Goal: Task Accomplishment & Management: Manage account settings

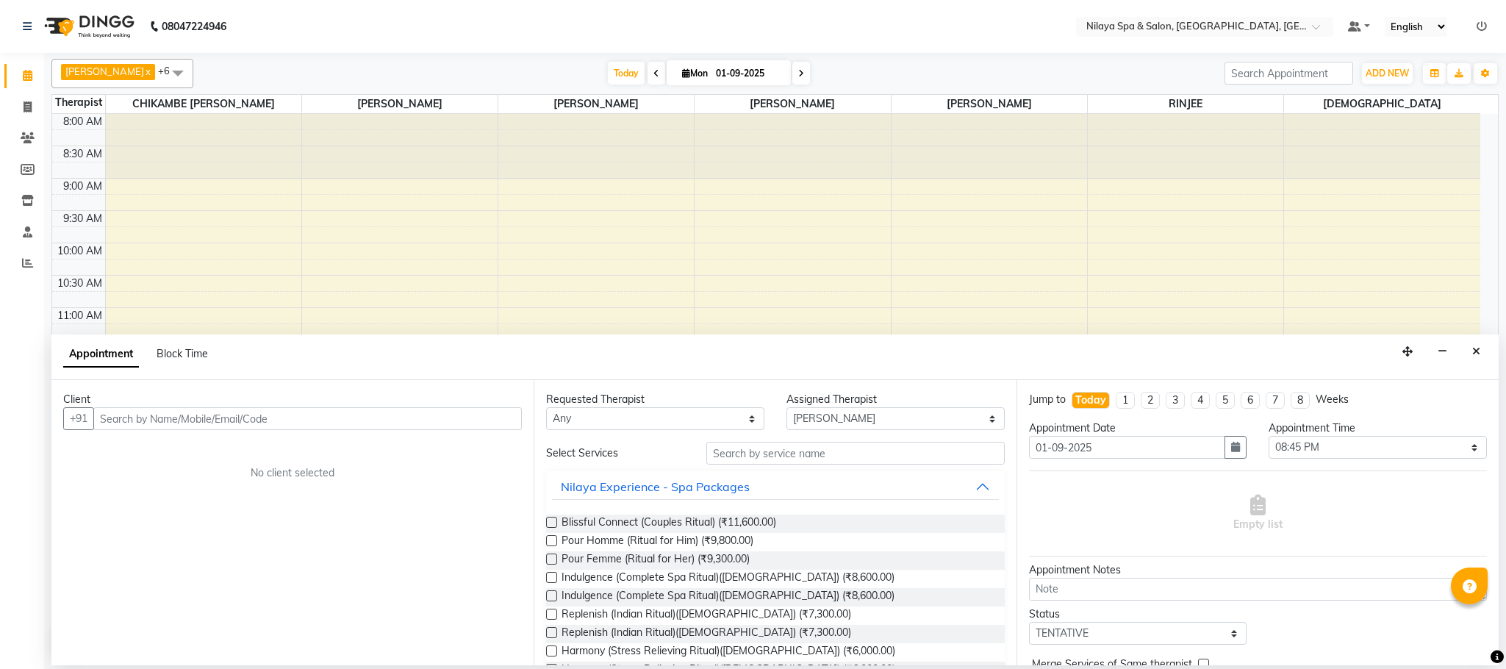
select select "72264"
select select "1245"
select select "tentative"
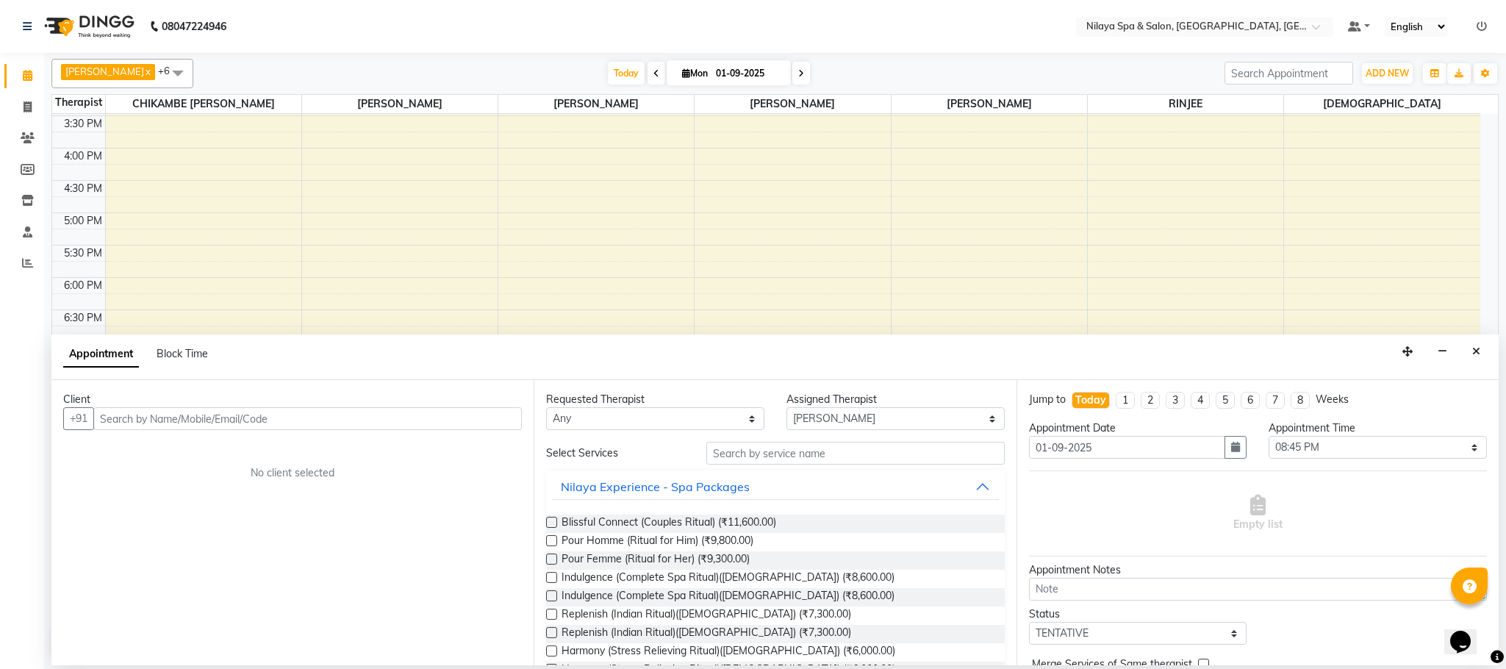
click at [1479, 353] on icon "Close" at bounding box center [1476, 351] width 8 height 10
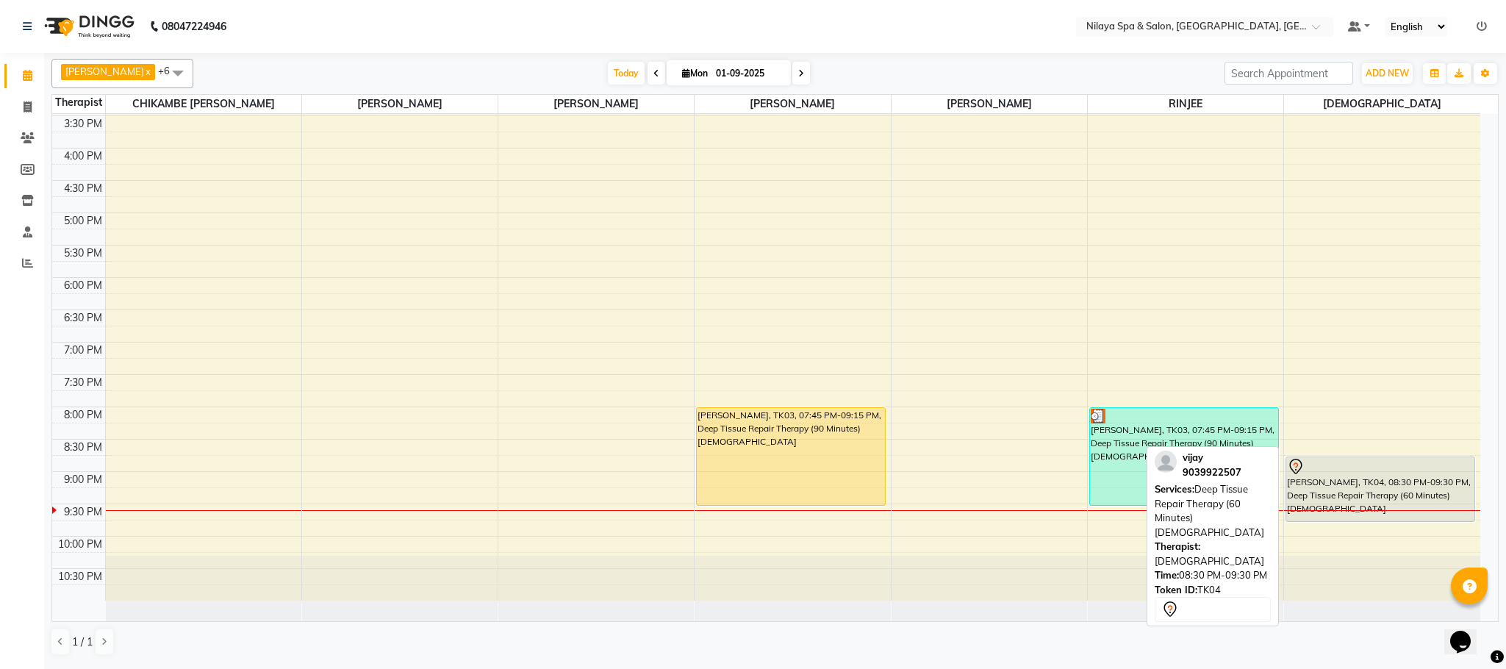
click at [1410, 503] on div "[PERSON_NAME], TK04, 08:30 PM-09:30 PM, Deep Tissue Repair Therapy (60 Minutes)…" at bounding box center [1380, 489] width 188 height 64
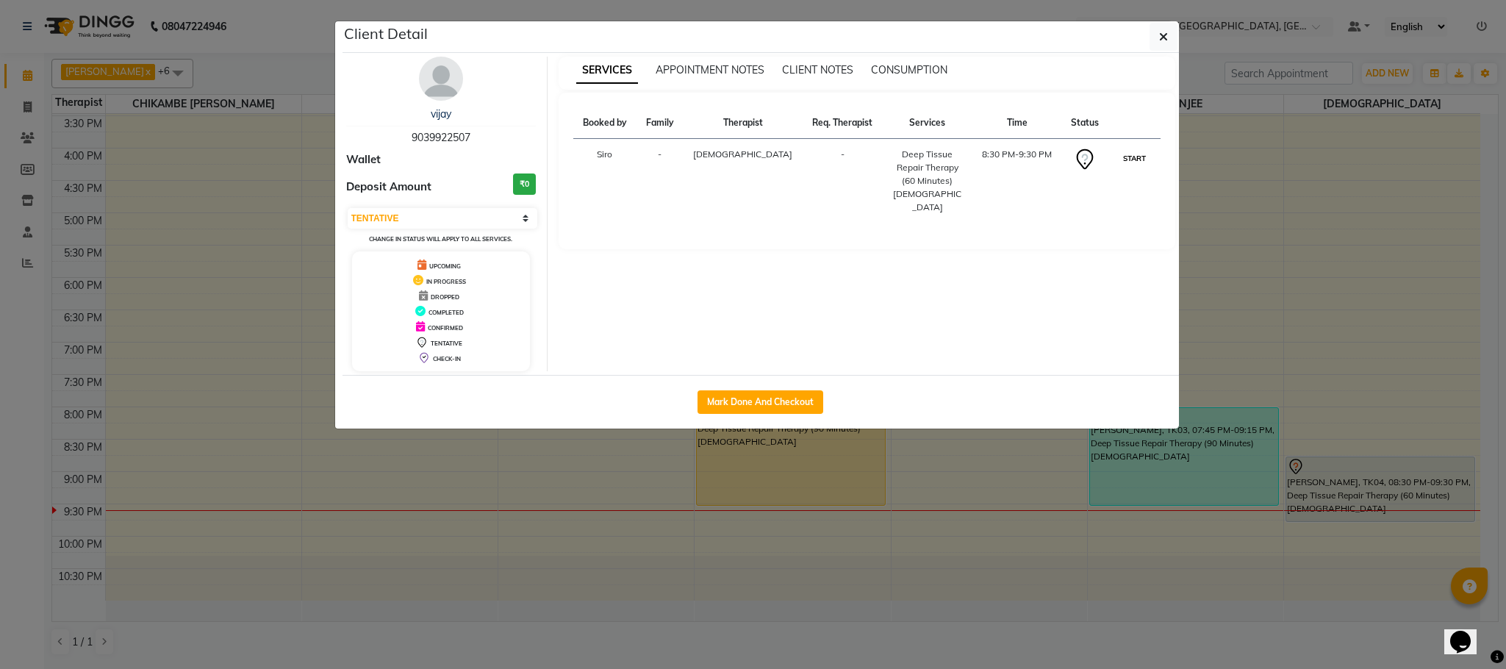
click at [1122, 159] on button "START" at bounding box center [1134, 158] width 30 height 18
select select "1"
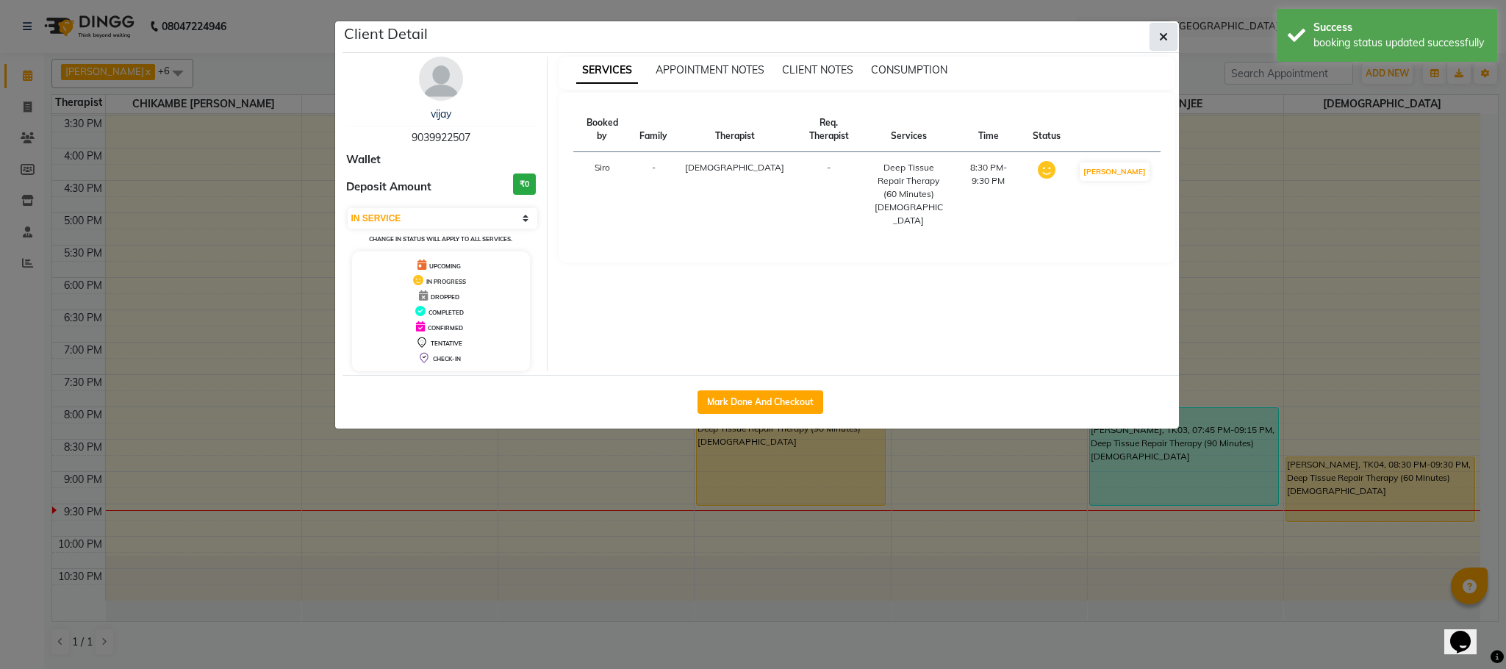
click at [1163, 26] on button "button" at bounding box center [1163, 37] width 28 height 28
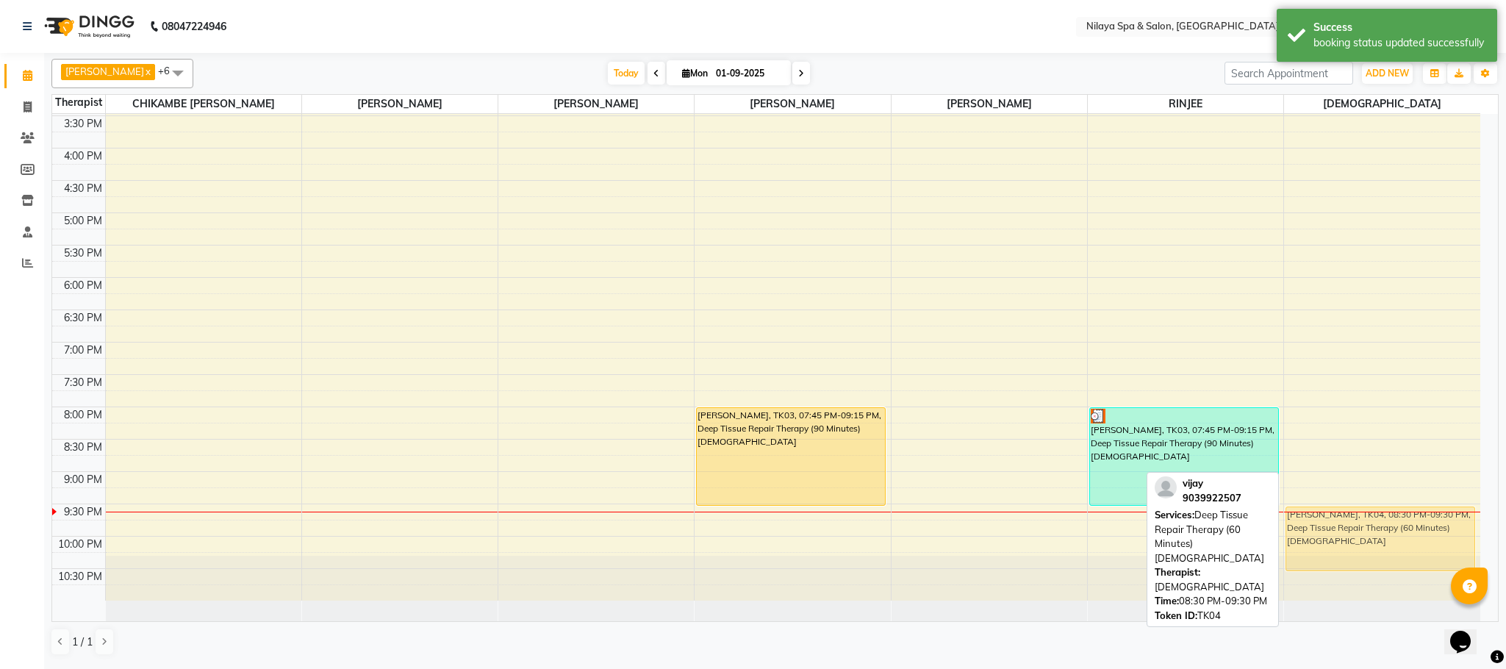
drag, startPoint x: 1330, startPoint y: 481, endPoint x: 1330, endPoint y: 523, distance: 41.9
click at [1330, 523] on div "[PERSON_NAME], TK04, 08:30 PM-09:30 PM, Deep Tissue Repair Therapy (60 Minutes)…" at bounding box center [1382, 115] width 196 height 969
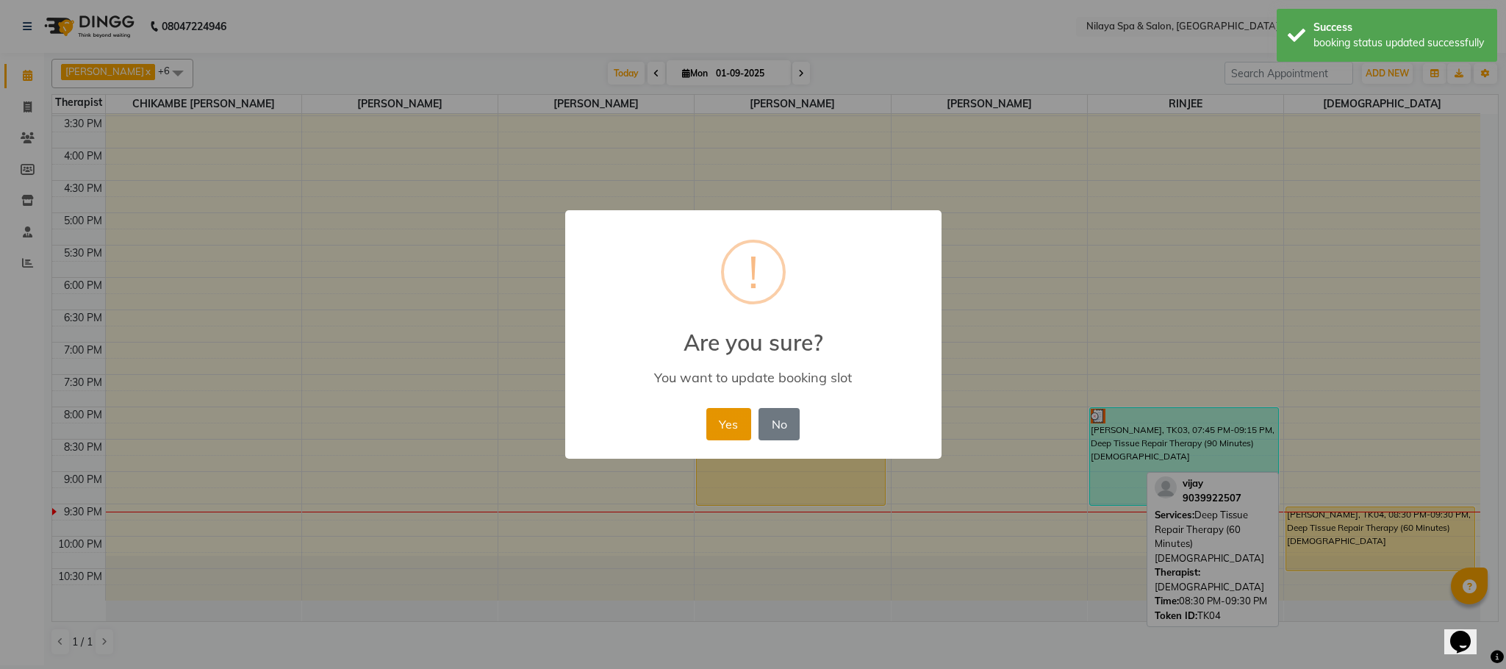
click at [728, 428] on button "Yes" at bounding box center [728, 424] width 45 height 32
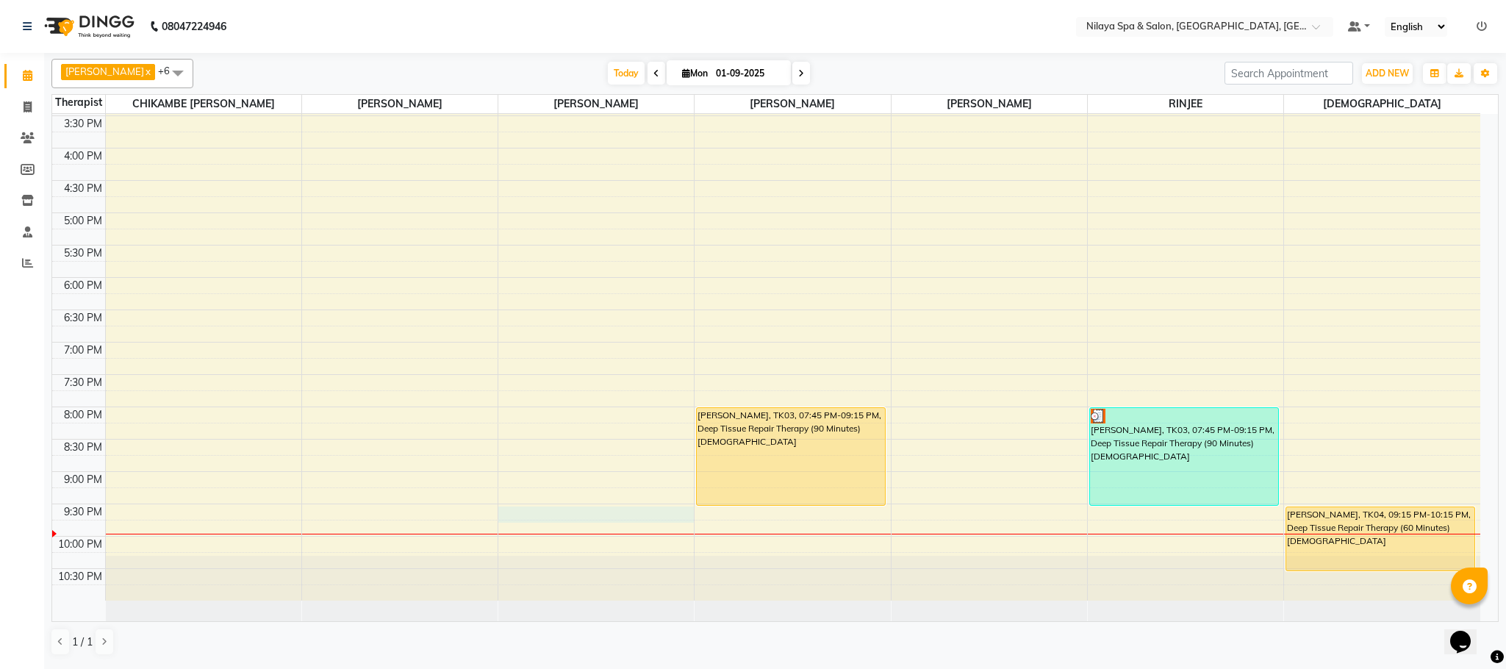
click at [520, 514] on div "8:00 AM 8:30 AM 9:00 AM 9:30 AM 10:00 AM 10:30 AM 11:00 AM 11:30 AM 12:00 PM 12…" at bounding box center [766, 115] width 1428 height 969
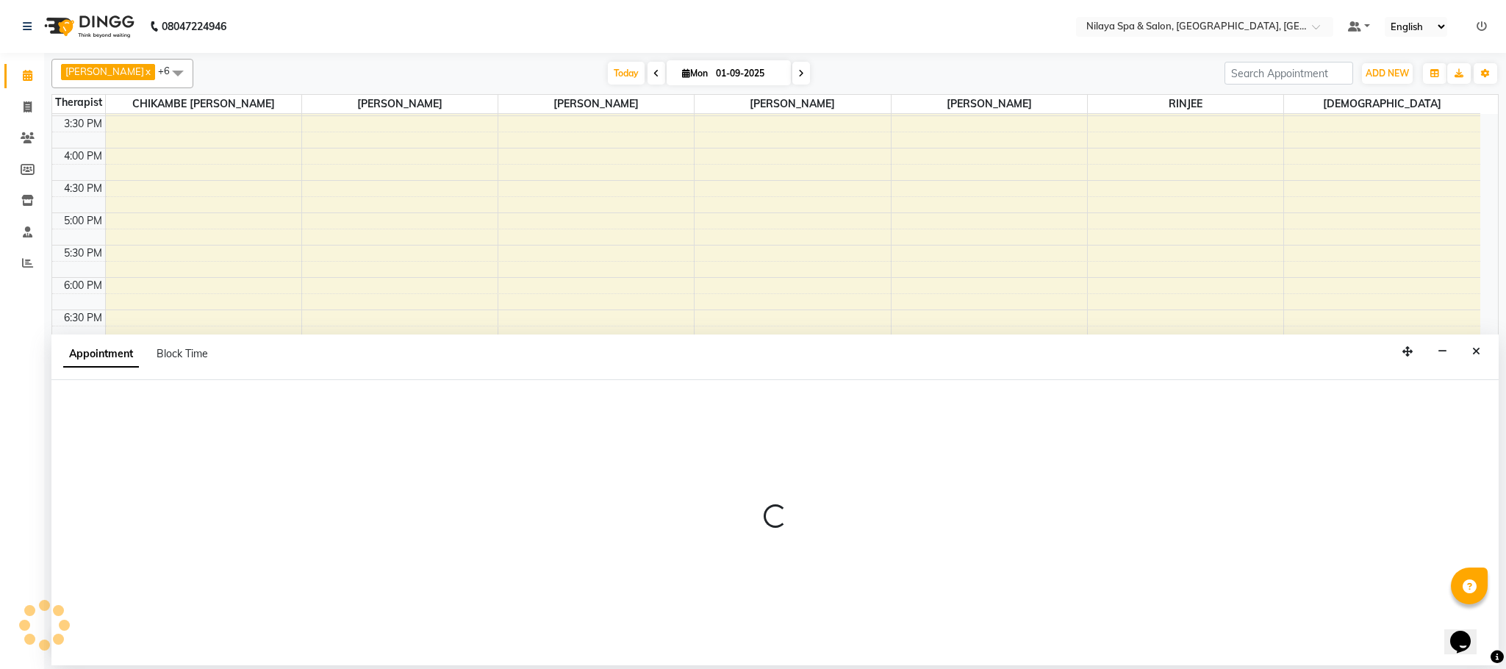
select select "72264"
select select "1275"
select select "tentative"
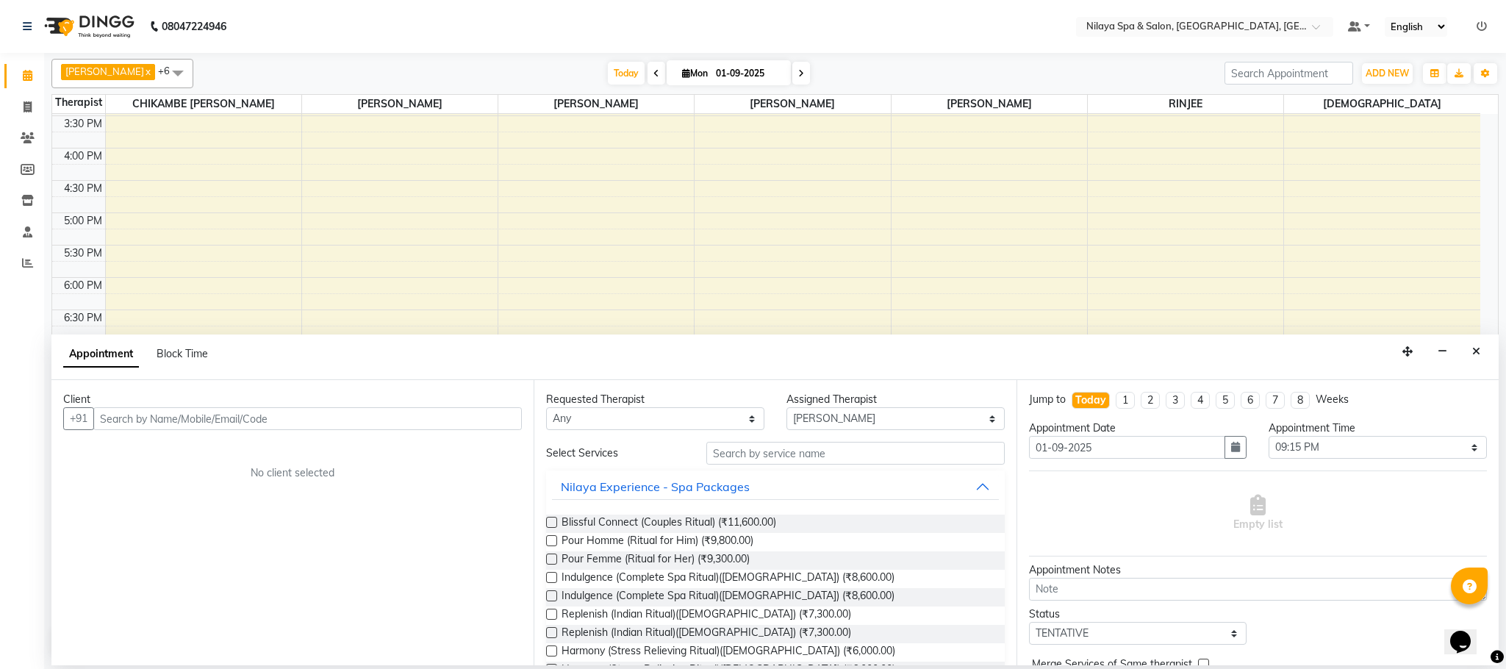
click at [226, 415] on input "text" at bounding box center [307, 418] width 428 height 23
type input "8787363471"
click at [486, 417] on span "Add Client" at bounding box center [491, 418] width 49 height 13
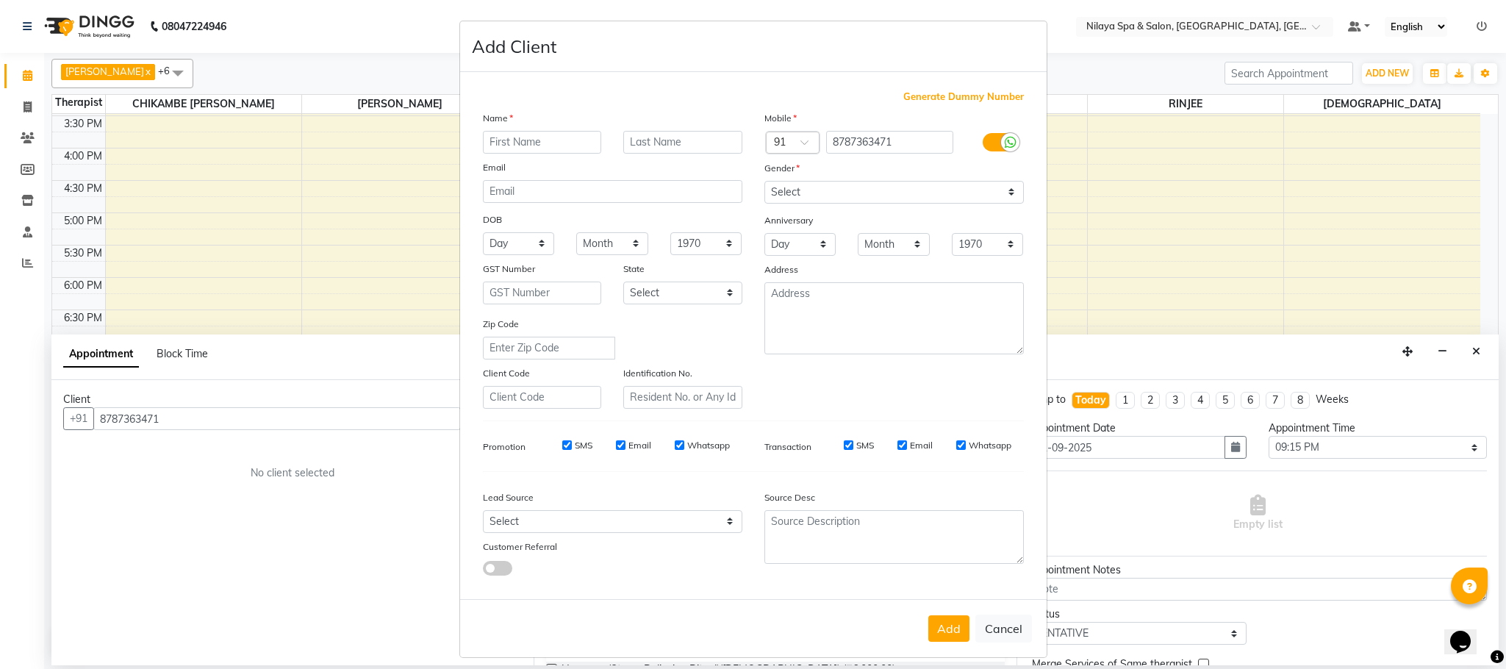
click at [496, 143] on input "text" at bounding box center [542, 142] width 119 height 23
type input "U"
type input "NURINA"
click at [1002, 194] on select "Select [DEMOGRAPHIC_DATA] [DEMOGRAPHIC_DATA] Other Prefer Not To Say" at bounding box center [893, 192] width 259 height 23
select select "[DEMOGRAPHIC_DATA]"
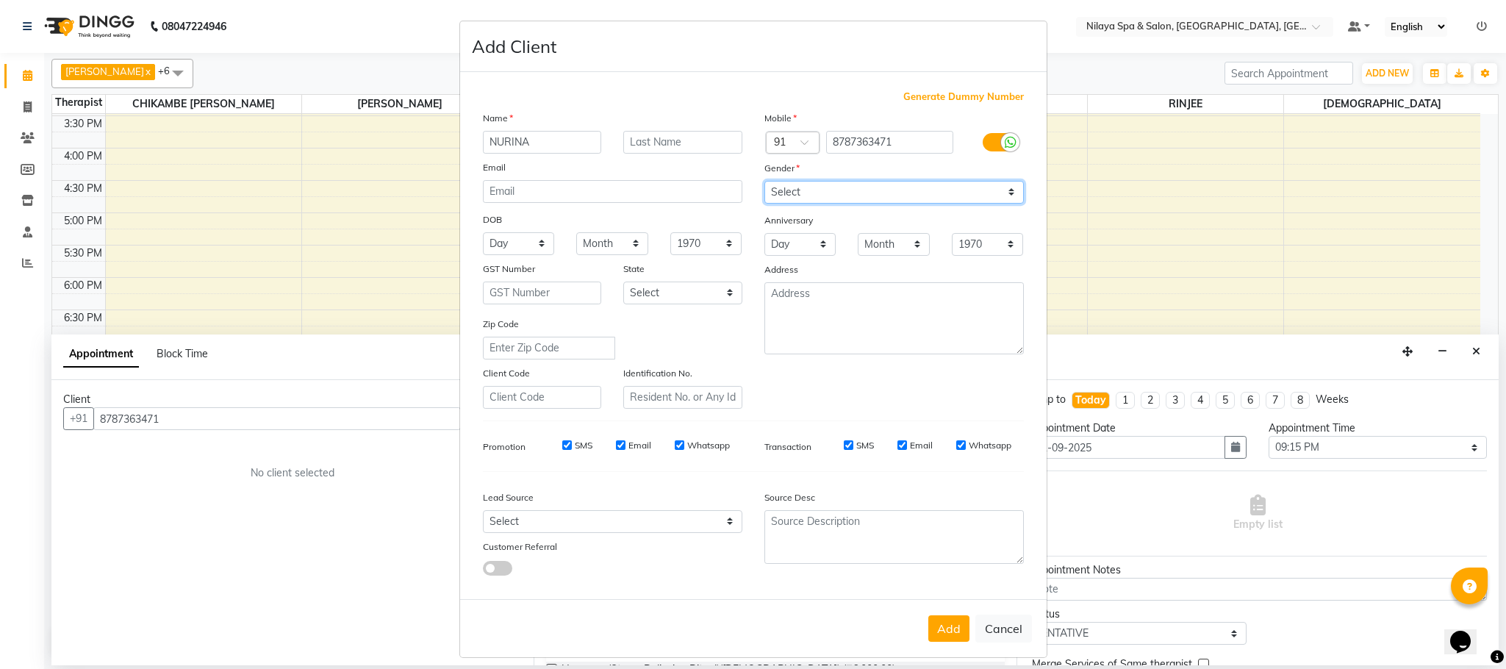
click at [764, 181] on select "Select [DEMOGRAPHIC_DATA] [DEMOGRAPHIC_DATA] Other Prefer Not To Say" at bounding box center [893, 192] width 259 height 23
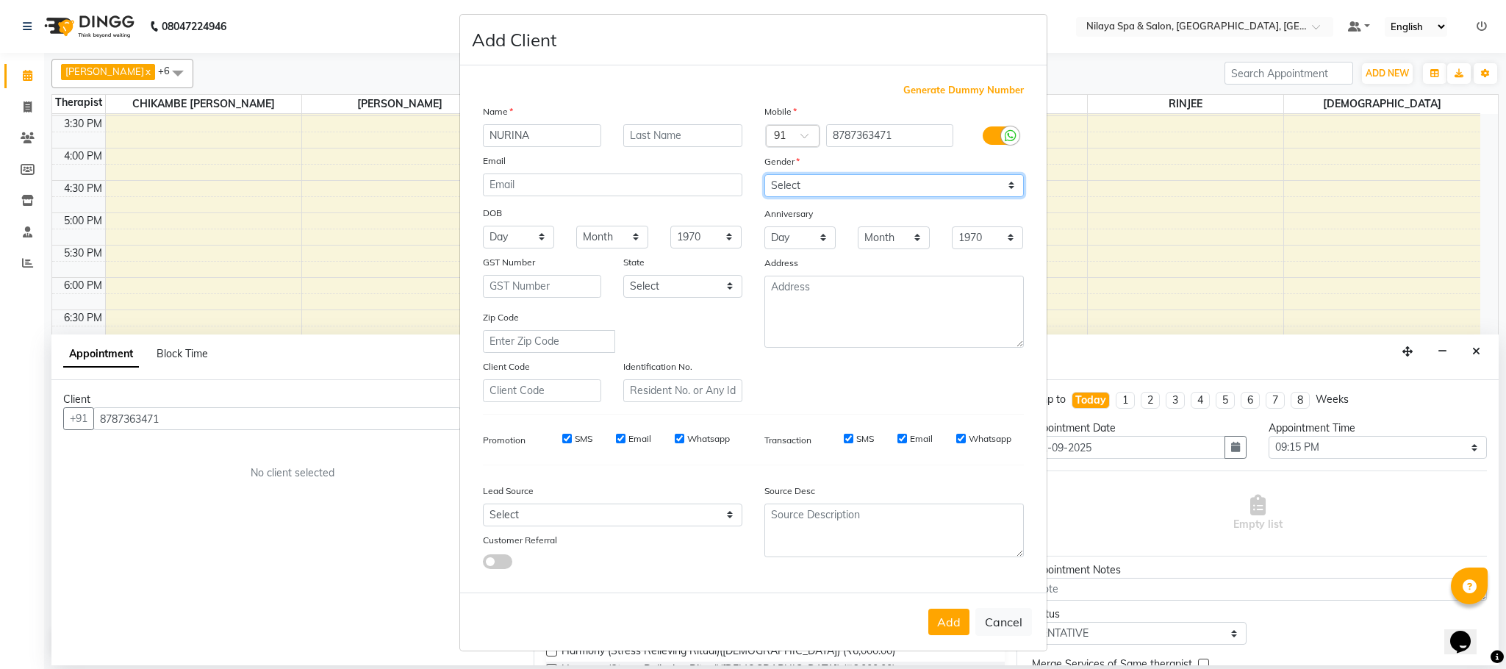
scroll to position [7, 0]
click at [950, 626] on button "Add" at bounding box center [948, 621] width 41 height 26
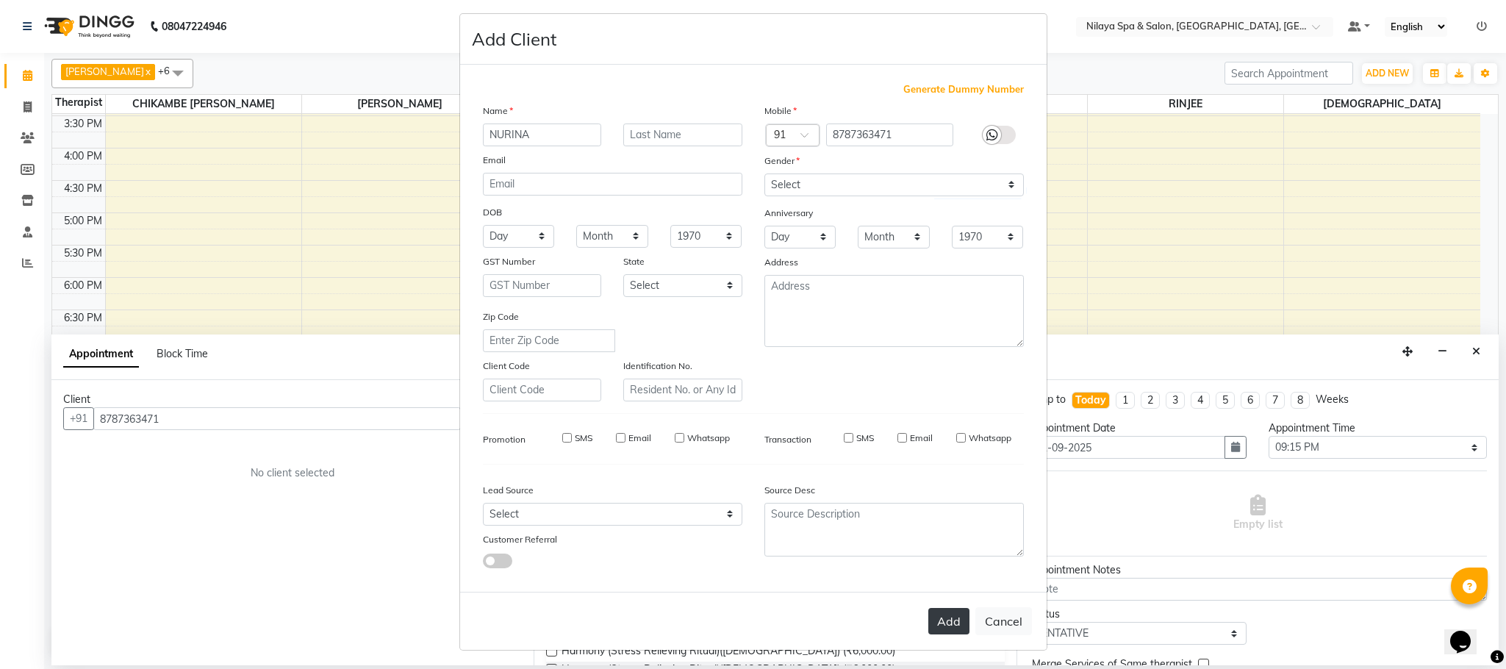
type input "87******71"
select select
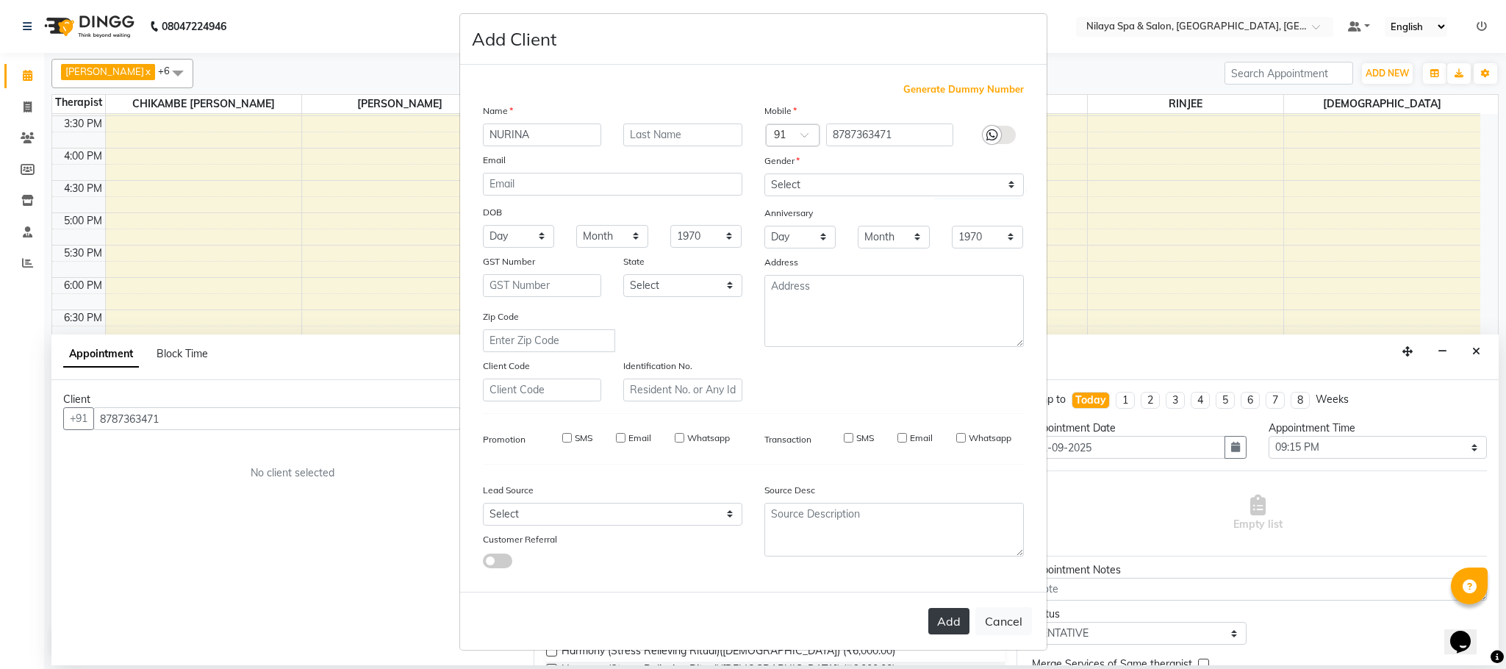
select select
checkbox input "false"
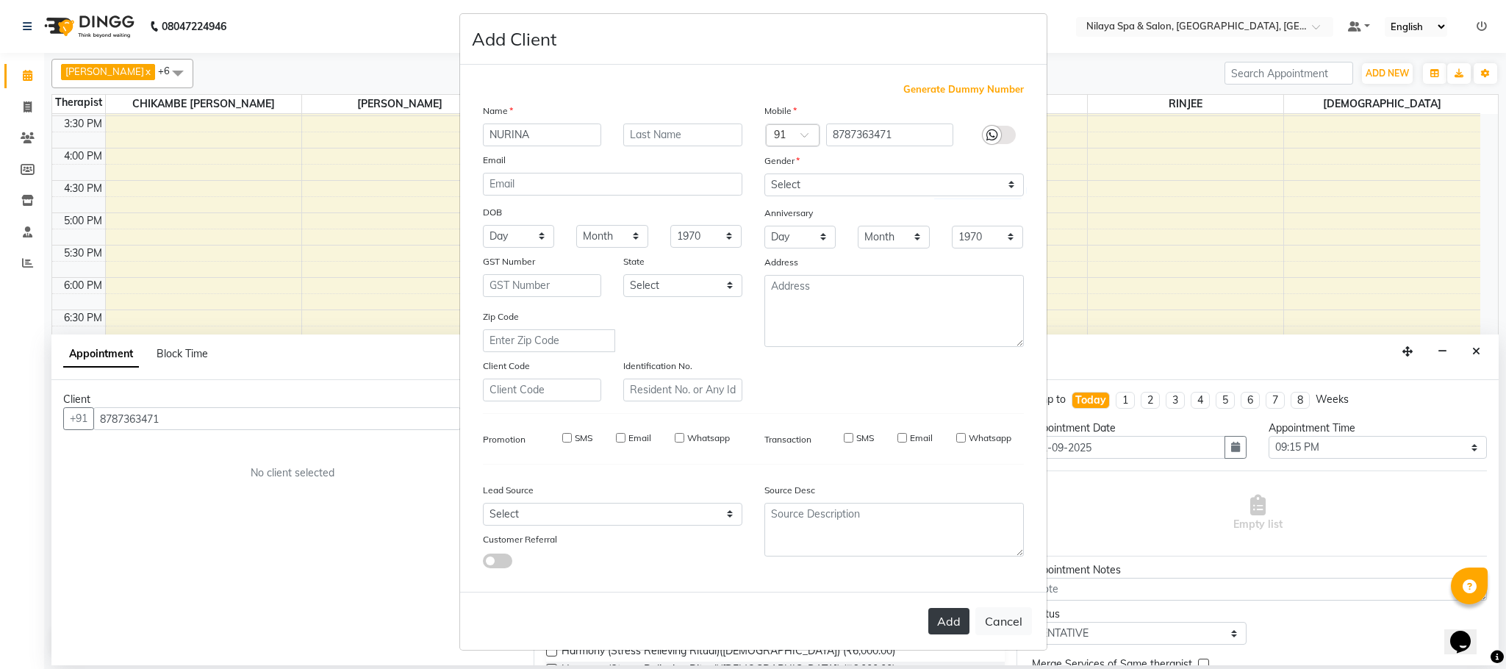
checkbox input "false"
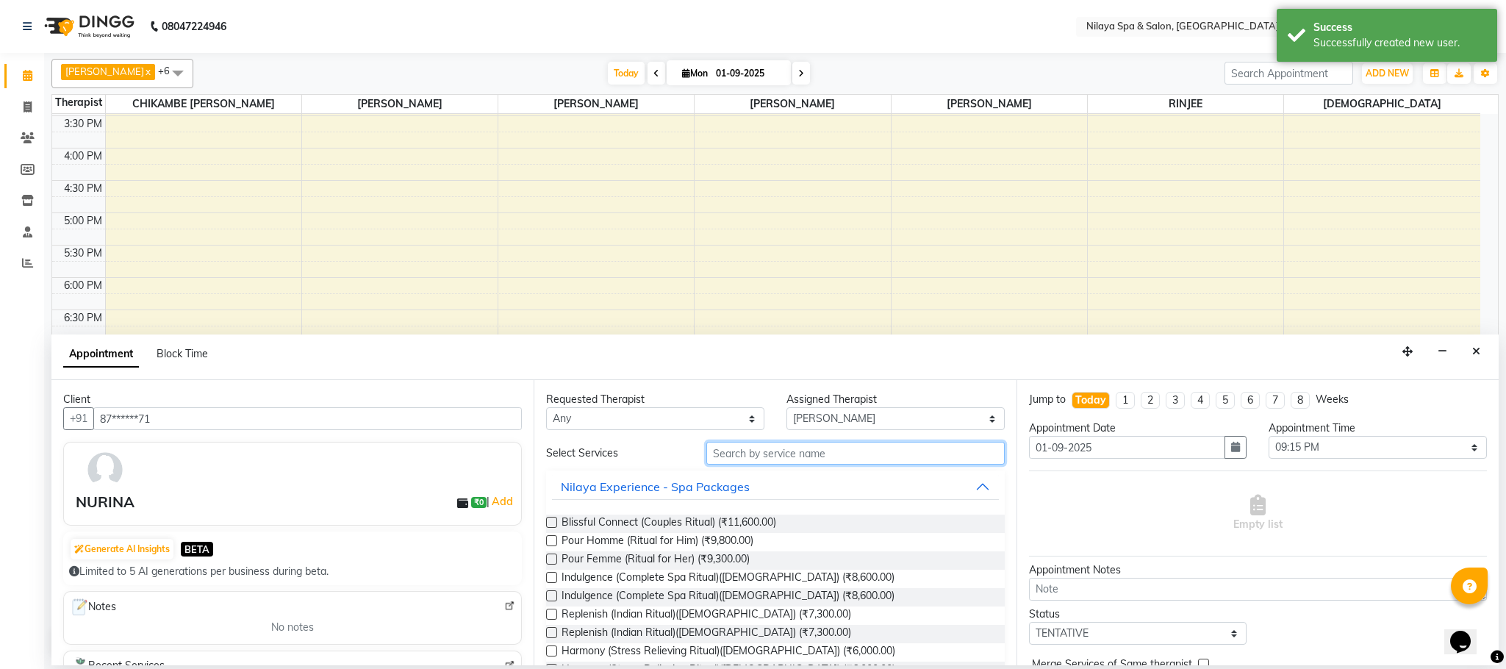
drag, startPoint x: 754, startPoint y: 452, endPoint x: 777, endPoint y: 464, distance: 25.6
click at [757, 452] on input "text" at bounding box center [855, 453] width 298 height 23
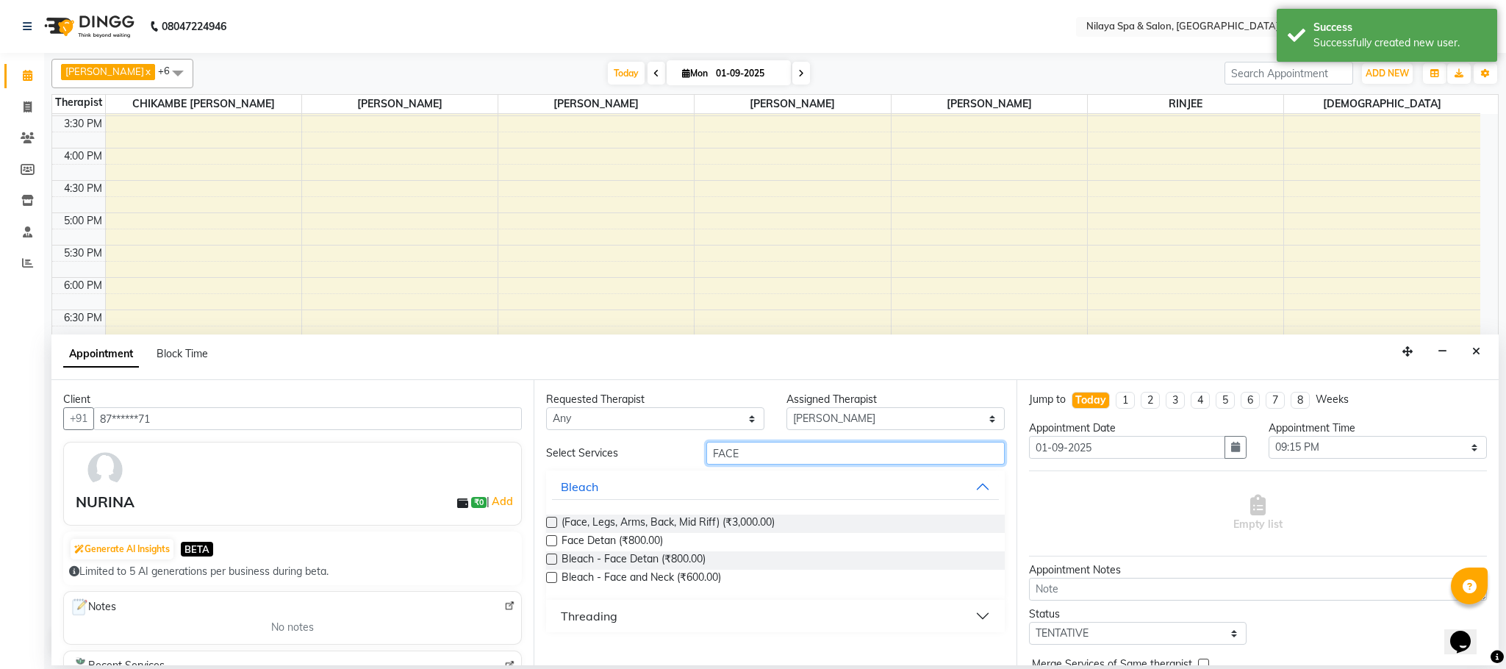
click at [742, 459] on input "FACE" at bounding box center [855, 453] width 298 height 23
type input "F"
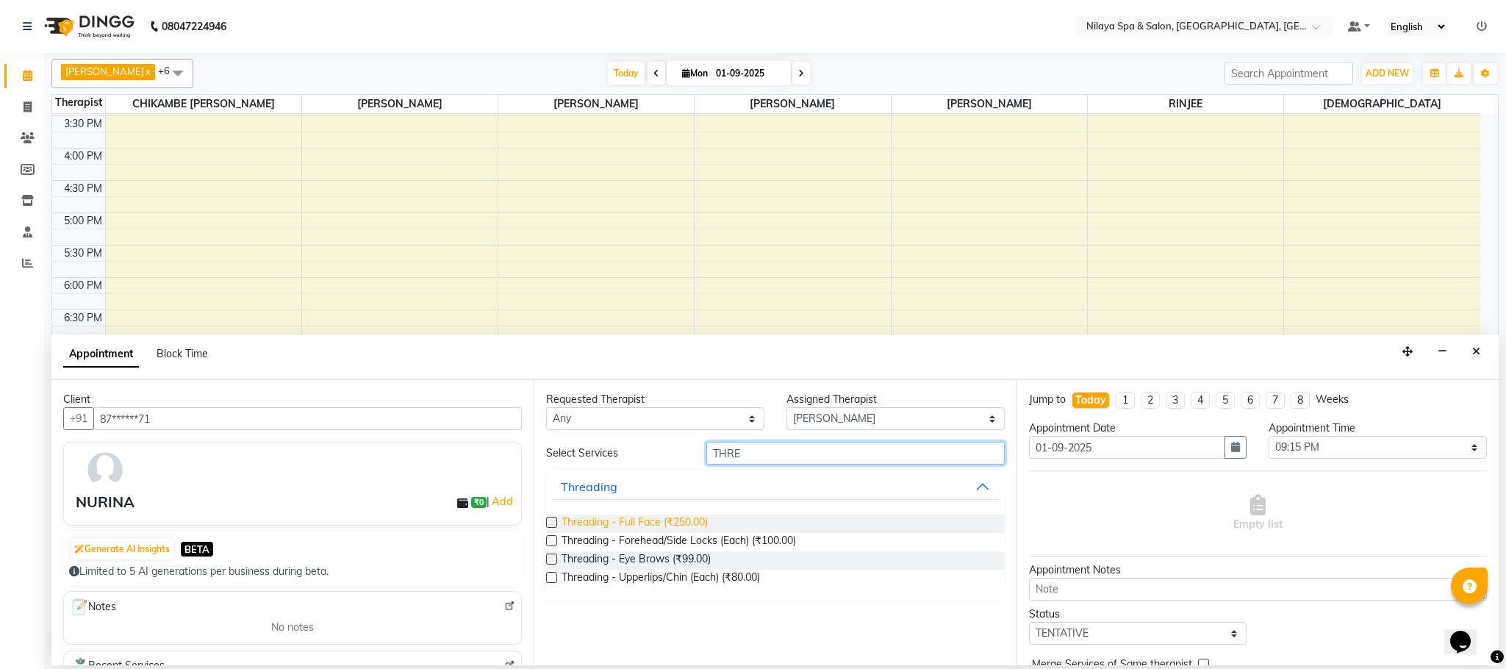
type input "THRE"
click at [638, 523] on span "Threading - Full Face (₹250.00)" at bounding box center [635, 523] width 146 height 18
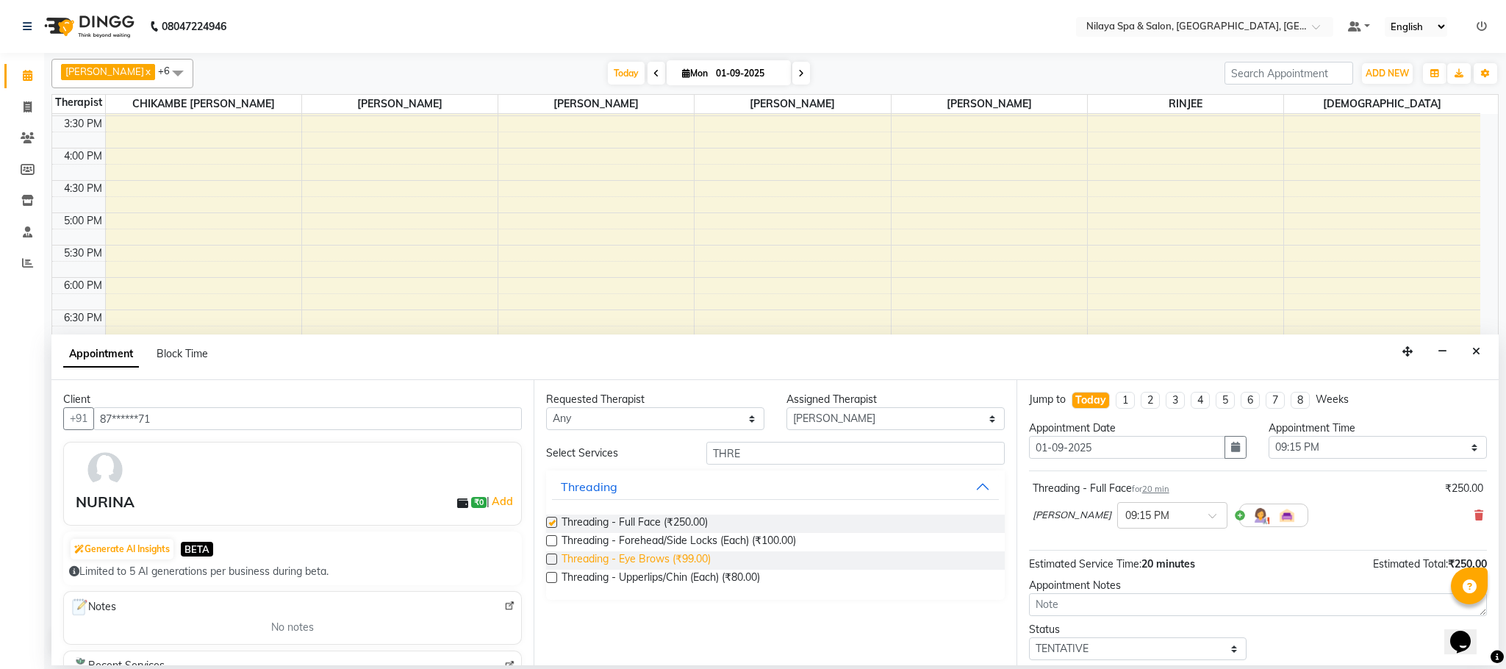
checkbox input "false"
click at [747, 454] on input "THRE" at bounding box center [855, 453] width 298 height 23
type input "T"
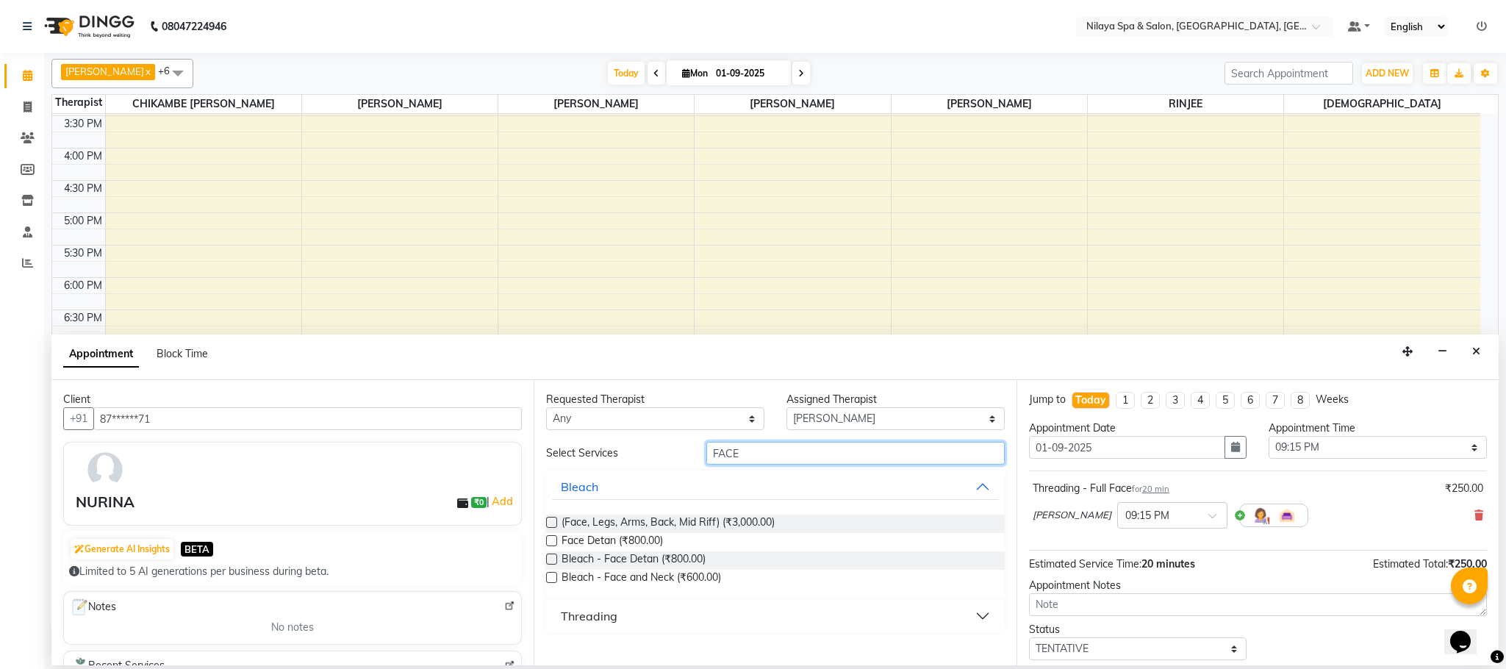
type input "FACE"
click at [552, 558] on label at bounding box center [551, 558] width 11 height 11
click at [552, 558] on input "checkbox" at bounding box center [551, 561] width 10 height 10
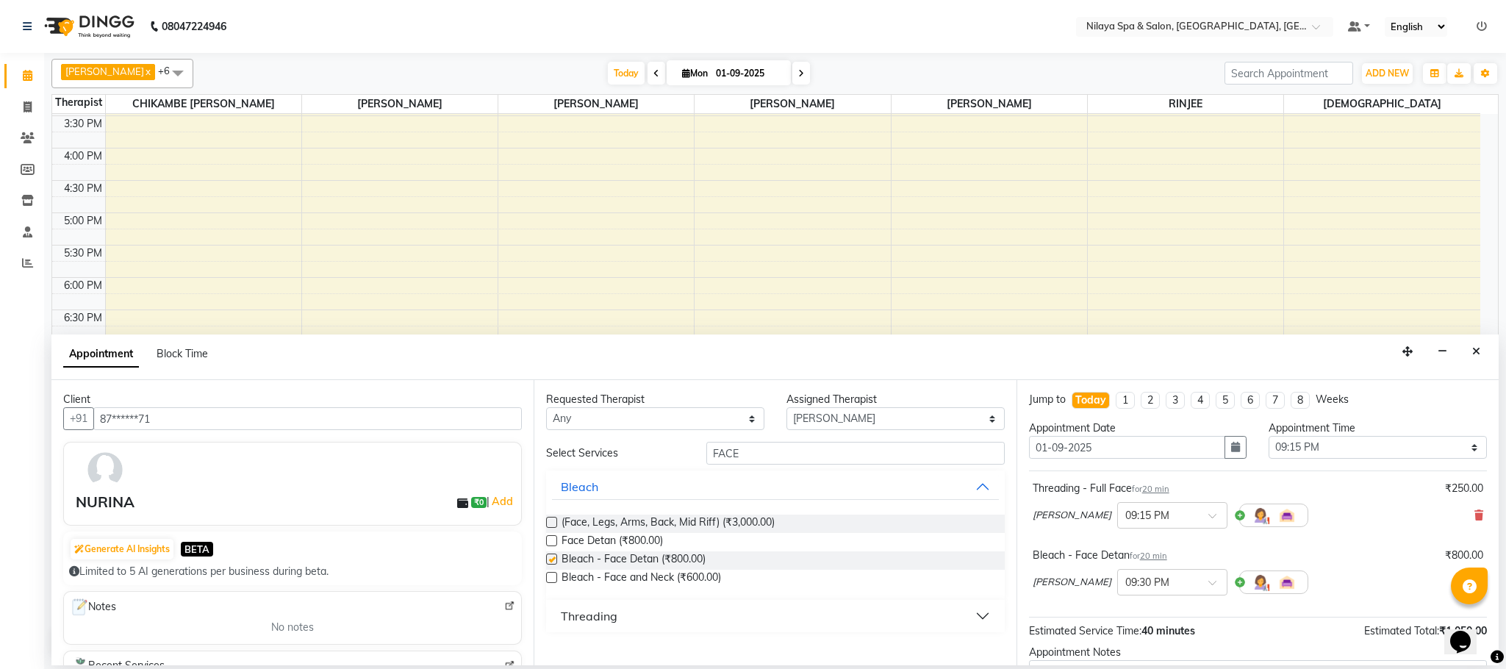
checkbox input "false"
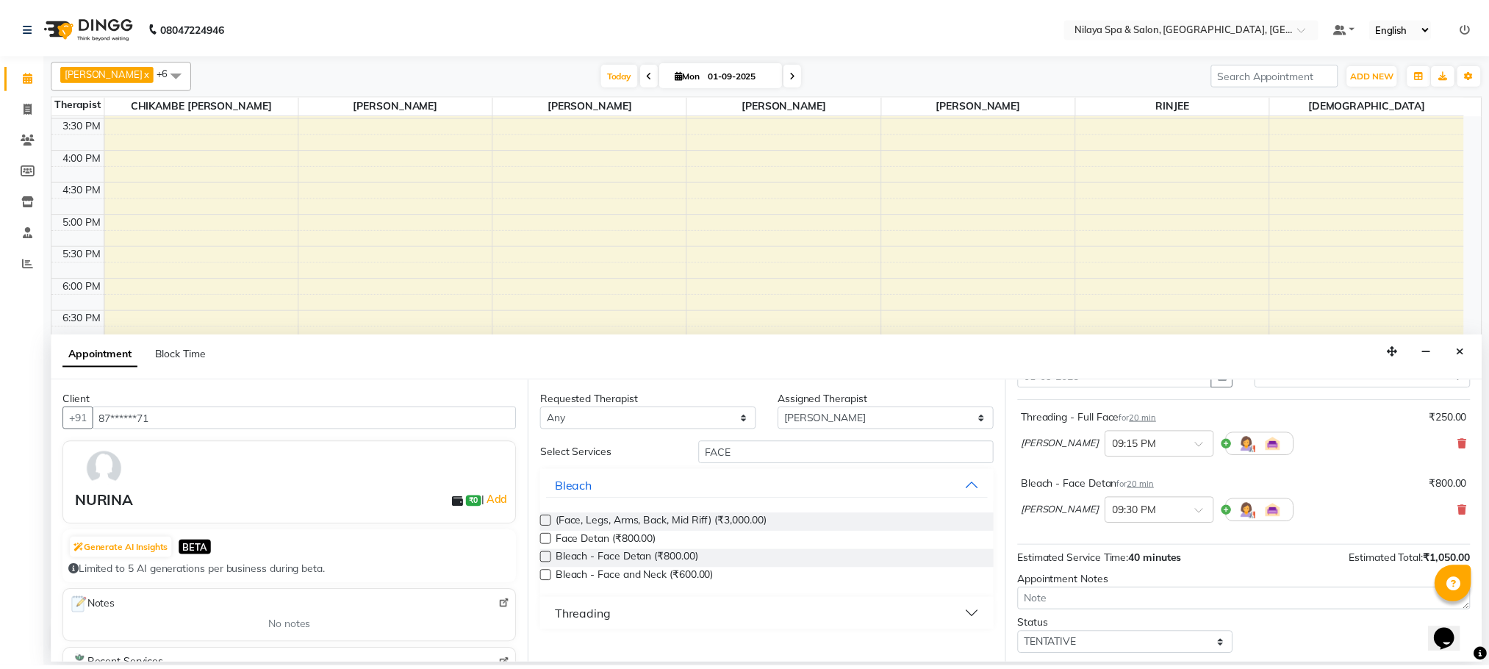
scroll to position [157, 0]
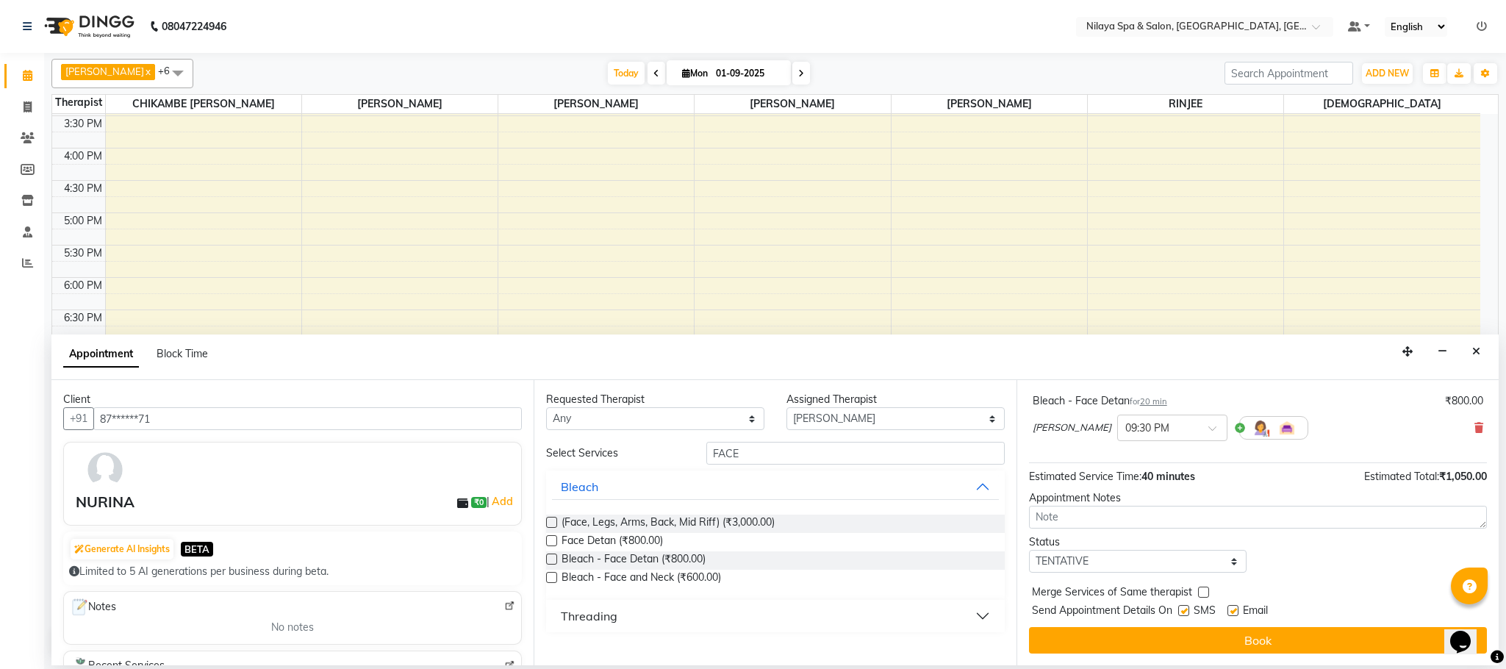
click at [1210, 647] on button "Book" at bounding box center [1258, 640] width 458 height 26
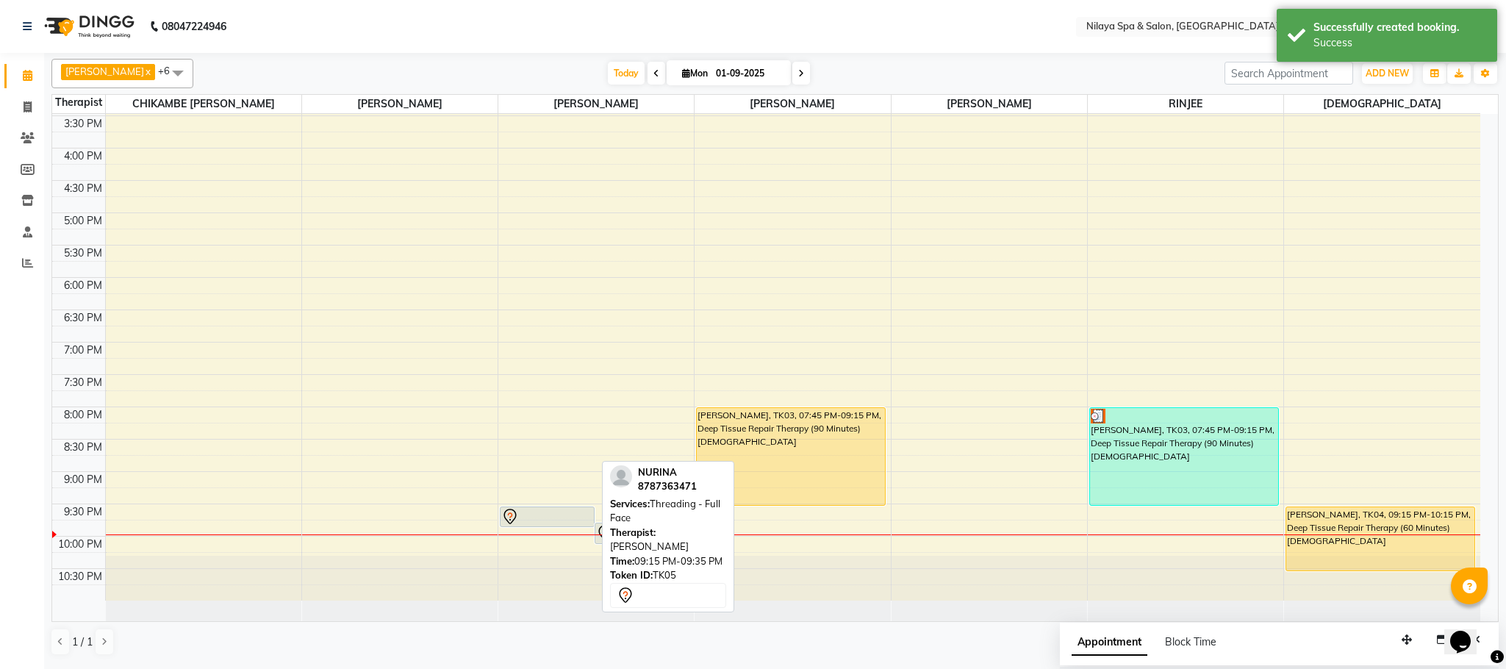
click at [556, 520] on div at bounding box center [547, 517] width 92 height 18
click at [551, 523] on div at bounding box center [547, 517] width 92 height 18
select select "7"
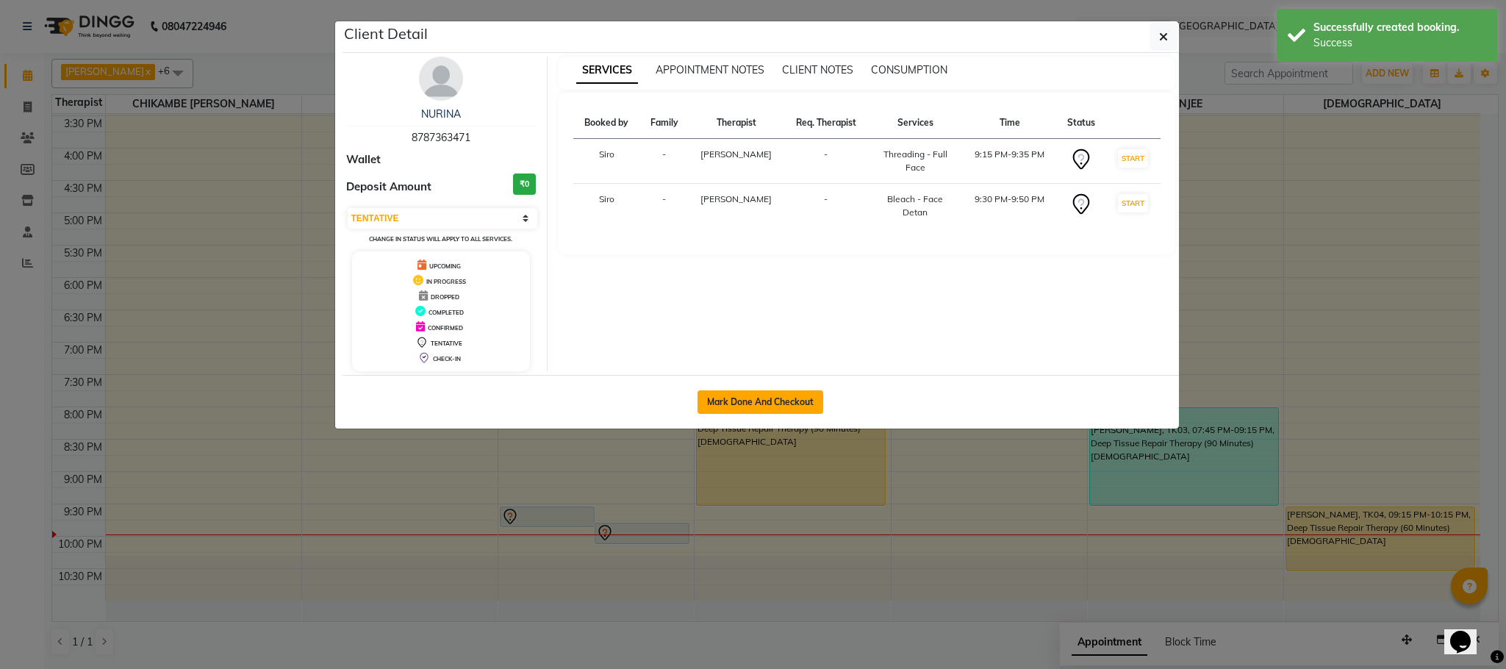
click at [767, 408] on button "Mark Done And Checkout" at bounding box center [760, 402] width 126 height 24
select select "service"
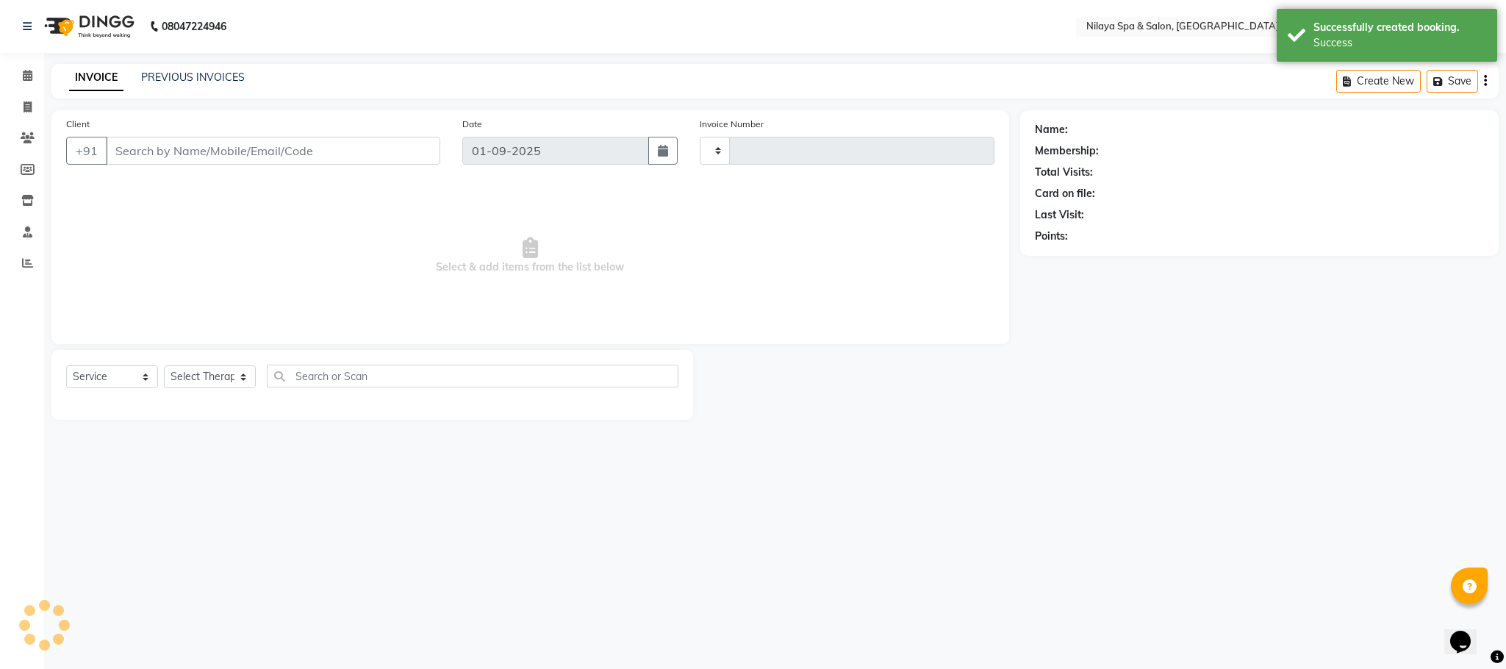
type input "1375"
select select "7983"
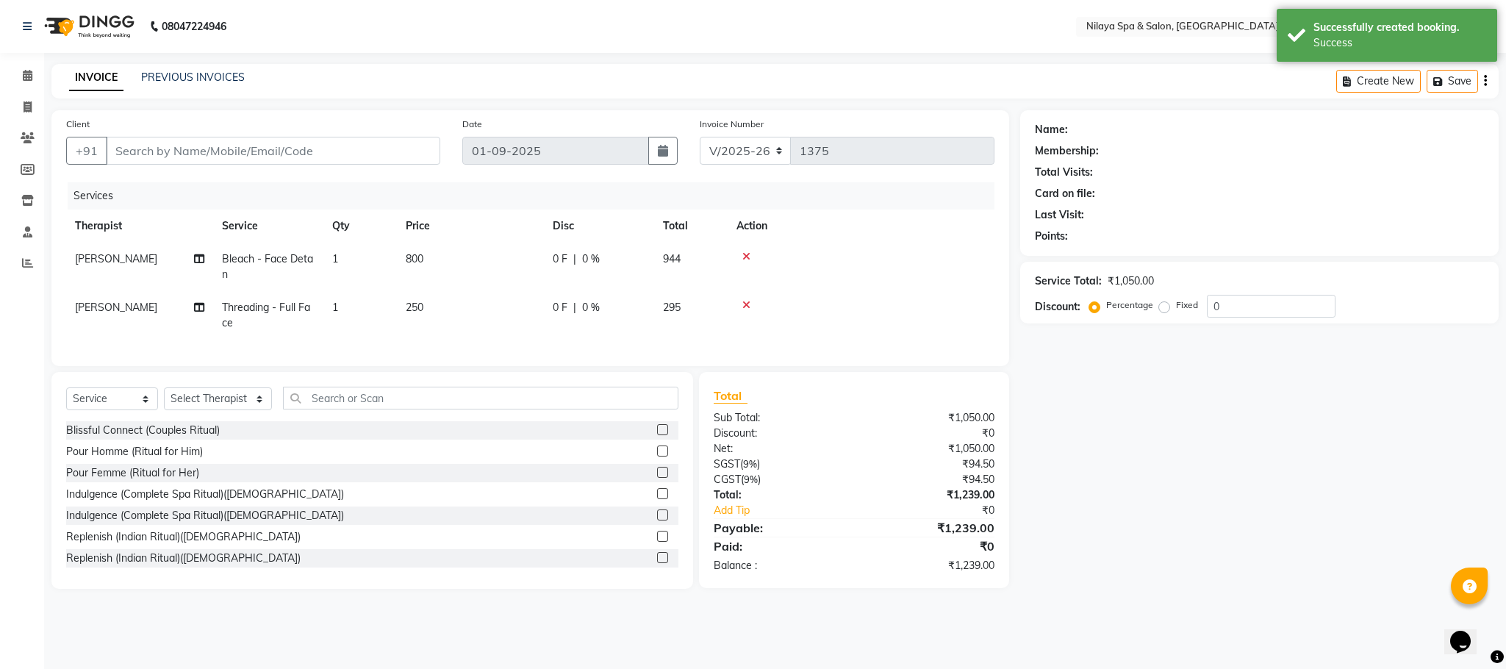
type input "87******71"
select select "72264"
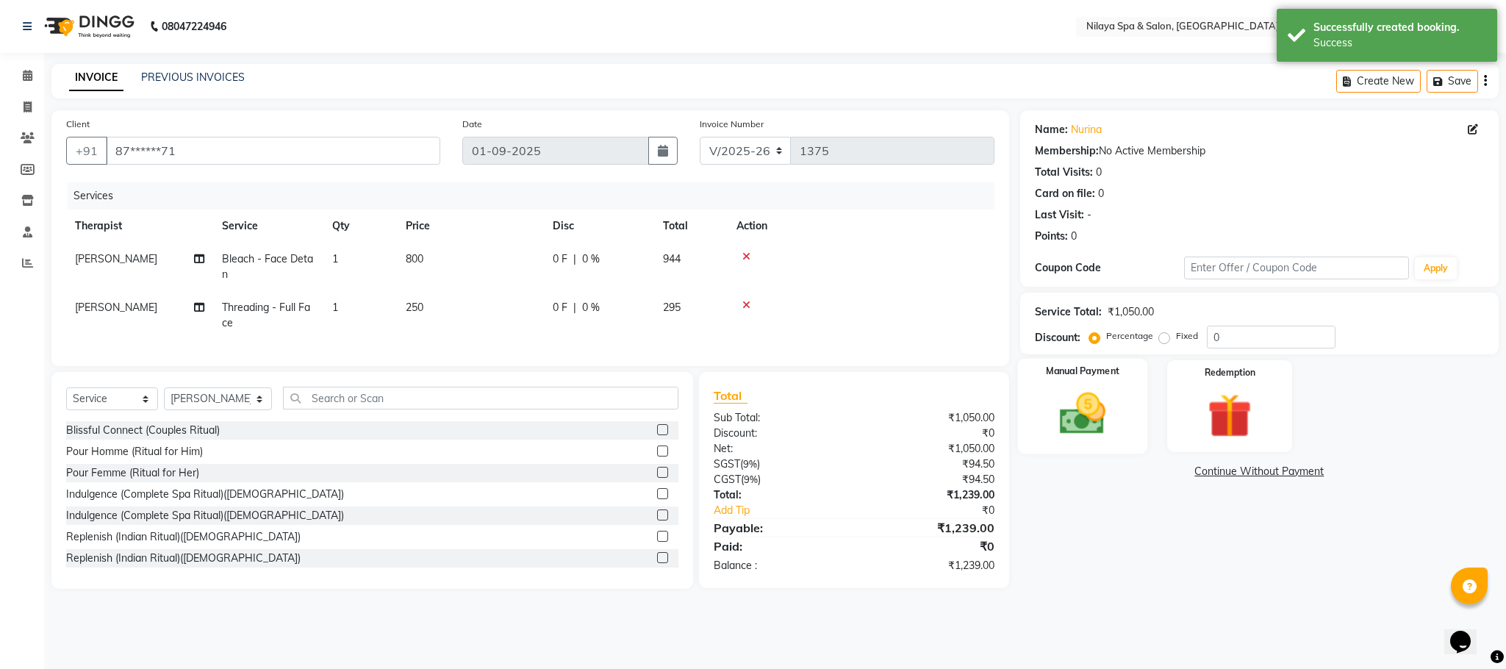
click at [1067, 415] on img at bounding box center [1082, 413] width 75 height 53
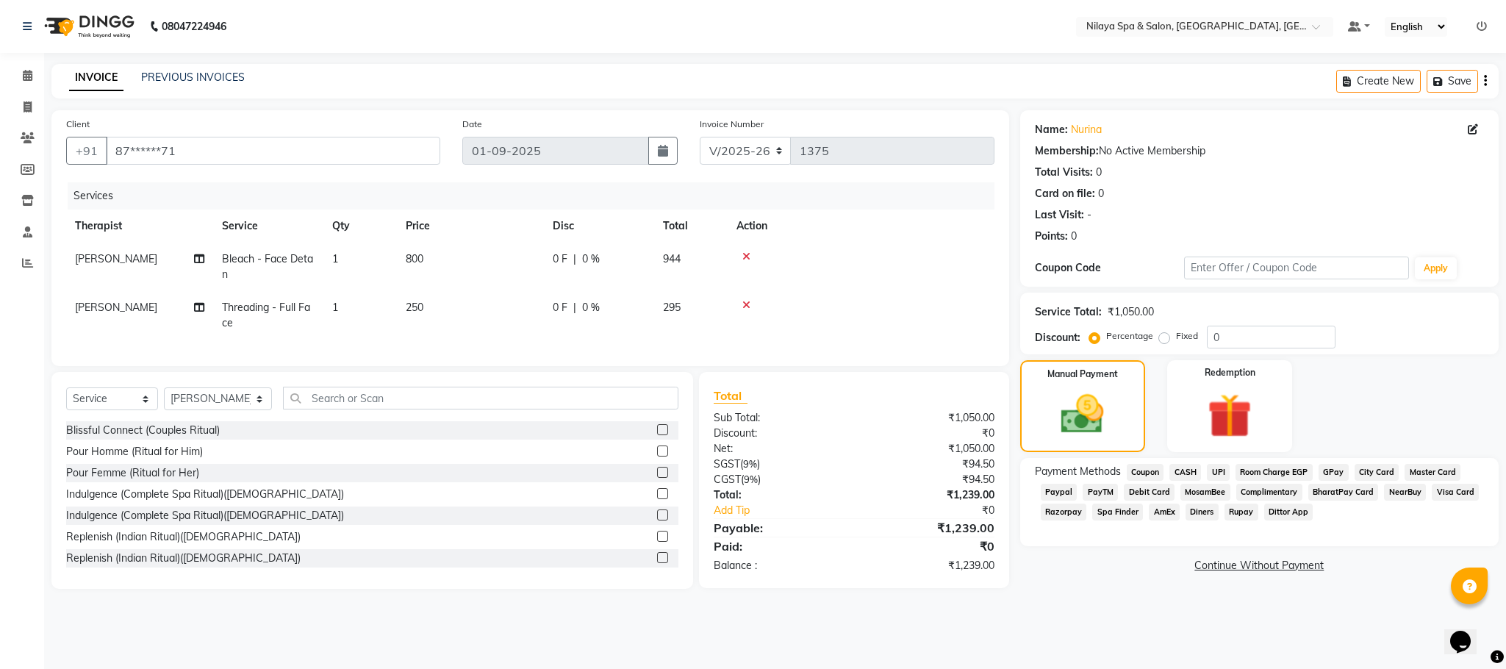
click at [1213, 472] on span "UPI" at bounding box center [1218, 472] width 23 height 17
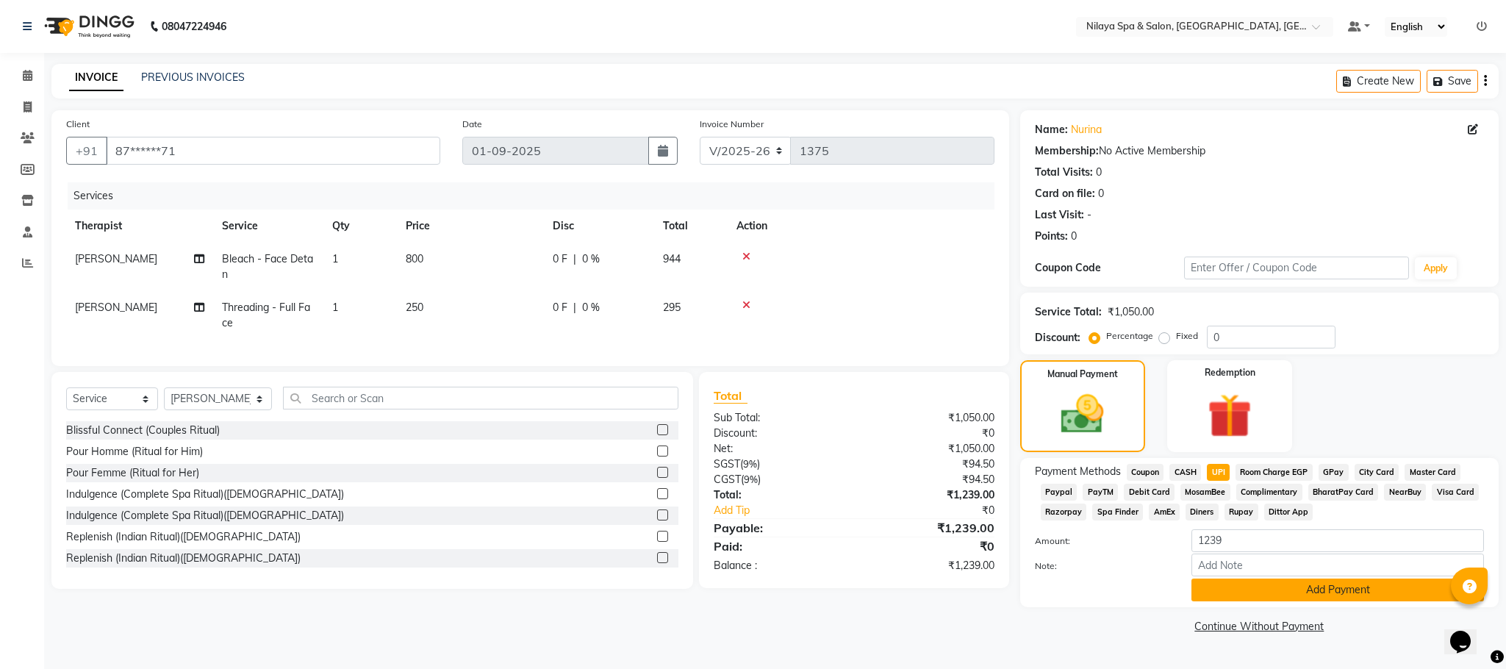
click at [1271, 594] on button "Add Payment" at bounding box center [1337, 589] width 293 height 23
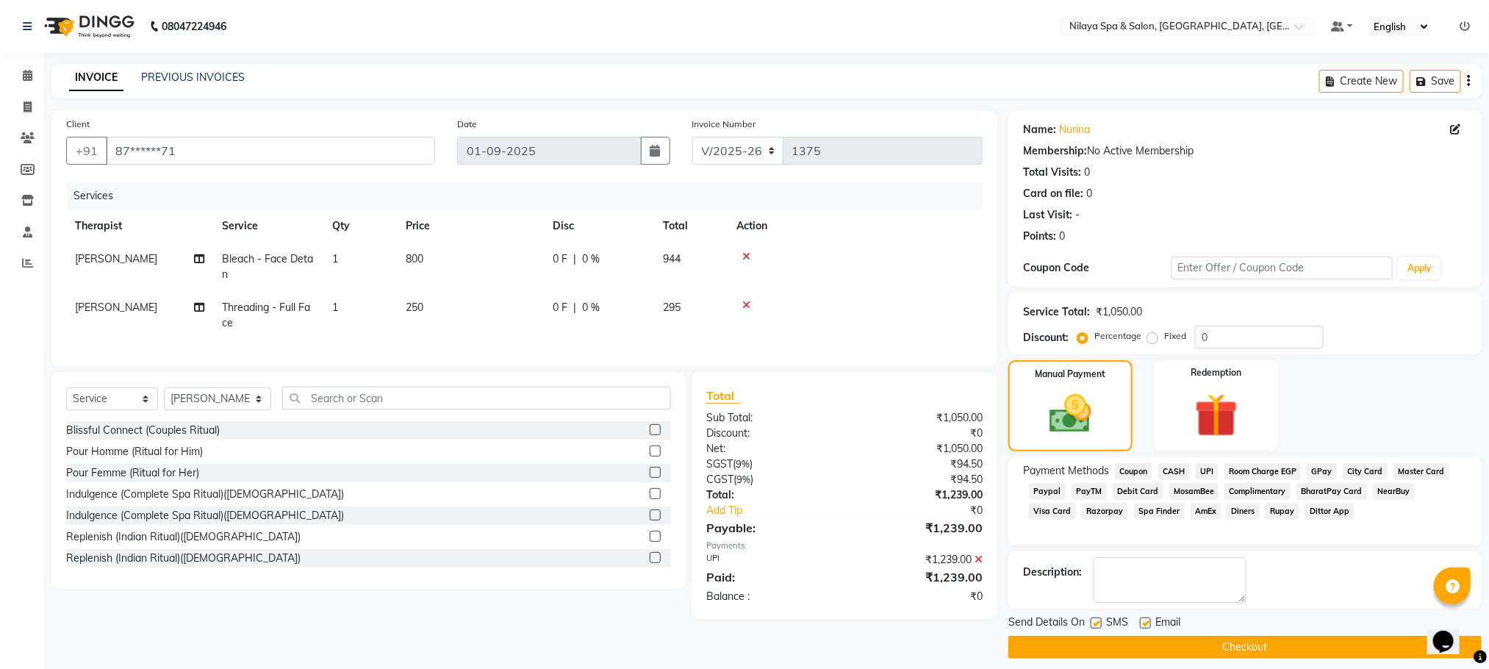
scroll to position [13, 0]
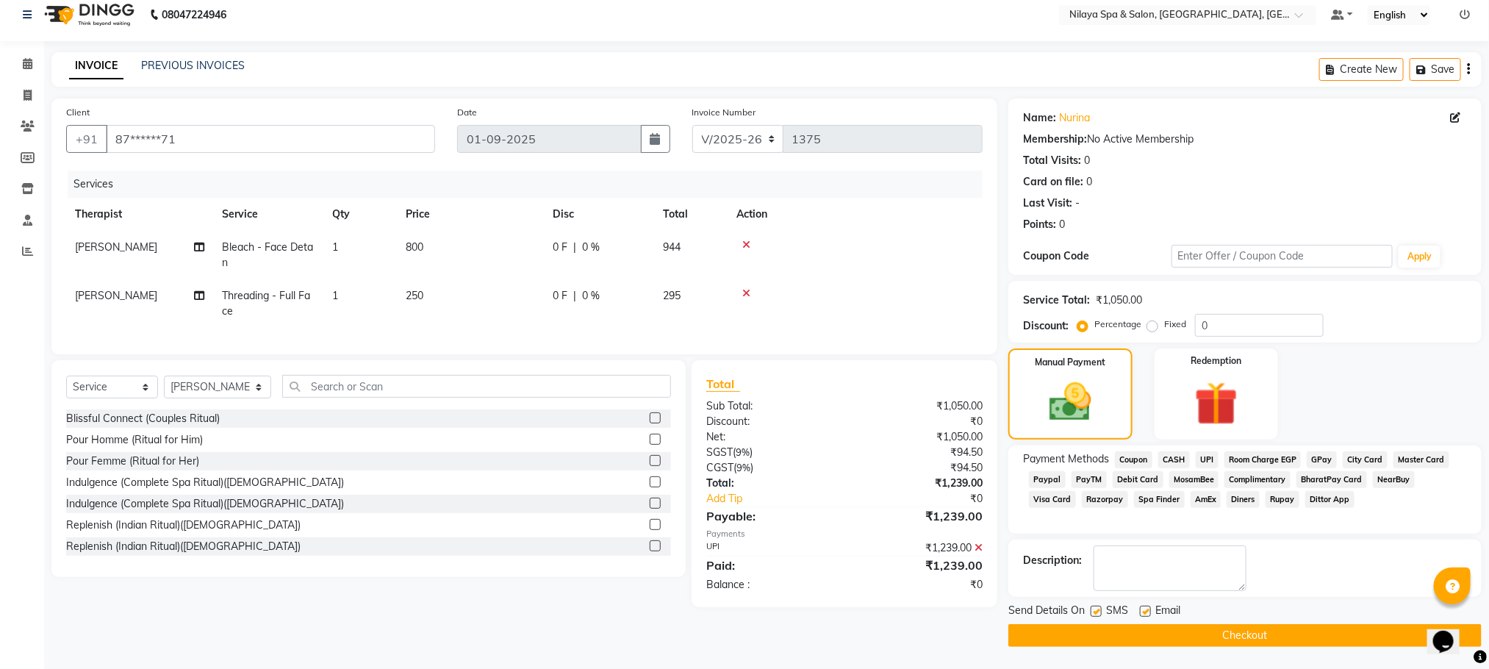
click at [980, 553] on icon at bounding box center [979, 547] width 8 height 10
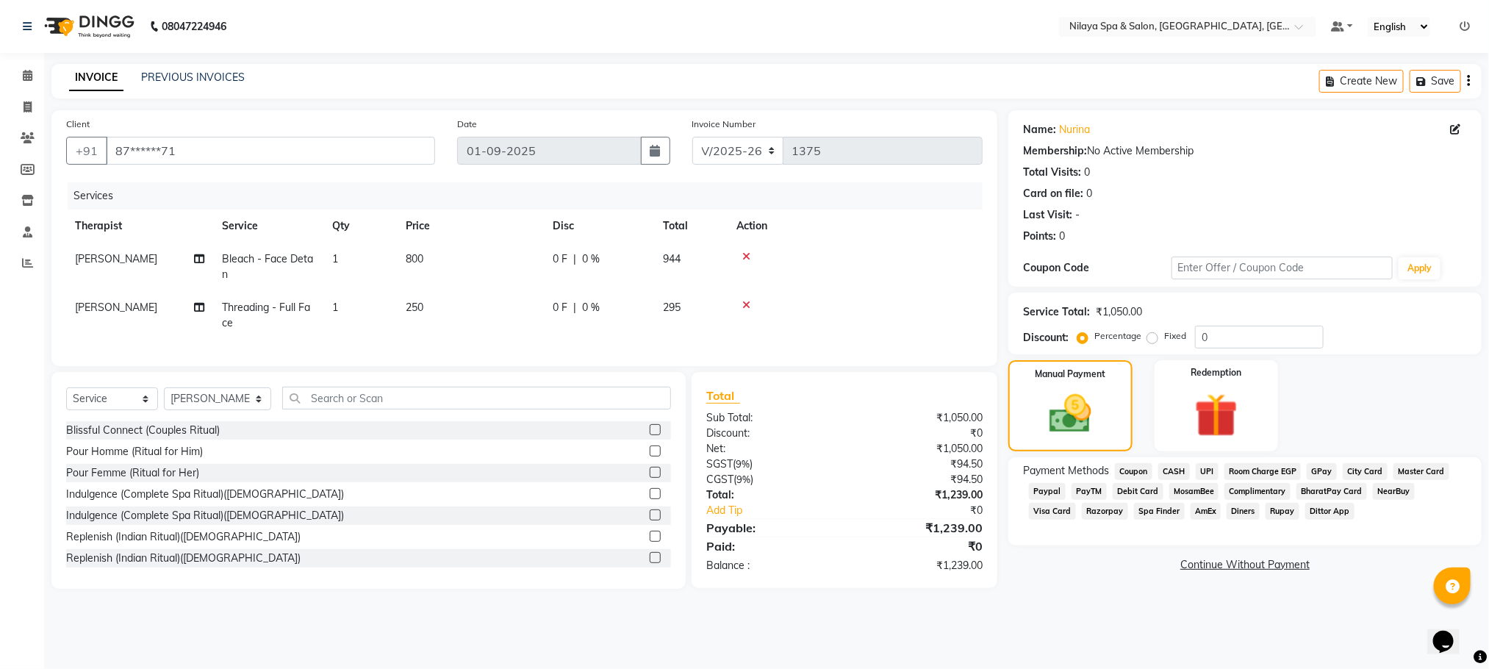
scroll to position [0, 0]
click at [1219, 467] on span "UPI" at bounding box center [1218, 472] width 23 height 17
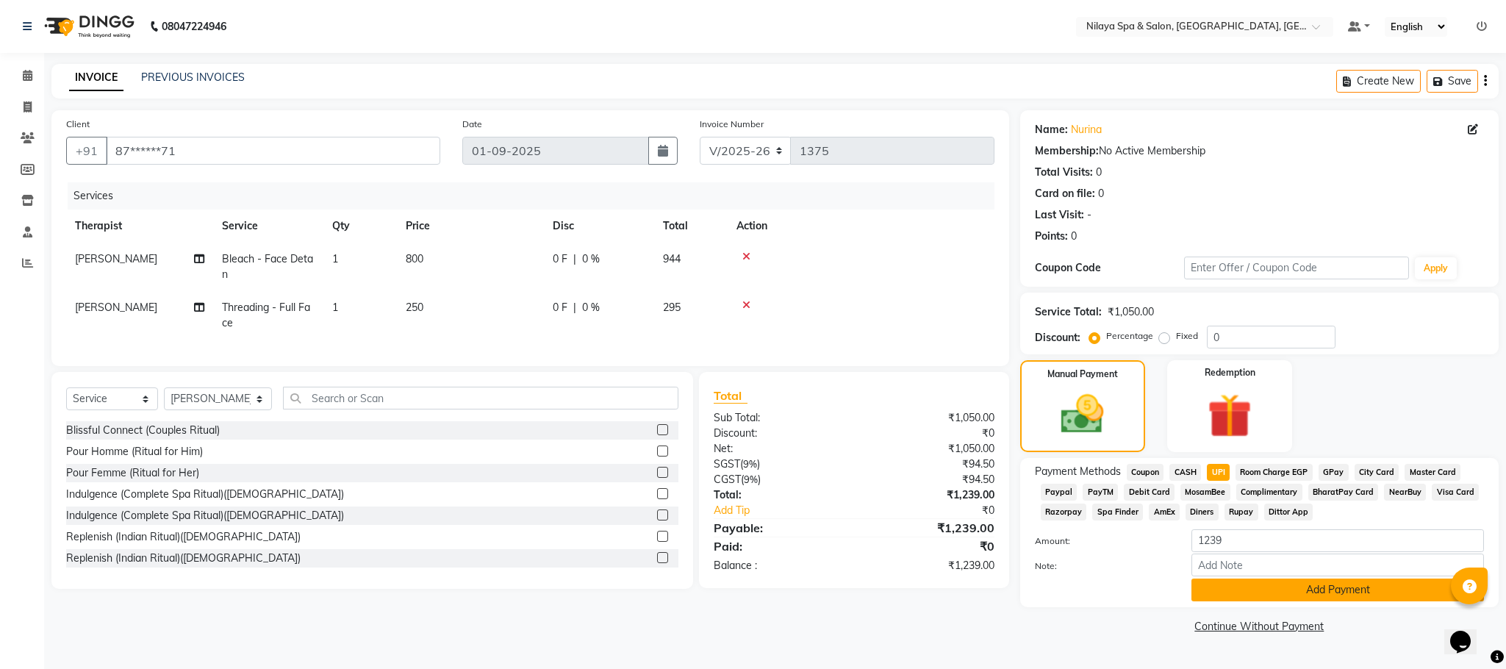
click at [1271, 584] on button "Add Payment" at bounding box center [1337, 589] width 293 height 23
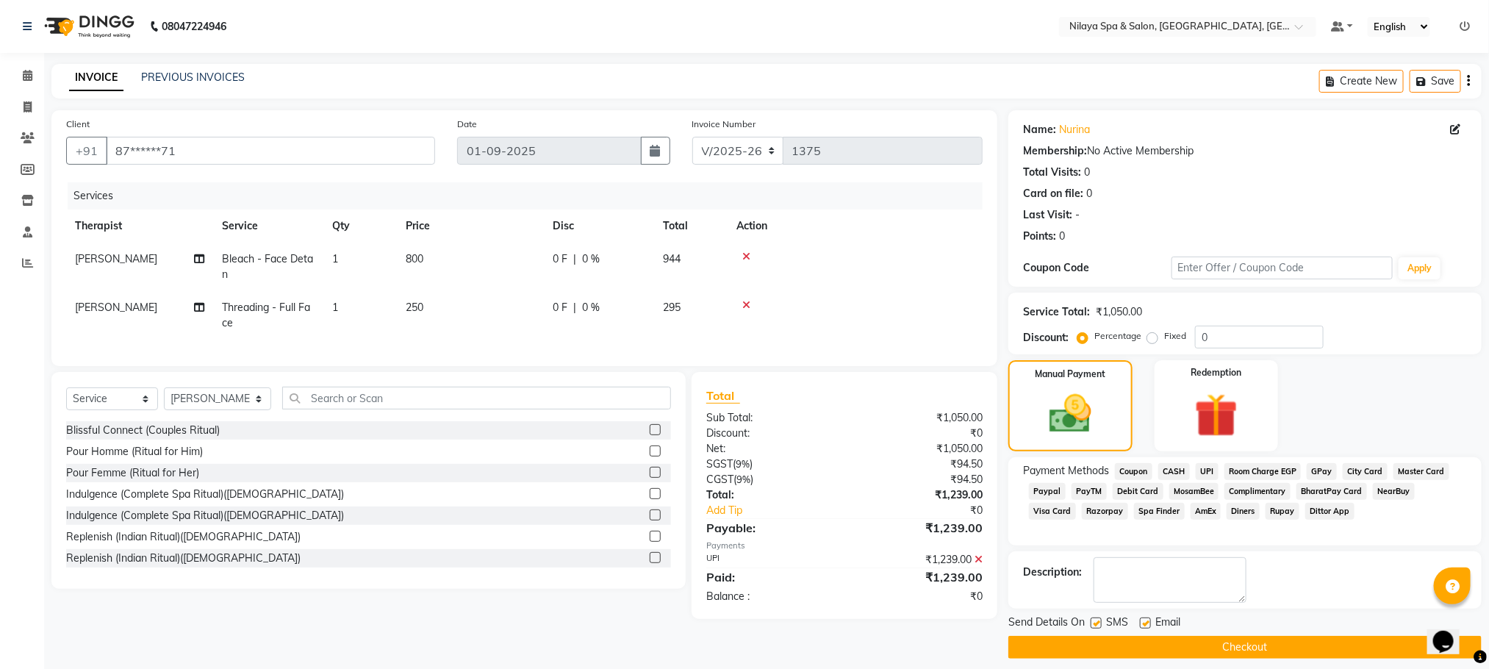
scroll to position [13, 0]
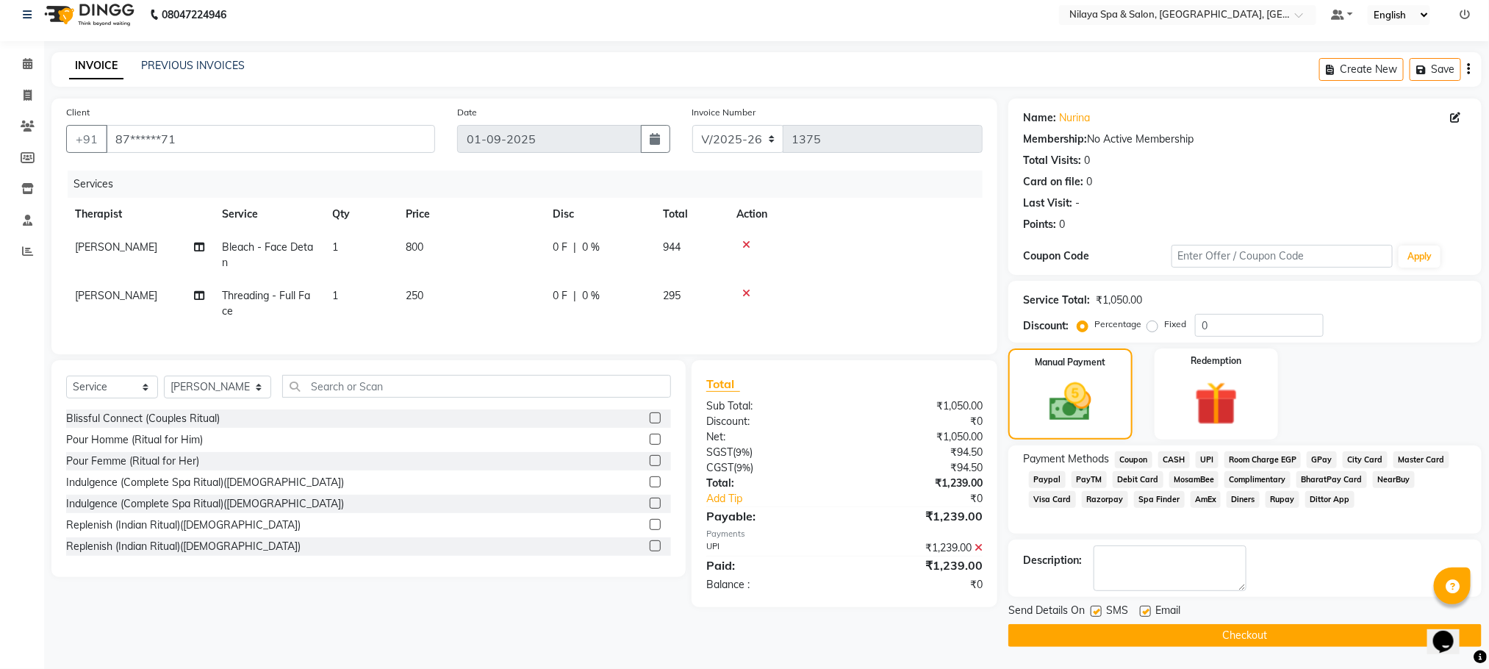
click at [1224, 627] on button "Checkout" at bounding box center [1244, 635] width 473 height 23
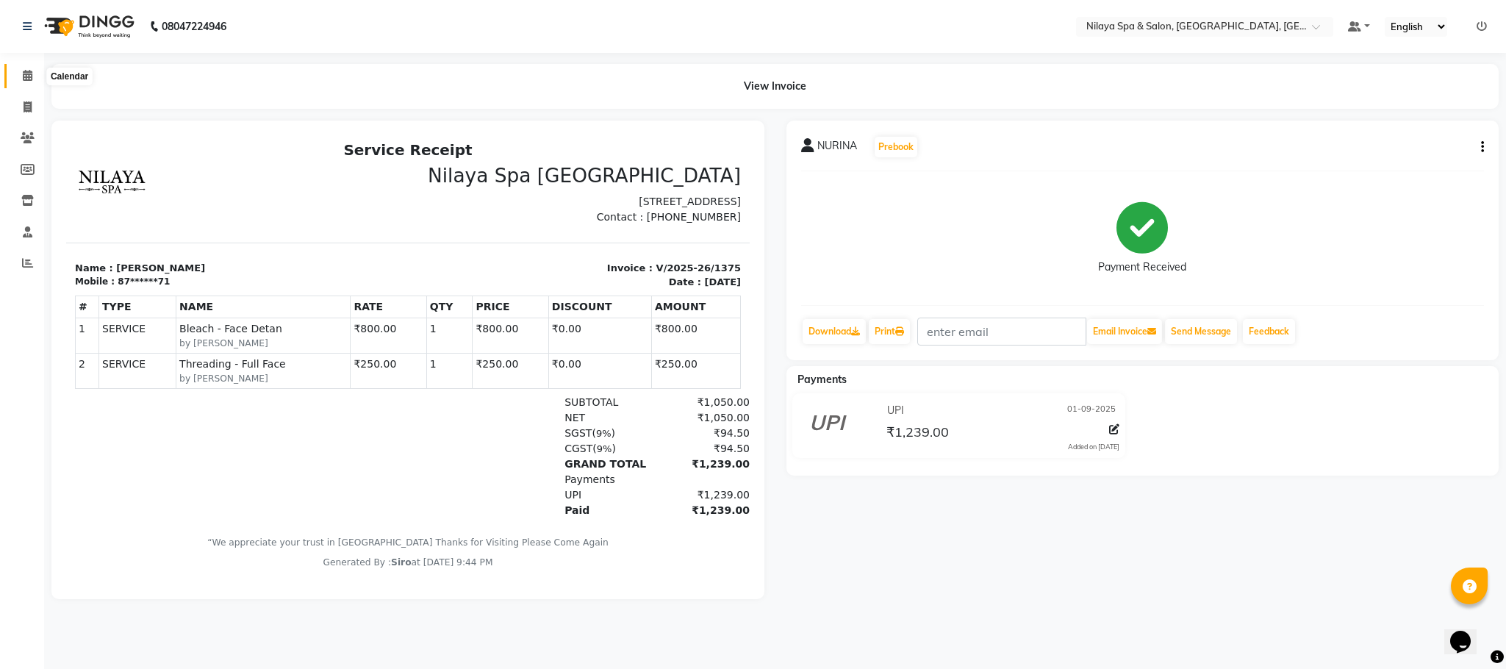
click at [24, 71] on icon at bounding box center [28, 75] width 10 height 11
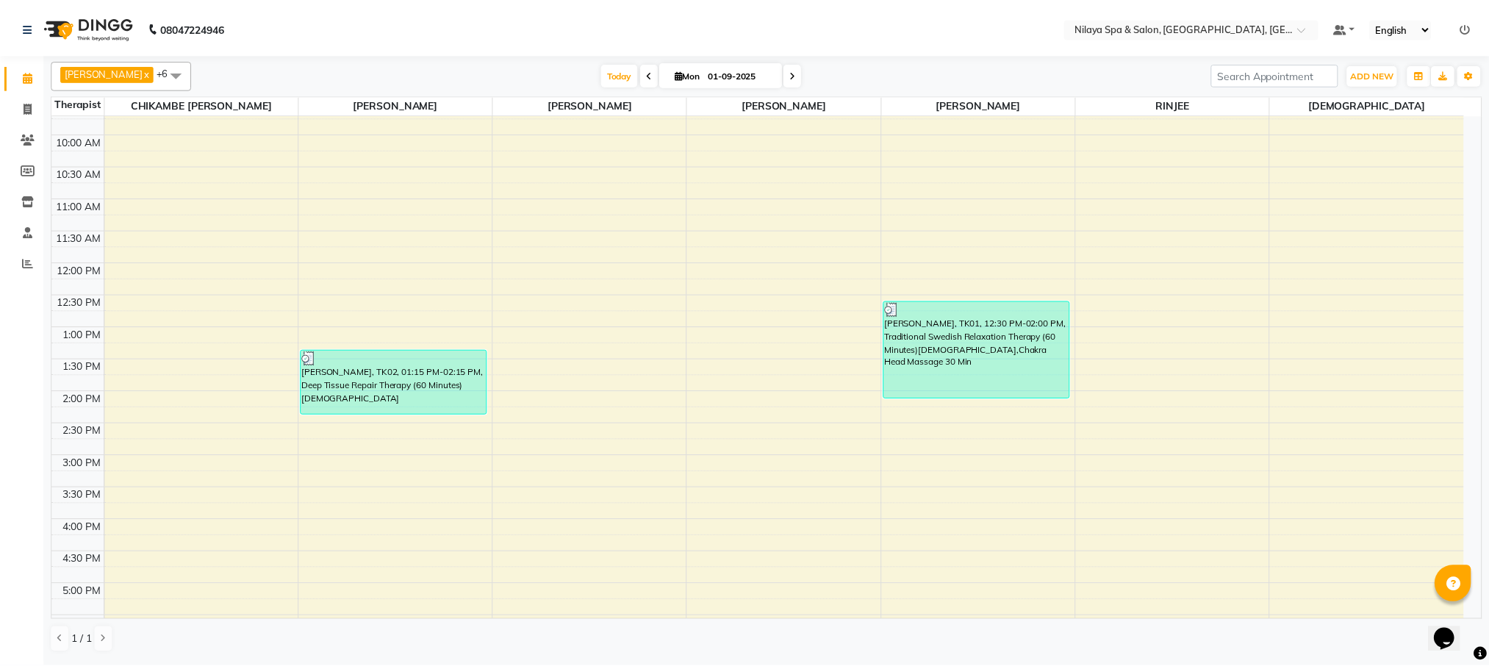
scroll to position [484, 0]
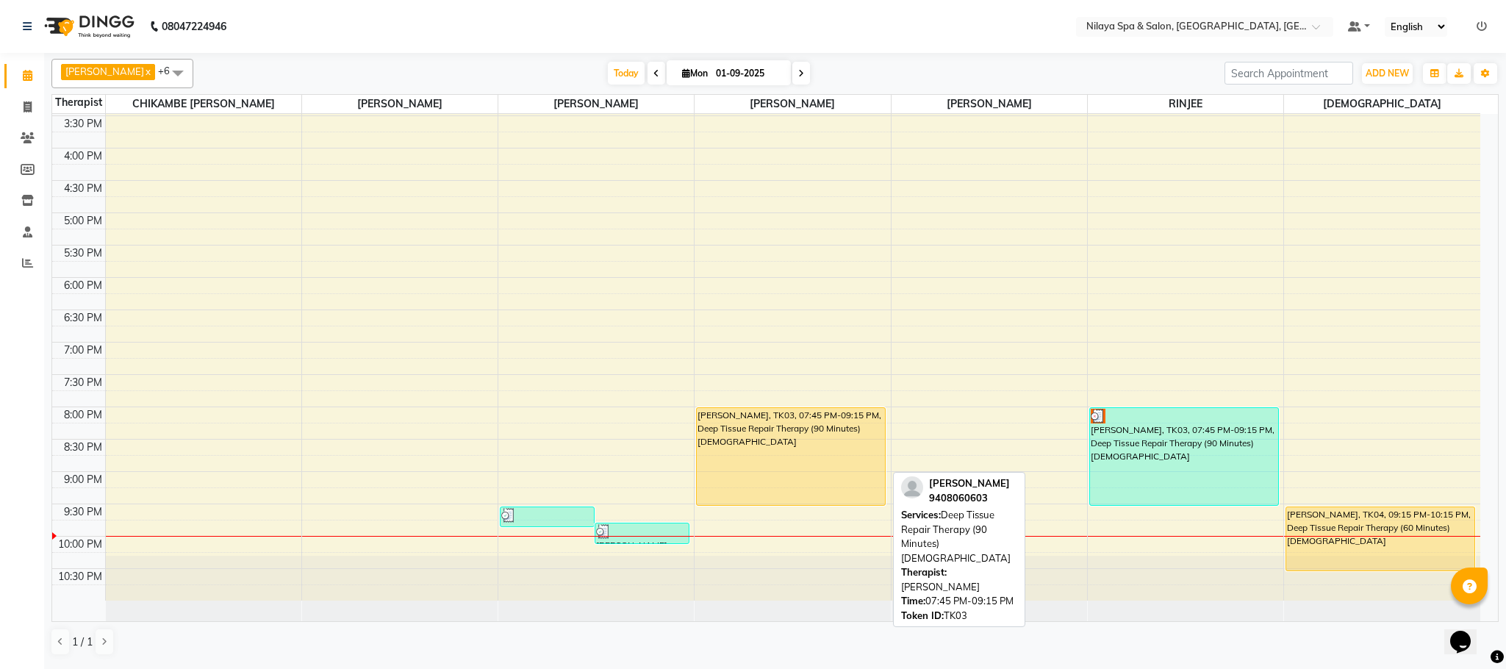
click at [833, 444] on div "[PERSON_NAME], TK03, 07:45 PM-09:15 PM, Deep Tissue Repair Therapy (90 Minutes)…" at bounding box center [791, 456] width 188 height 97
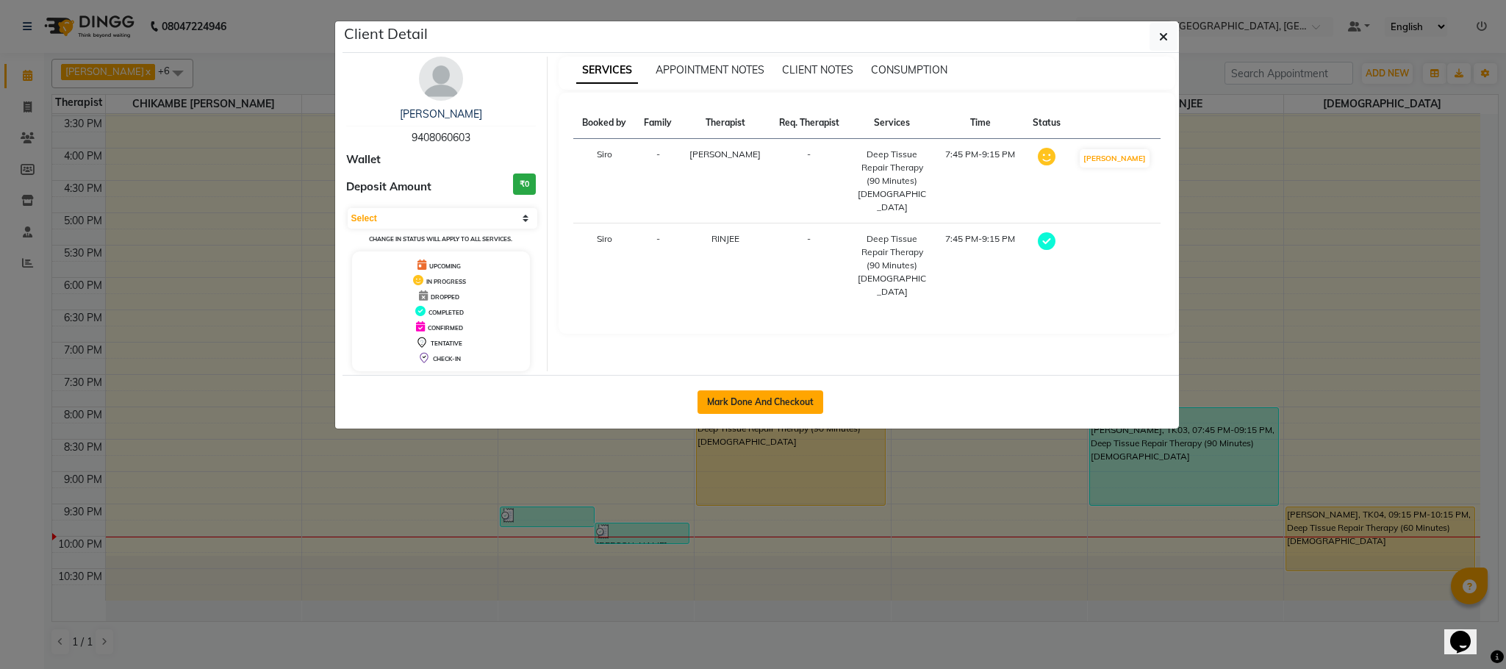
click at [744, 402] on button "Mark Done And Checkout" at bounding box center [760, 402] width 126 height 24
select select "service"
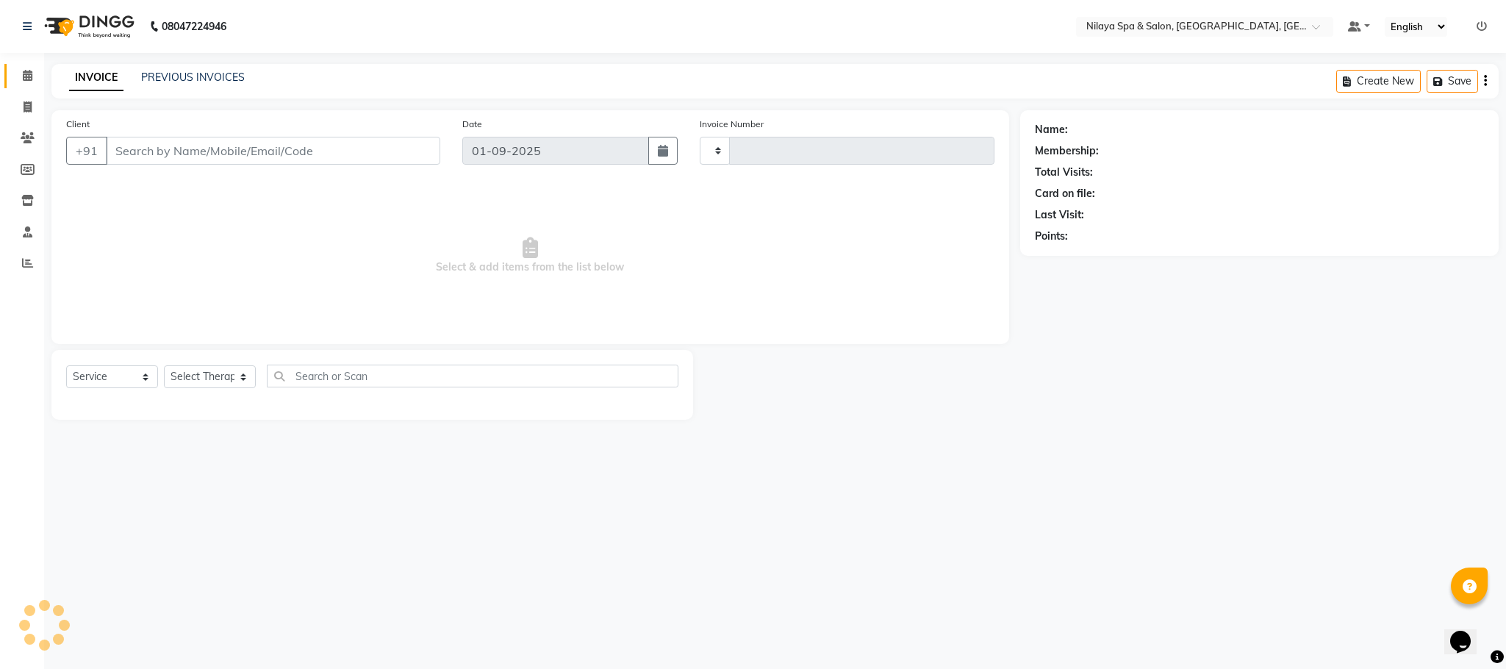
type input "1376"
select select "7983"
type input "94******03"
select select "90043"
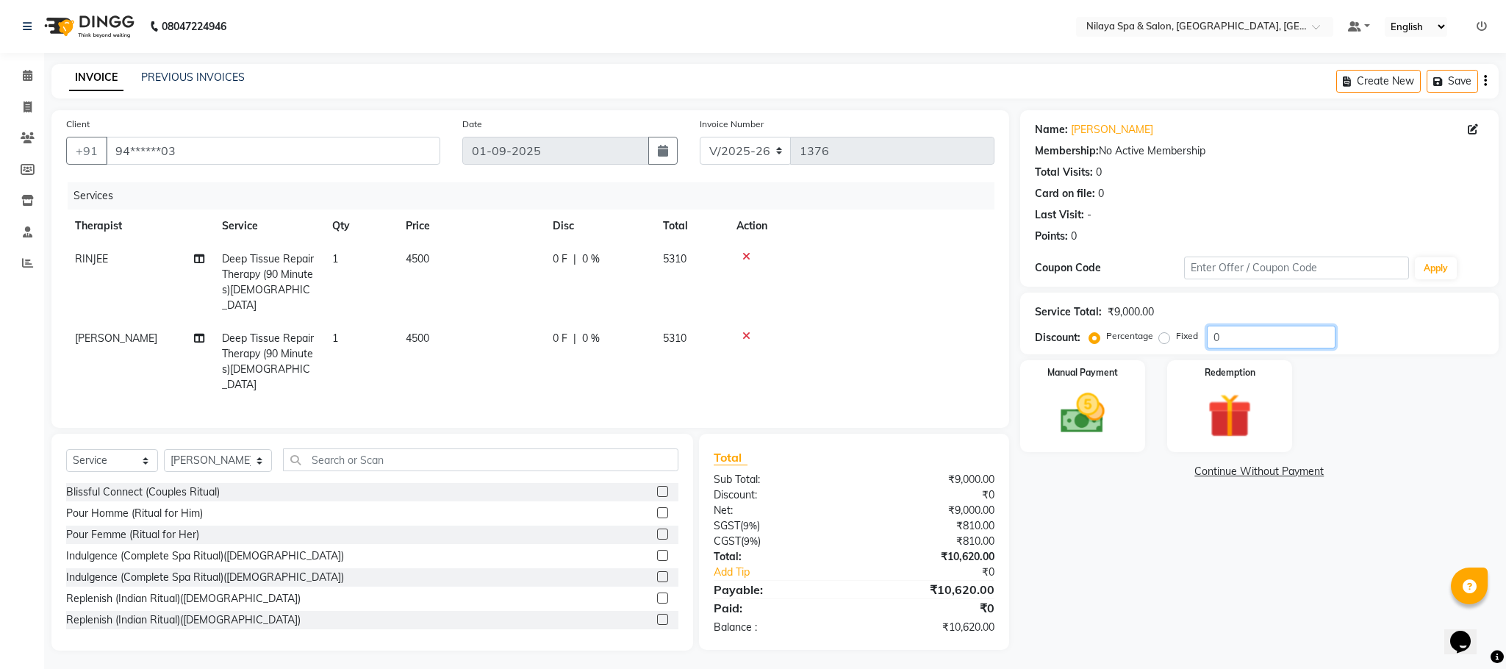
click at [1213, 334] on input "0" at bounding box center [1271, 337] width 129 height 23
type input "1"
type input "20"
click at [1083, 415] on img at bounding box center [1082, 413] width 75 height 53
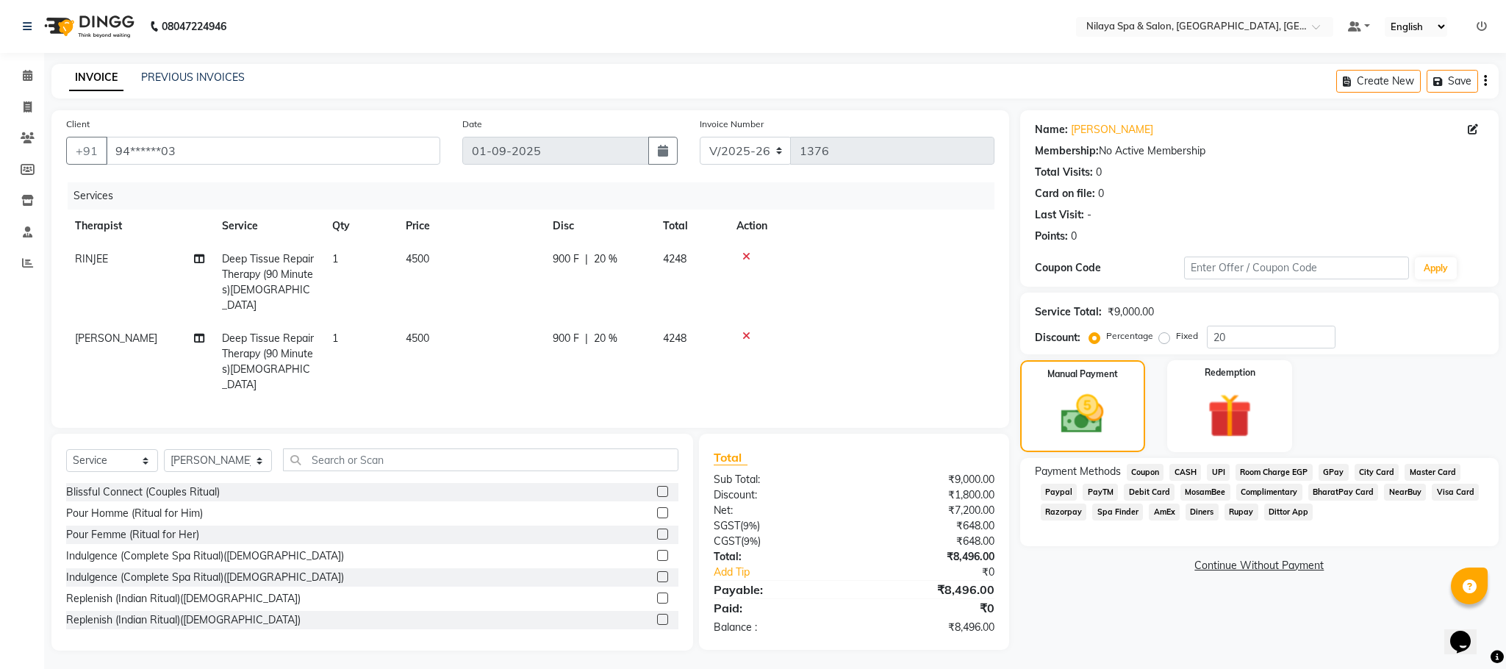
click at [1213, 475] on span "UPI" at bounding box center [1218, 472] width 23 height 17
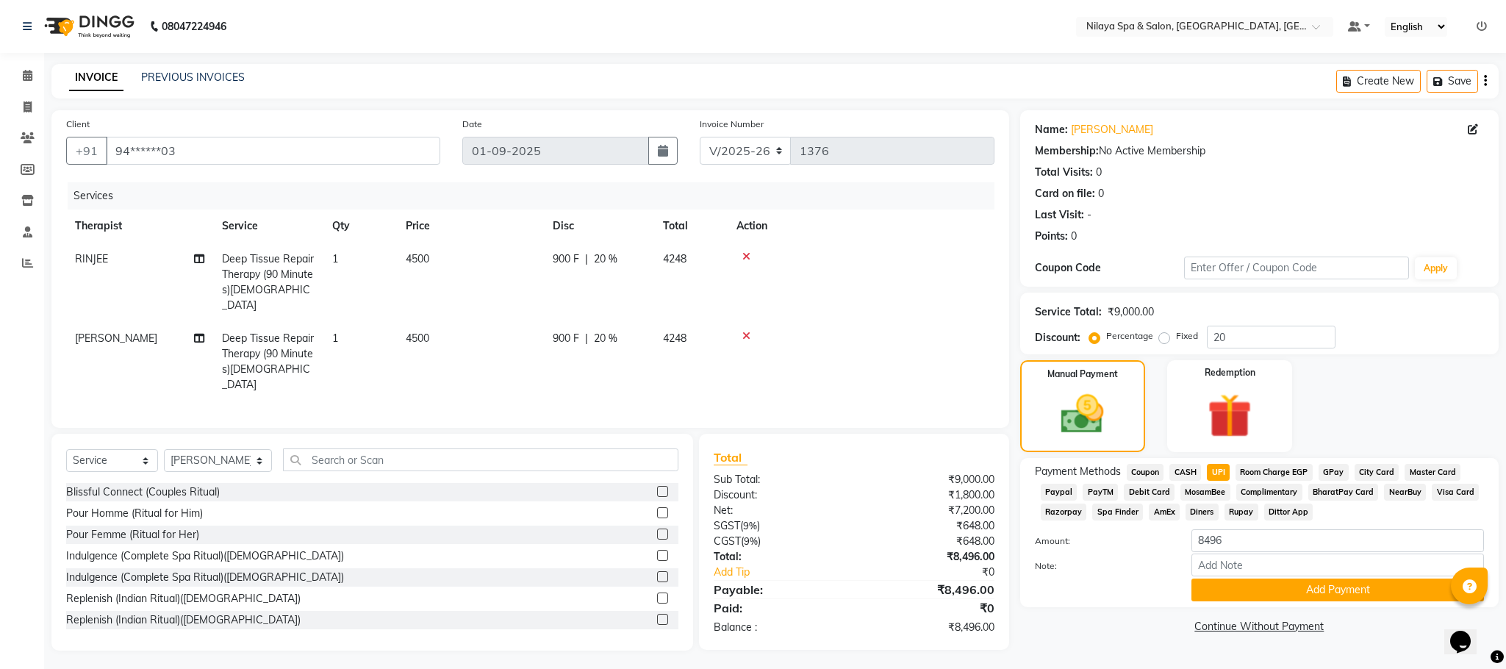
click at [1186, 467] on span "CASH" at bounding box center [1185, 472] width 32 height 17
click at [1307, 587] on button "Add Payment" at bounding box center [1337, 589] width 293 height 23
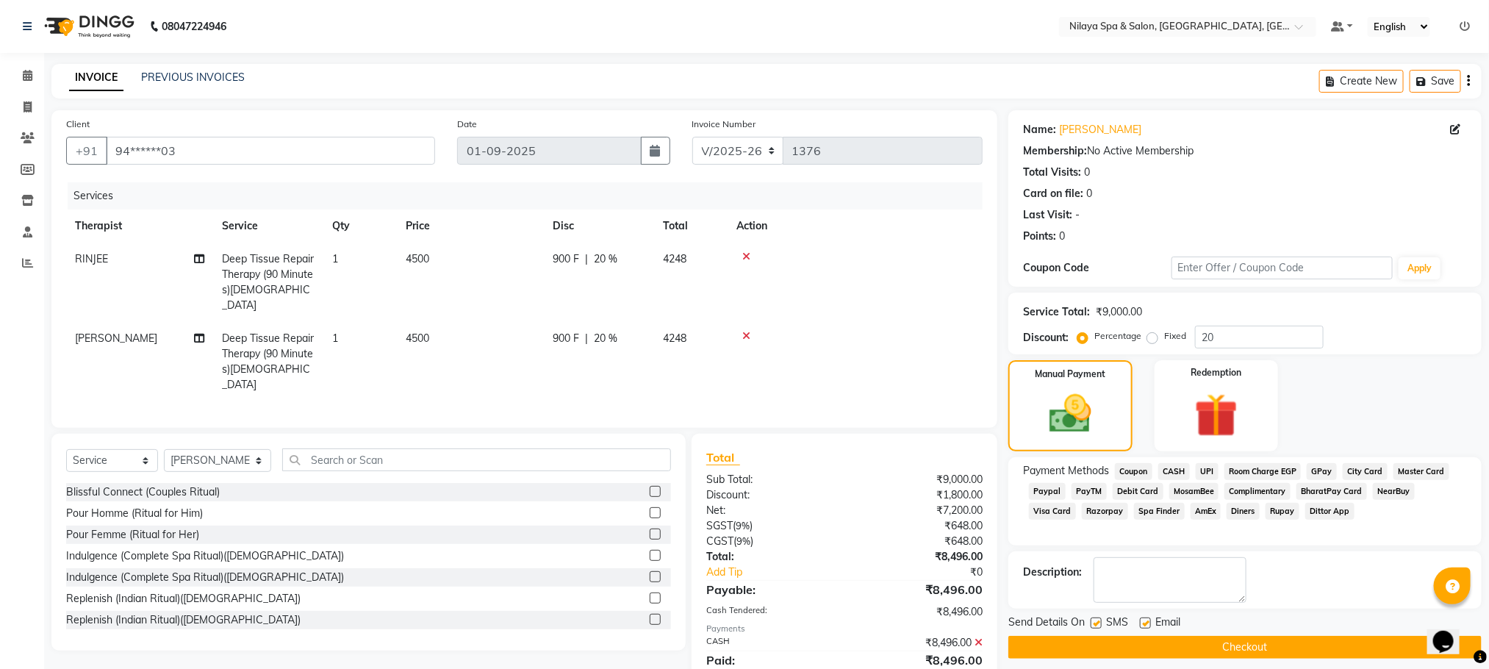
scroll to position [40, 0]
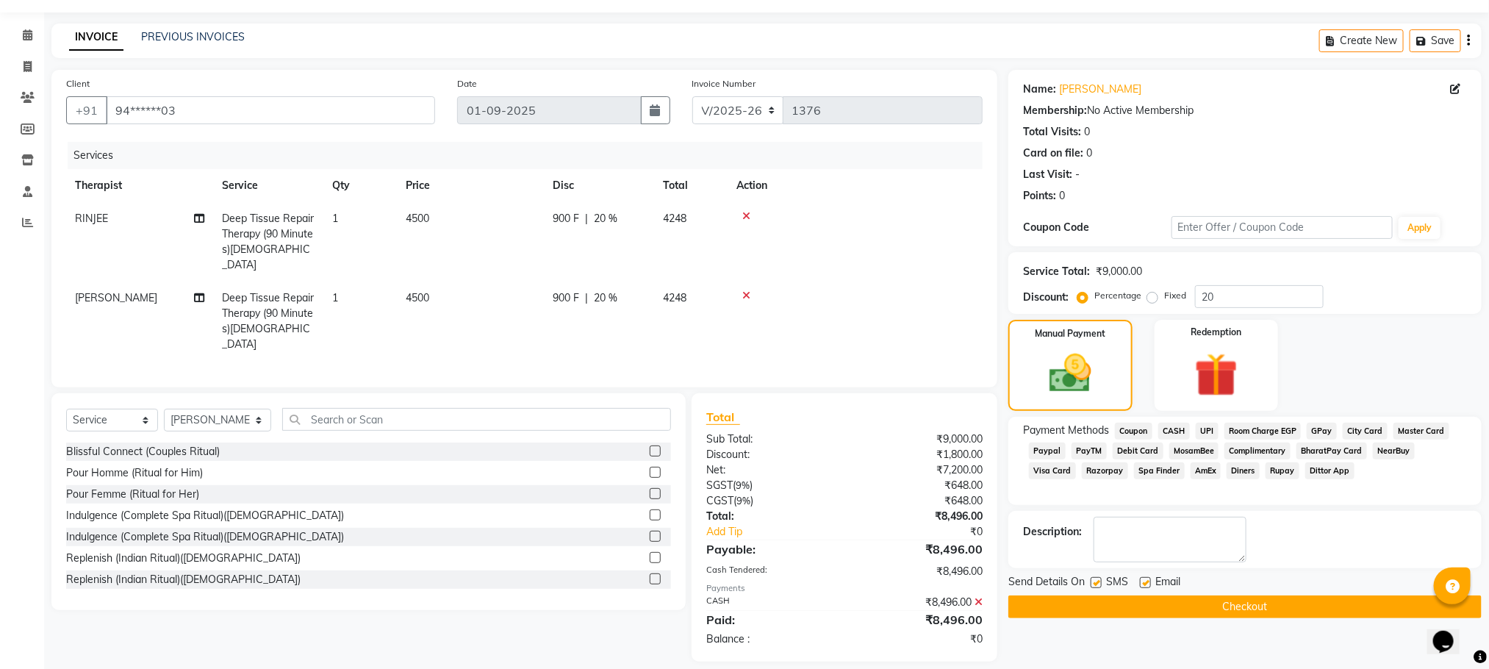
click at [1222, 613] on button "Checkout" at bounding box center [1244, 606] width 473 height 23
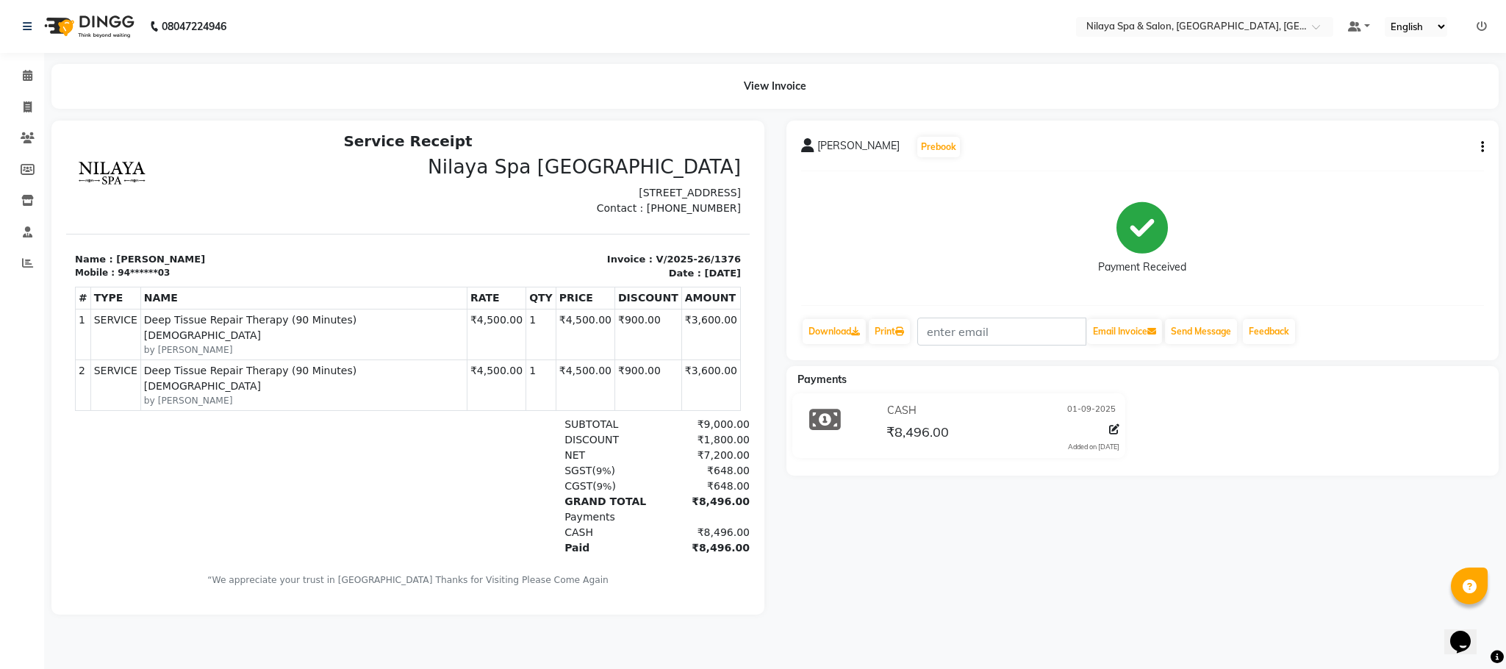
scroll to position [12, 0]
click at [31, 82] on span at bounding box center [28, 76] width 26 height 17
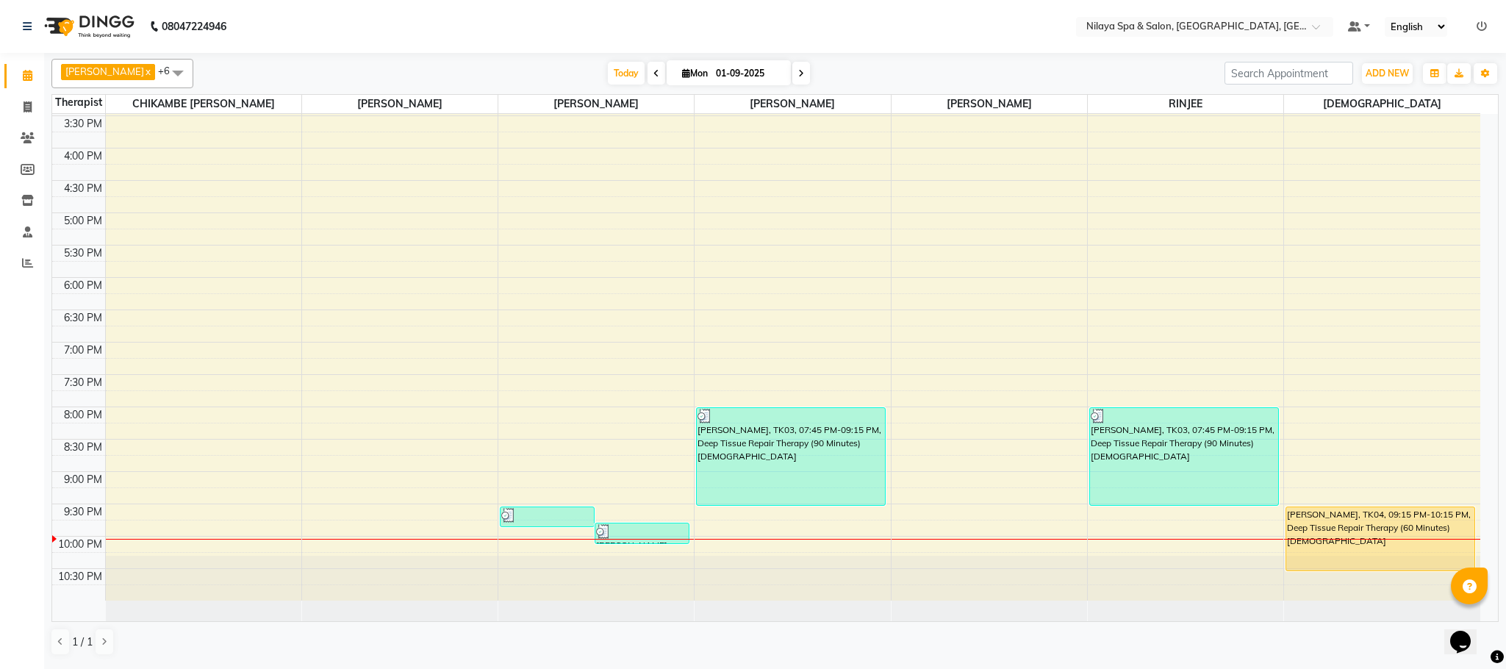
scroll to position [484, 0]
click at [616, 536] on div at bounding box center [642, 531] width 92 height 15
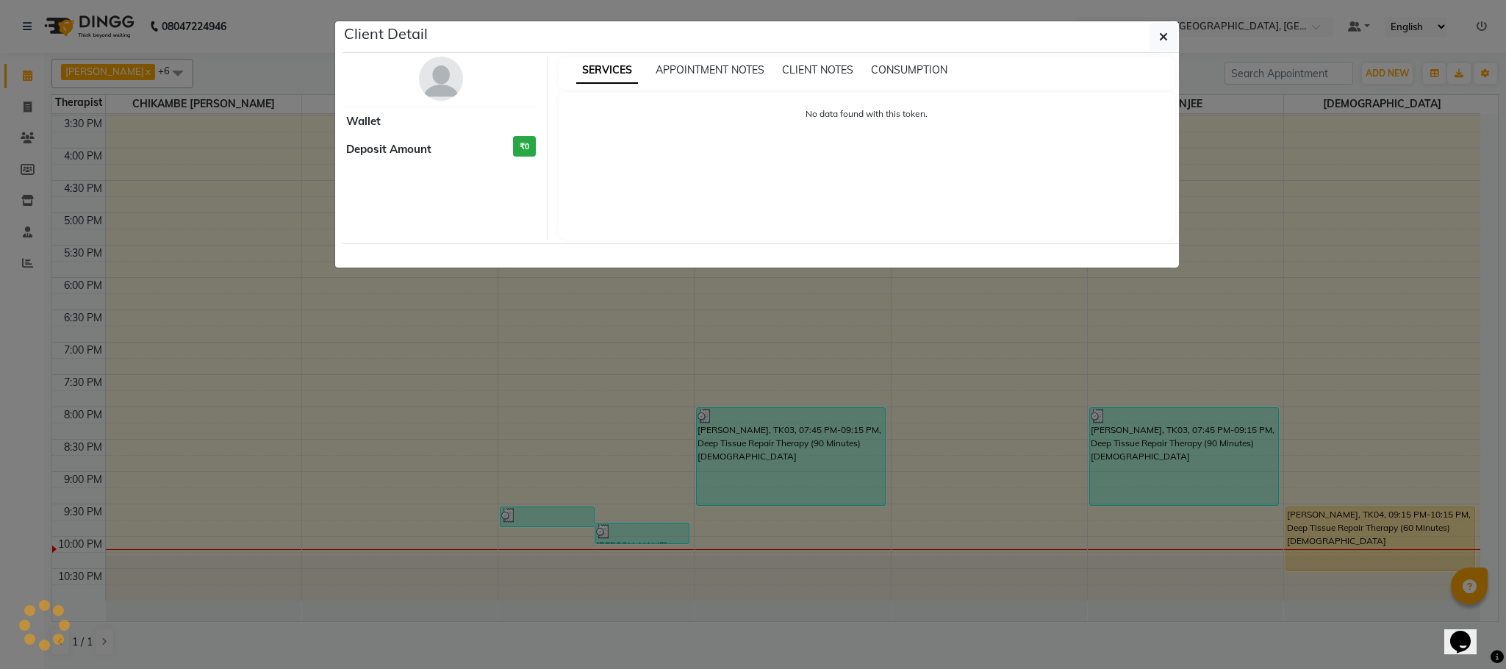
select select "3"
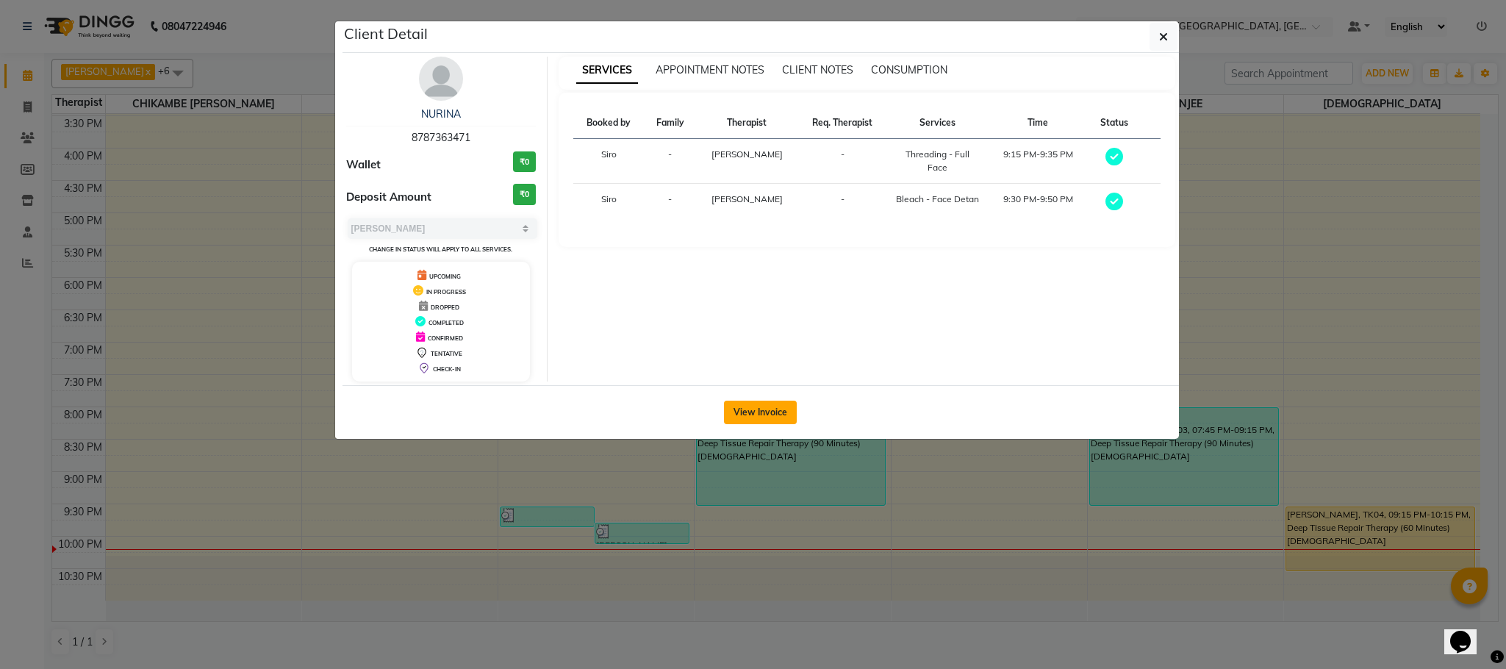
click at [756, 410] on button "View Invoice" at bounding box center [760, 413] width 73 height 24
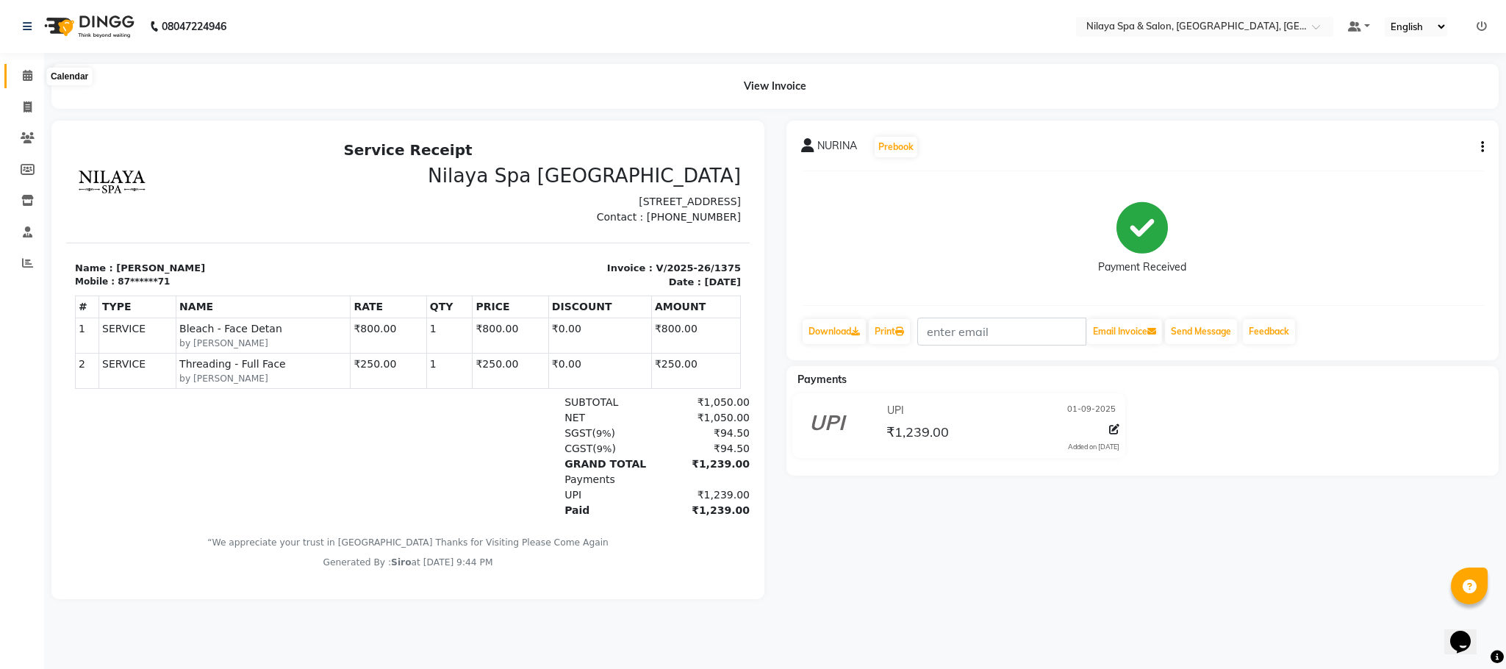
click at [23, 70] on icon at bounding box center [28, 75] width 10 height 11
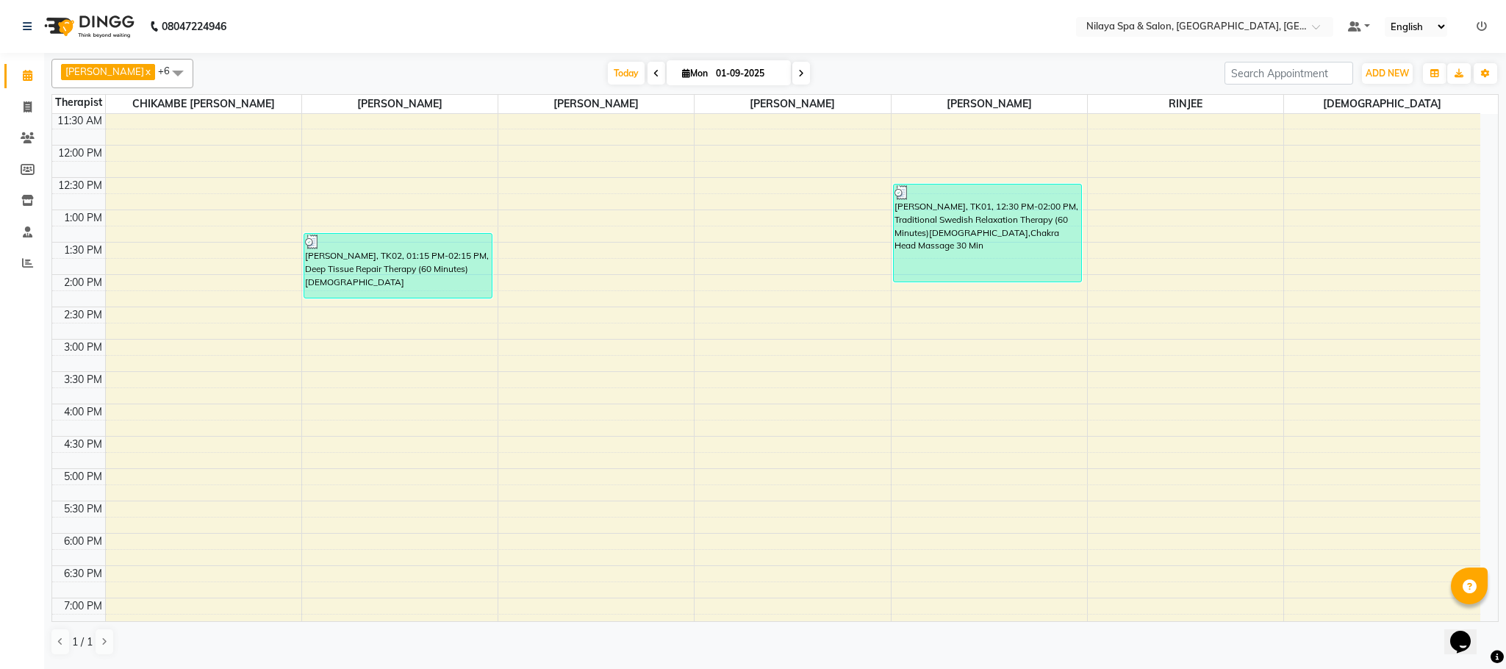
scroll to position [110, 0]
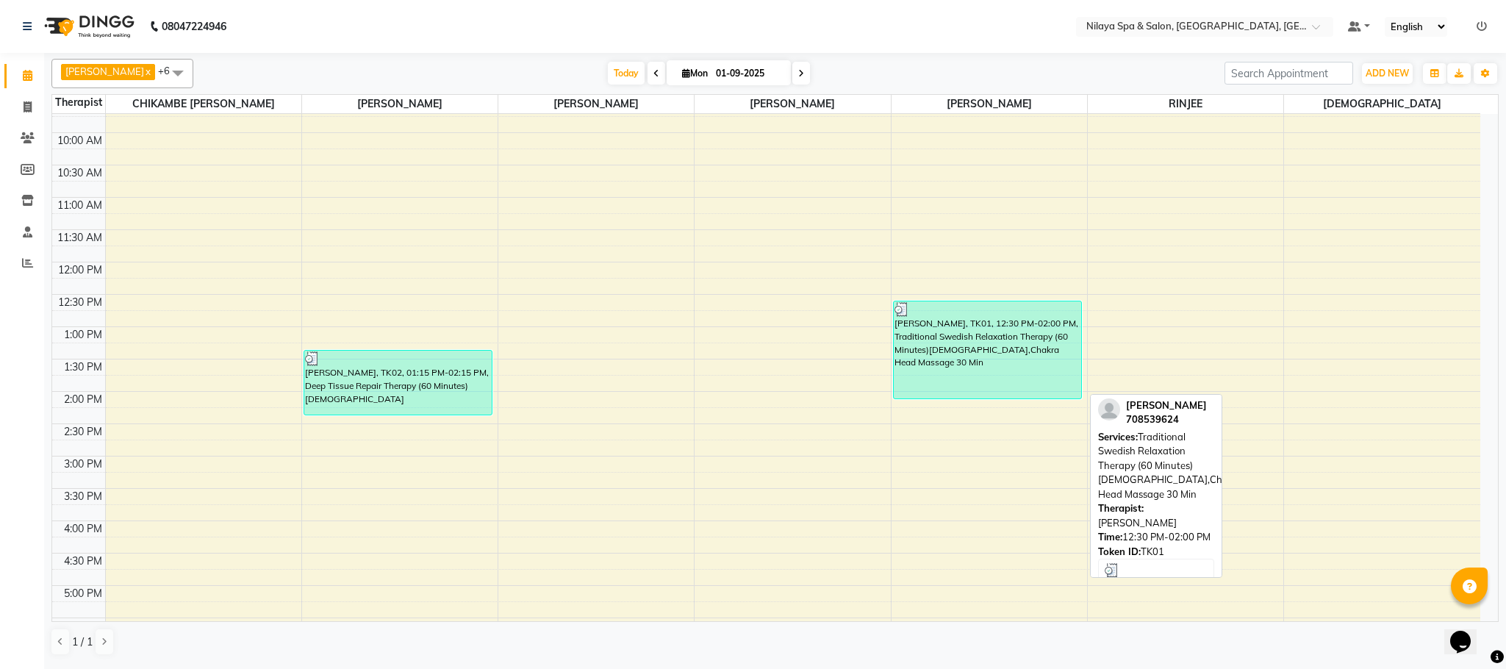
click at [1002, 331] on div "[PERSON_NAME], TK01, 12:30 PM-02:00 PM, Traditional Swedish Relaxation Therapy …" at bounding box center [988, 349] width 188 height 97
select select "3"
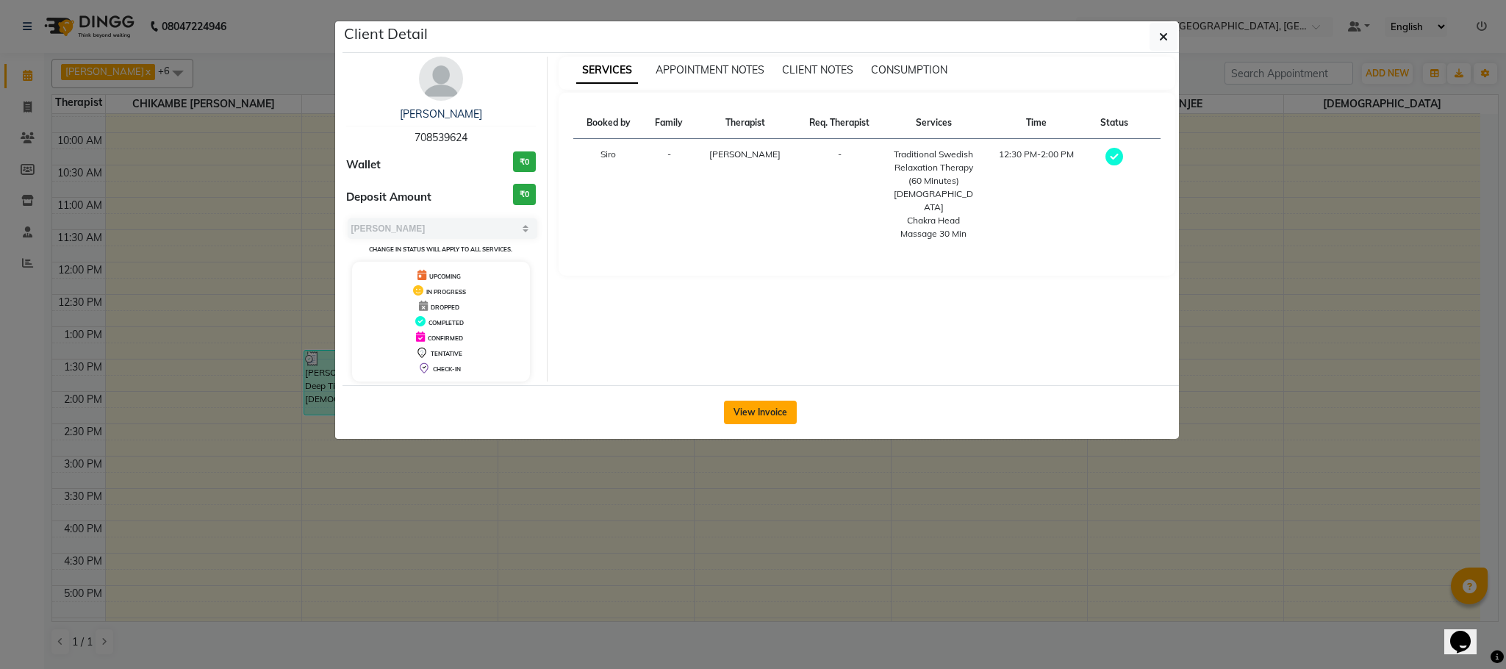
click at [750, 422] on button "View Invoice" at bounding box center [760, 413] width 73 height 24
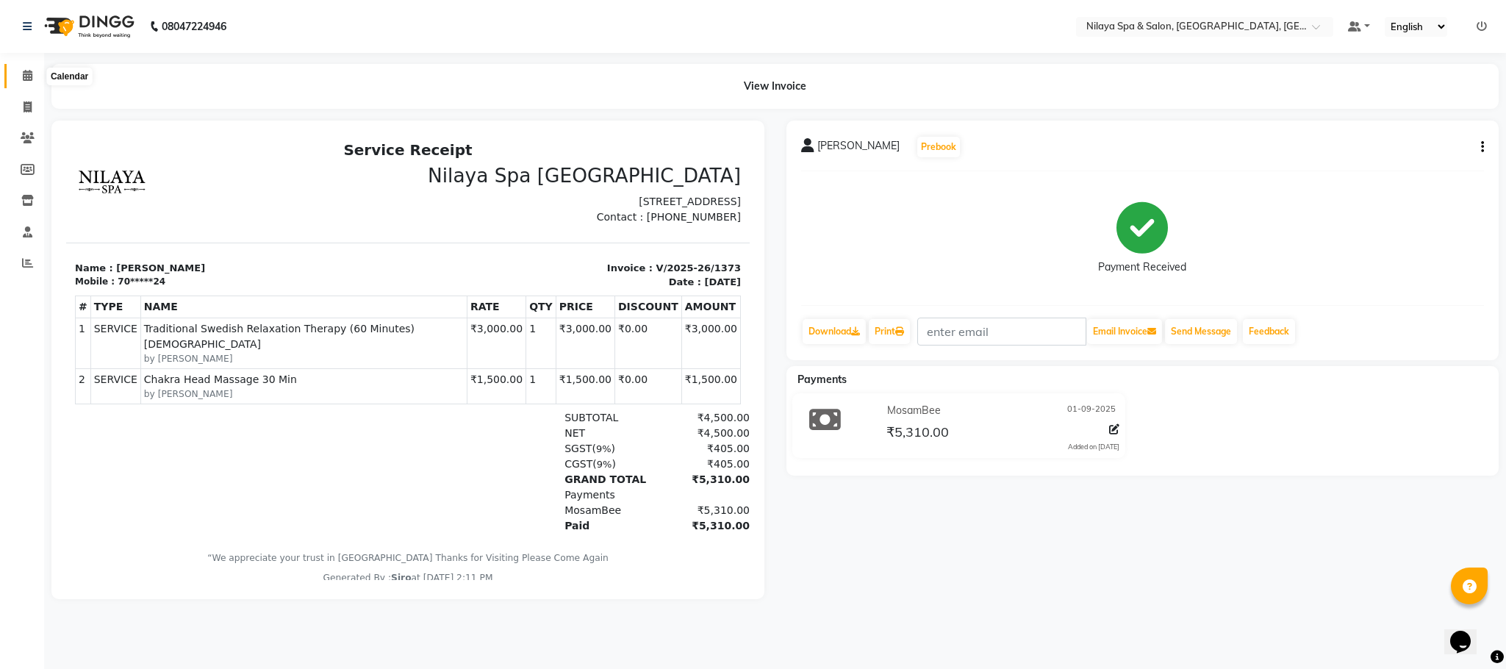
click at [25, 73] on icon at bounding box center [28, 75] width 10 height 11
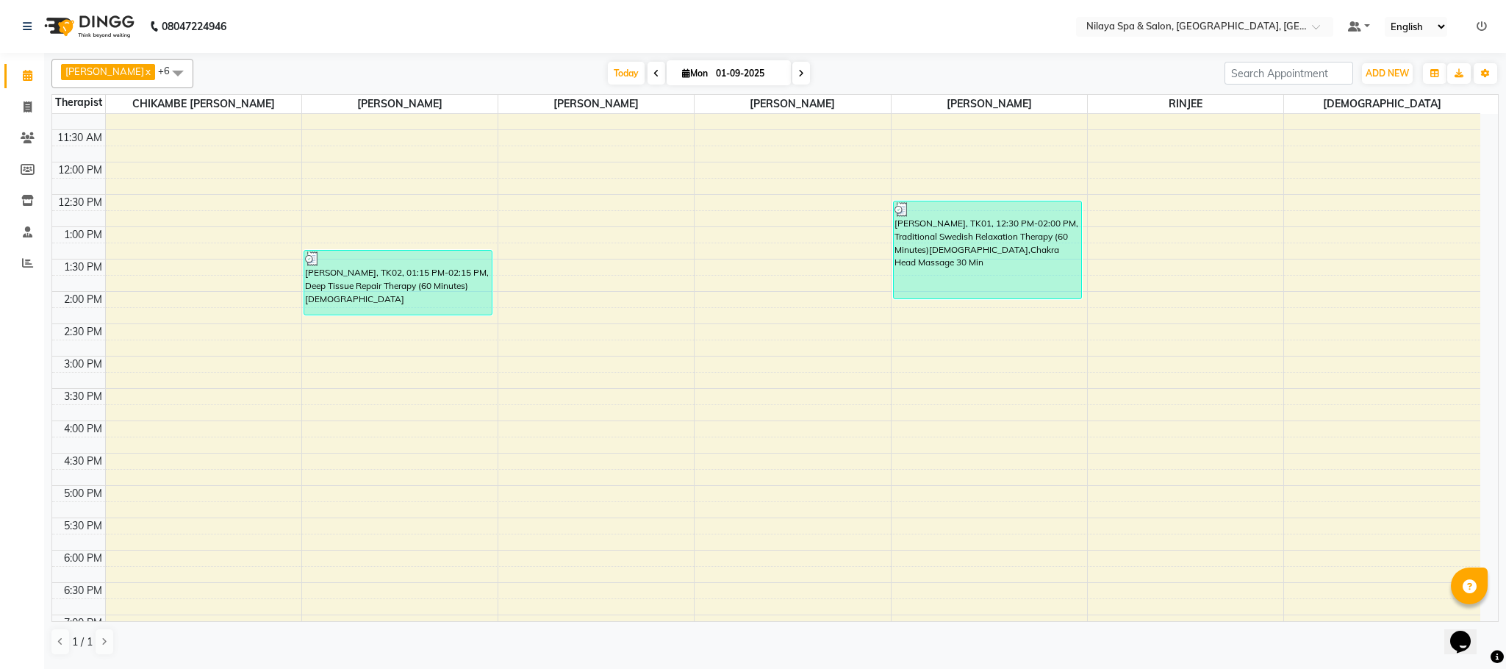
scroll to position [220, 0]
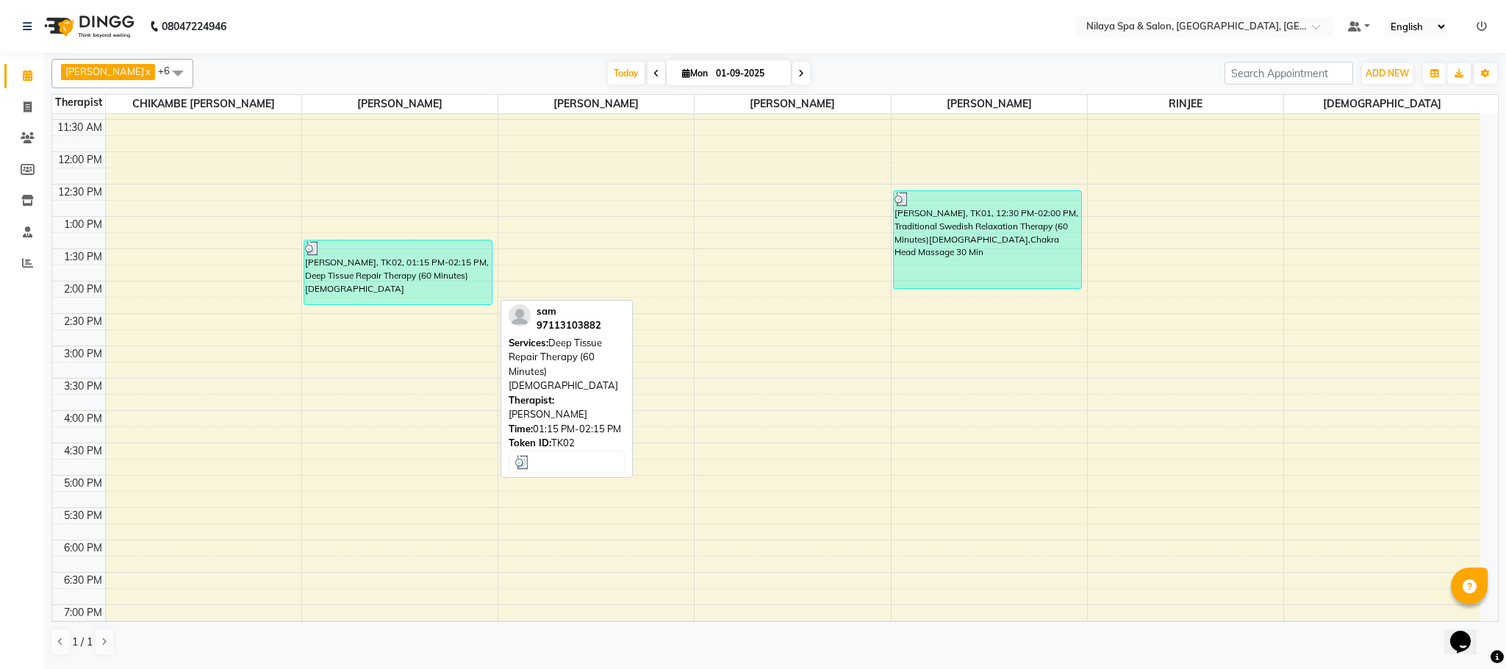
click at [413, 304] on div "[PERSON_NAME], TK02, 01:15 PM-02:15 PM, Deep Tissue Repair Therapy (60 Minutes)…" at bounding box center [398, 272] width 188 height 64
select select "3"
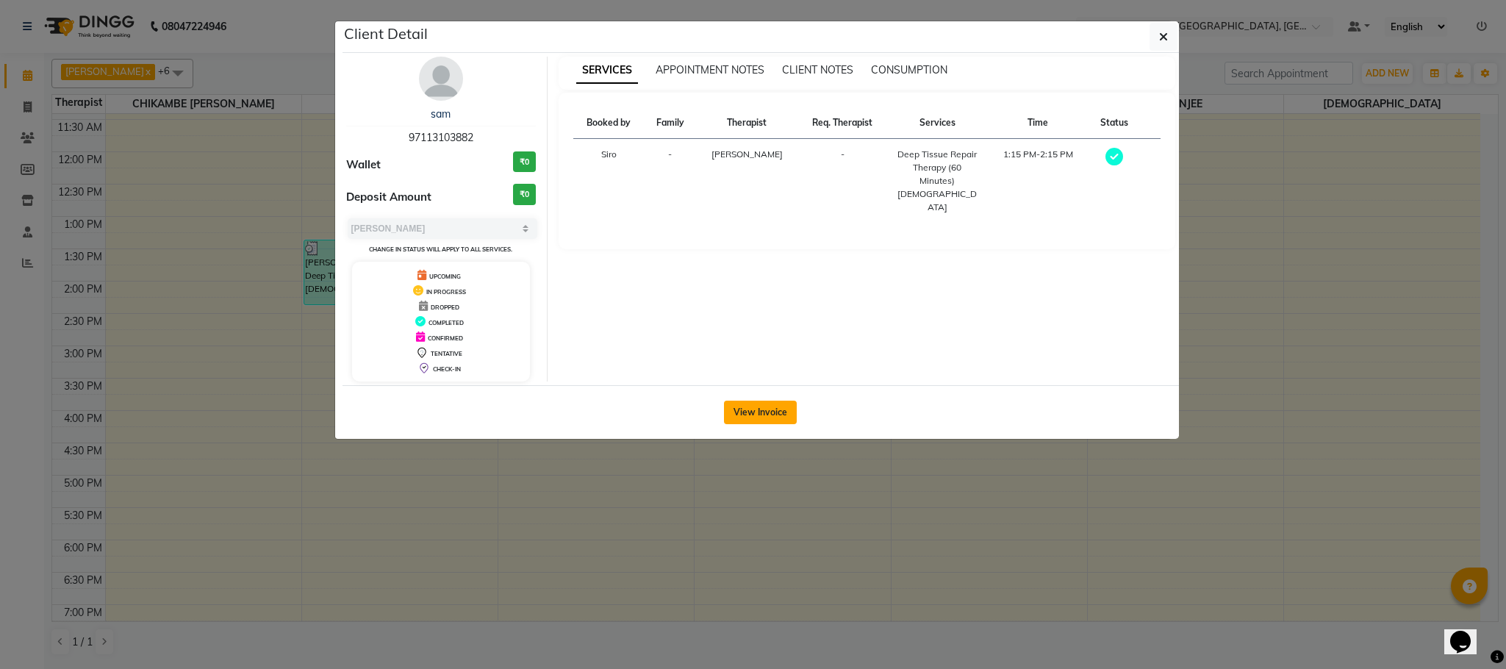
click at [766, 406] on button "View Invoice" at bounding box center [760, 413] width 73 height 24
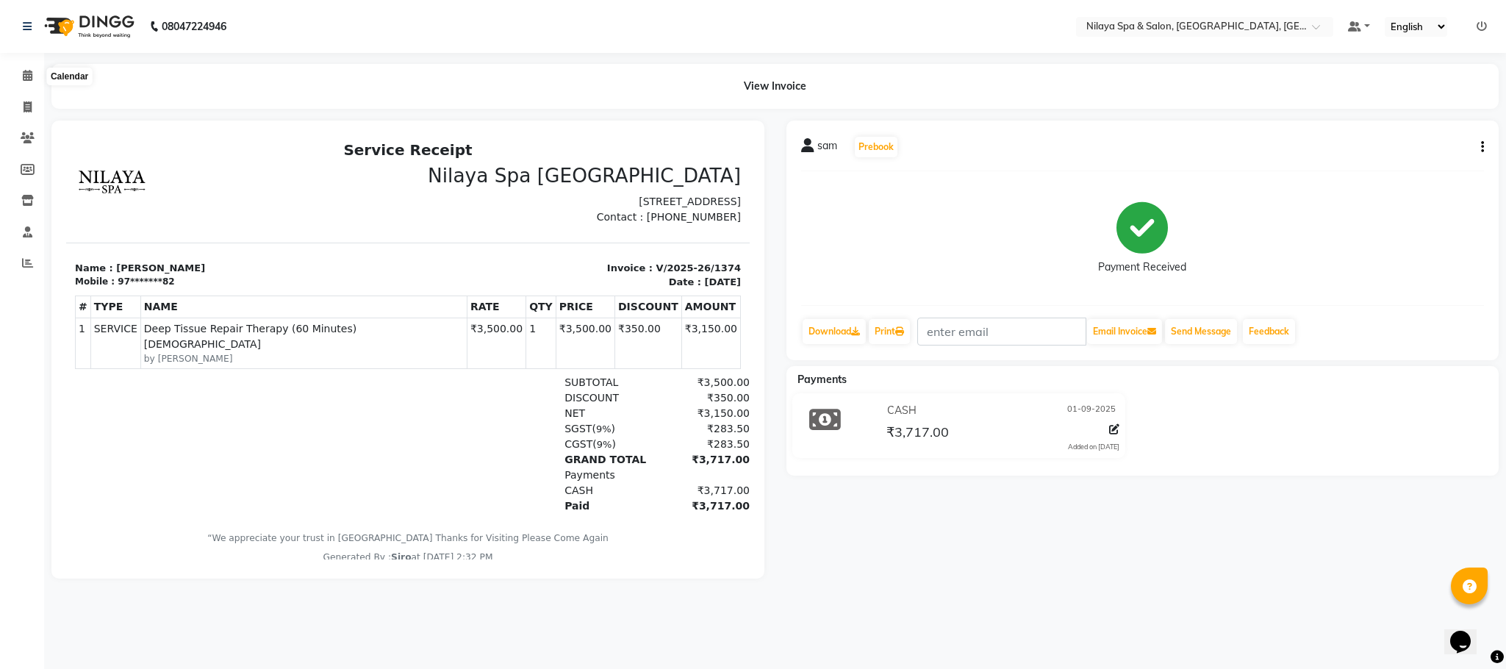
click at [3, 88] on li "Calendar" at bounding box center [22, 76] width 44 height 32
click at [18, 75] on span at bounding box center [28, 76] width 26 height 17
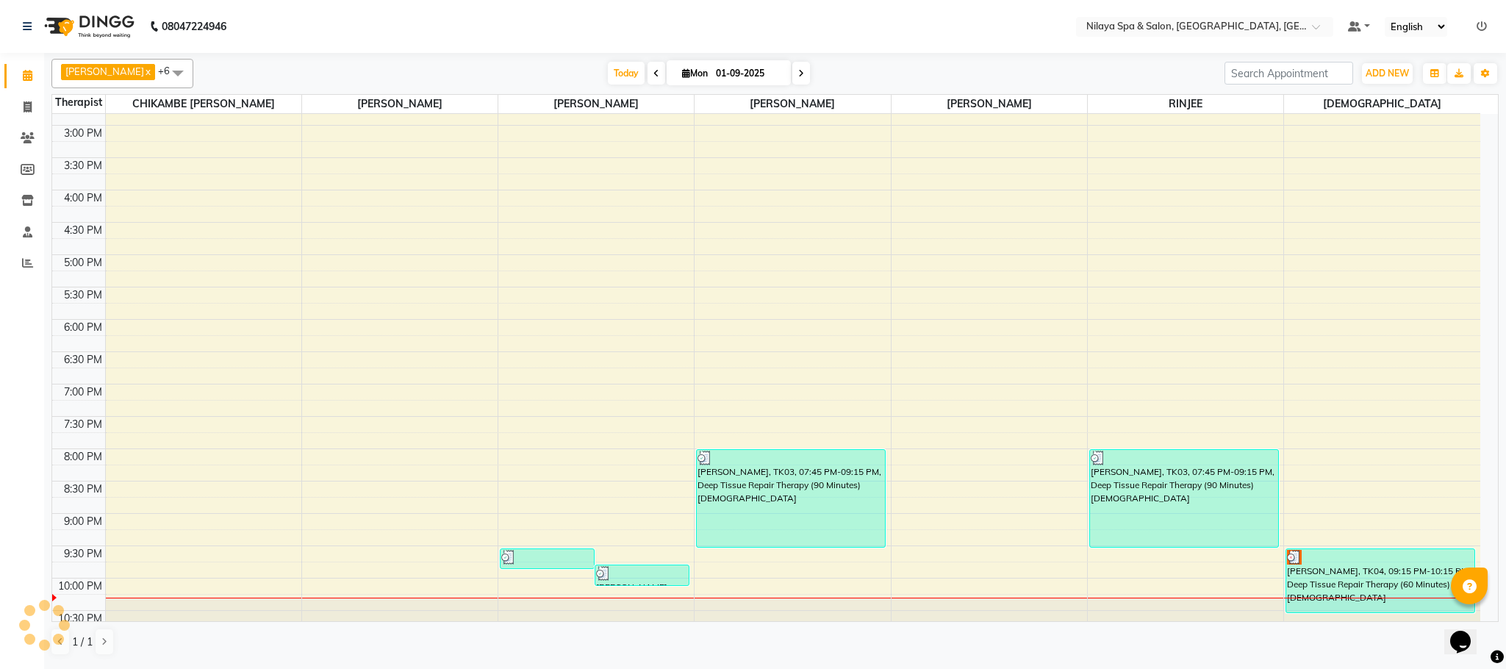
scroll to position [484, 0]
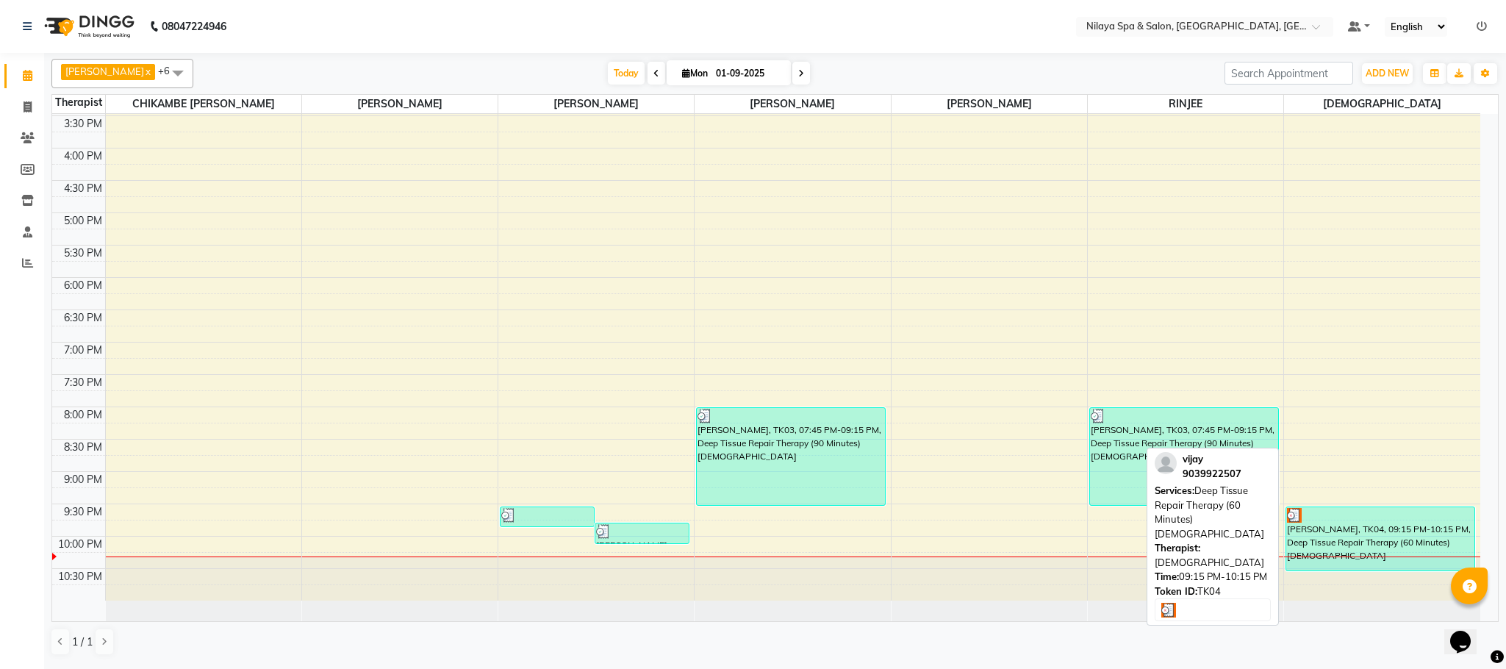
click at [1344, 547] on div "[PERSON_NAME], TK04, 09:15 PM-10:15 PM, Deep Tissue Repair Therapy (60 Minutes)…" at bounding box center [1380, 538] width 188 height 63
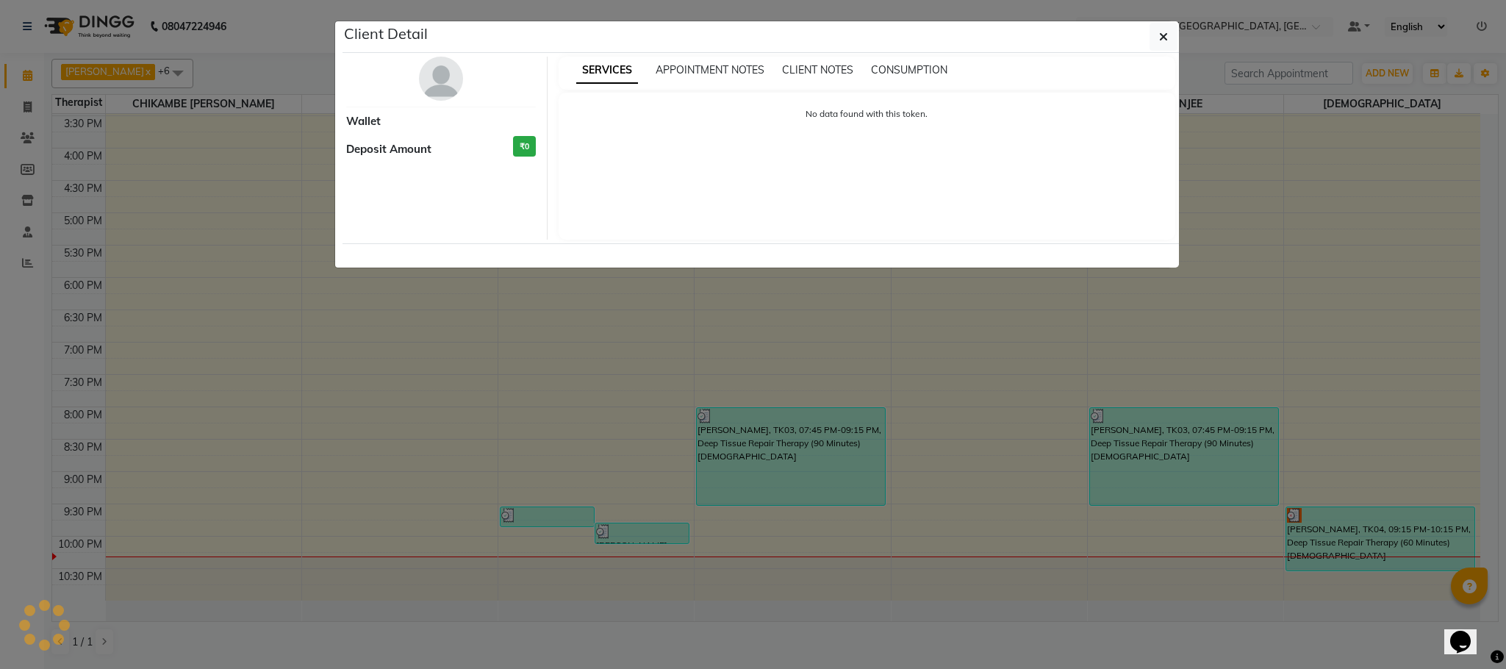
select select "3"
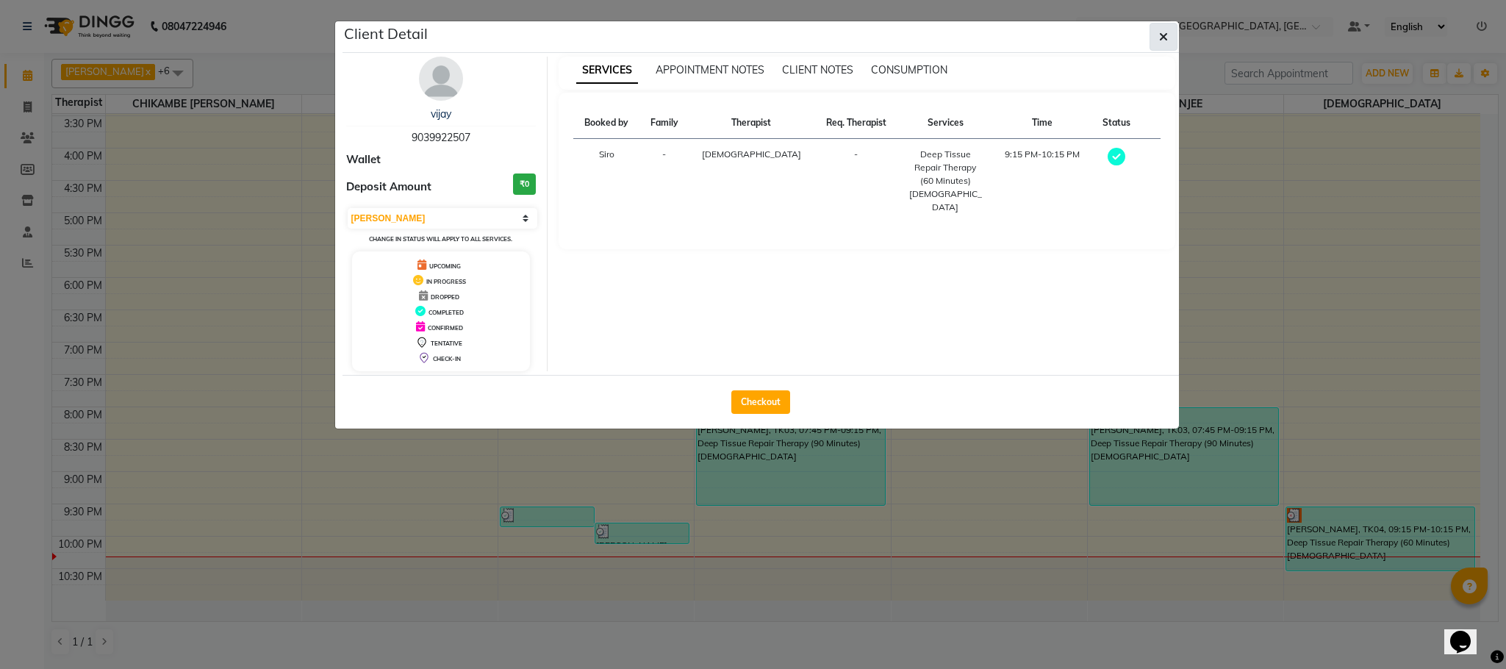
click at [1174, 33] on button "button" at bounding box center [1163, 37] width 28 height 28
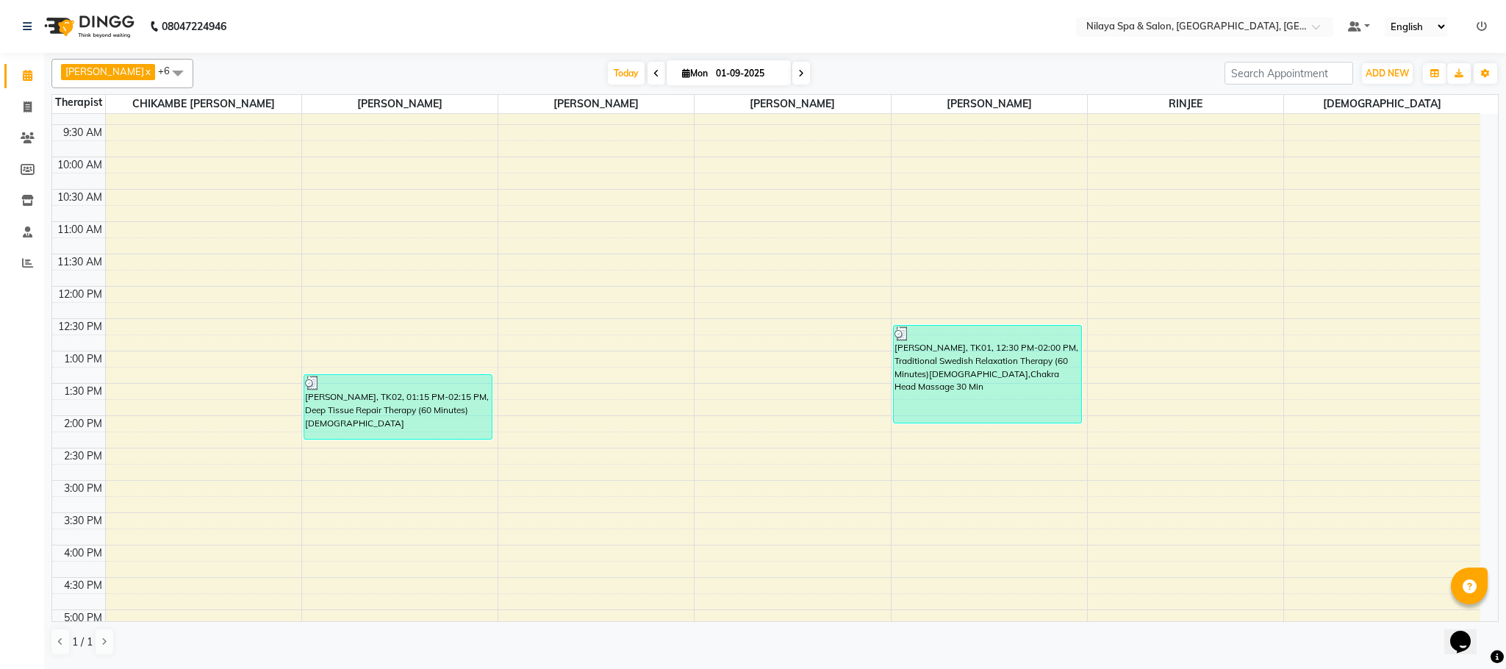
scroll to position [43, 0]
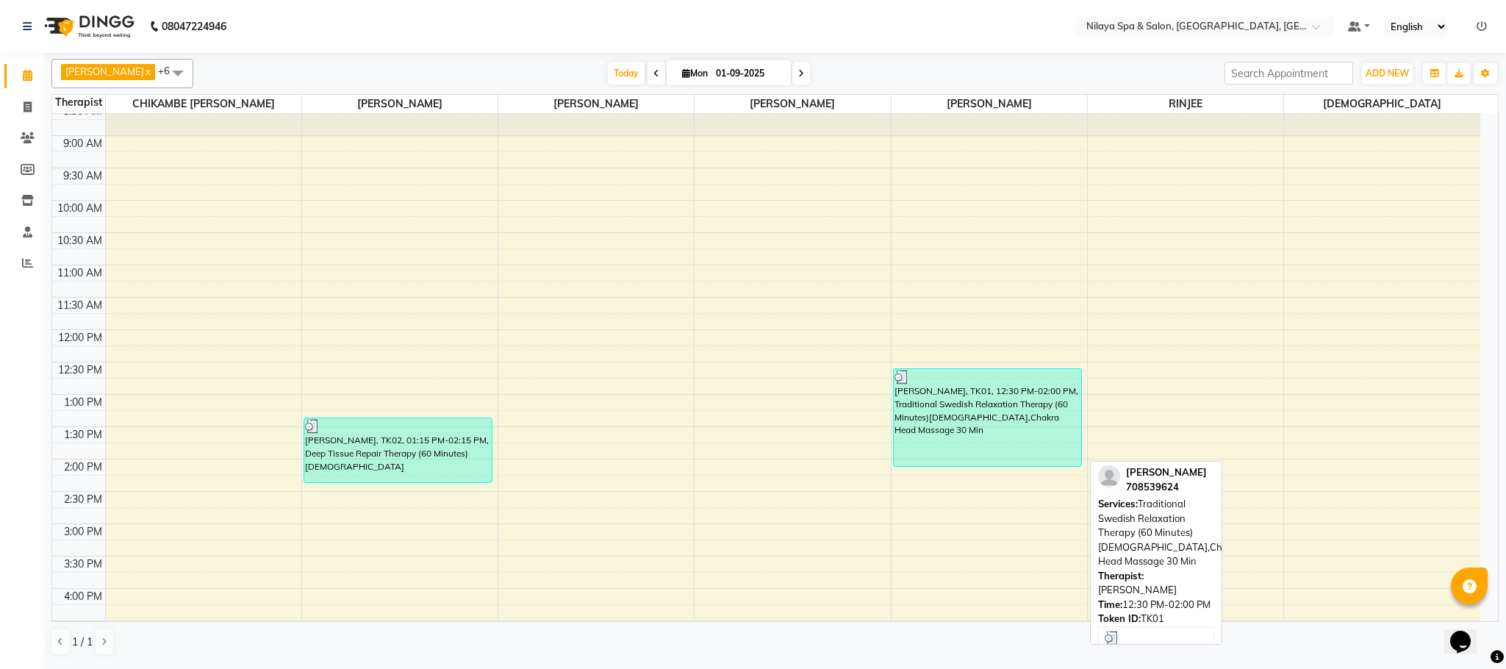
click at [953, 422] on div "[PERSON_NAME], TK01, 12:30 PM-02:00 PM, Traditional Swedish Relaxation Therapy …" at bounding box center [988, 417] width 188 height 97
select select "3"
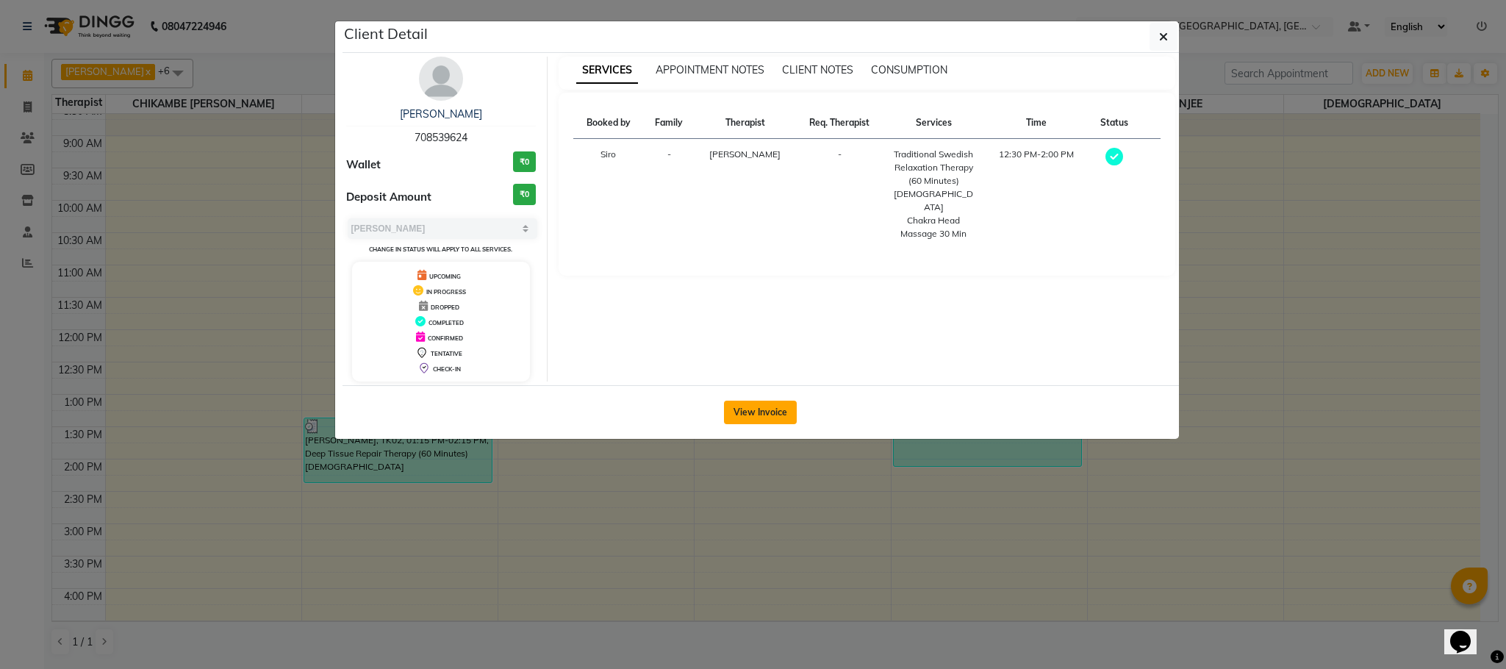
click at [789, 415] on button "View Invoice" at bounding box center [760, 413] width 73 height 24
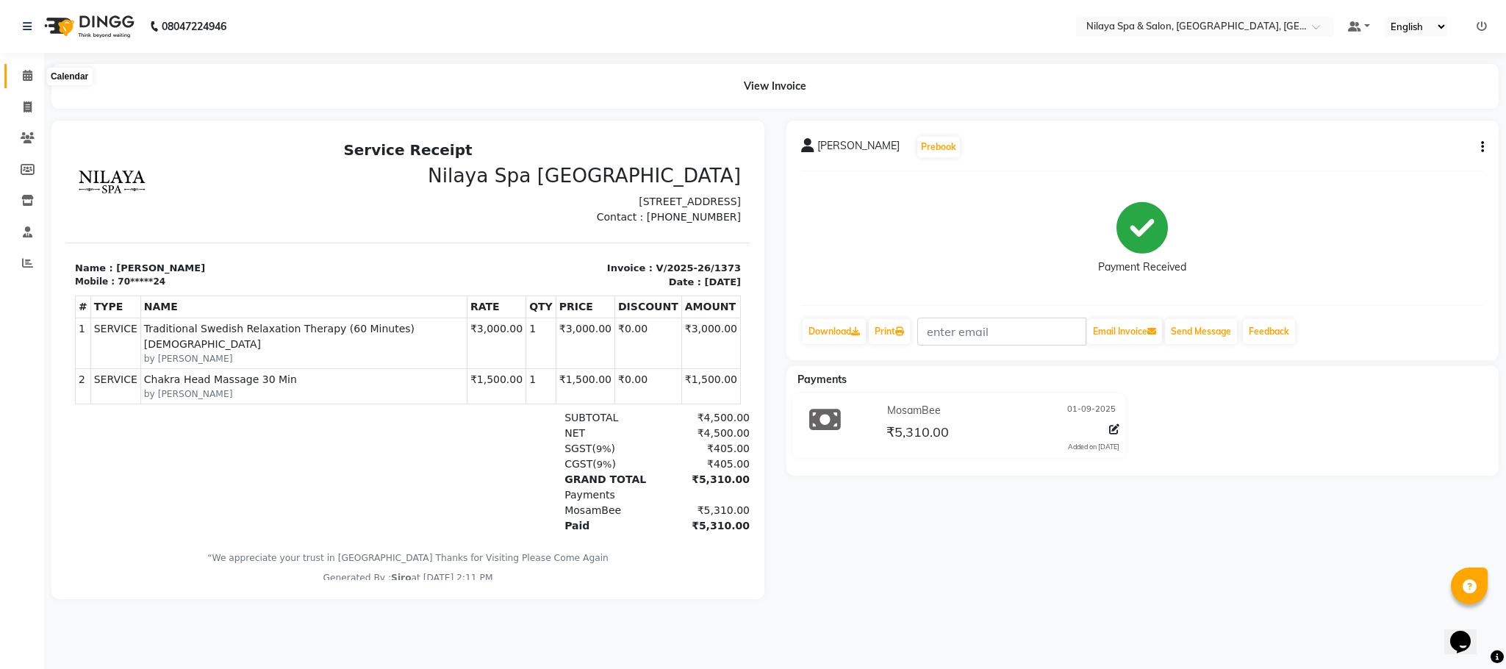
click at [24, 75] on icon at bounding box center [28, 75] width 10 height 11
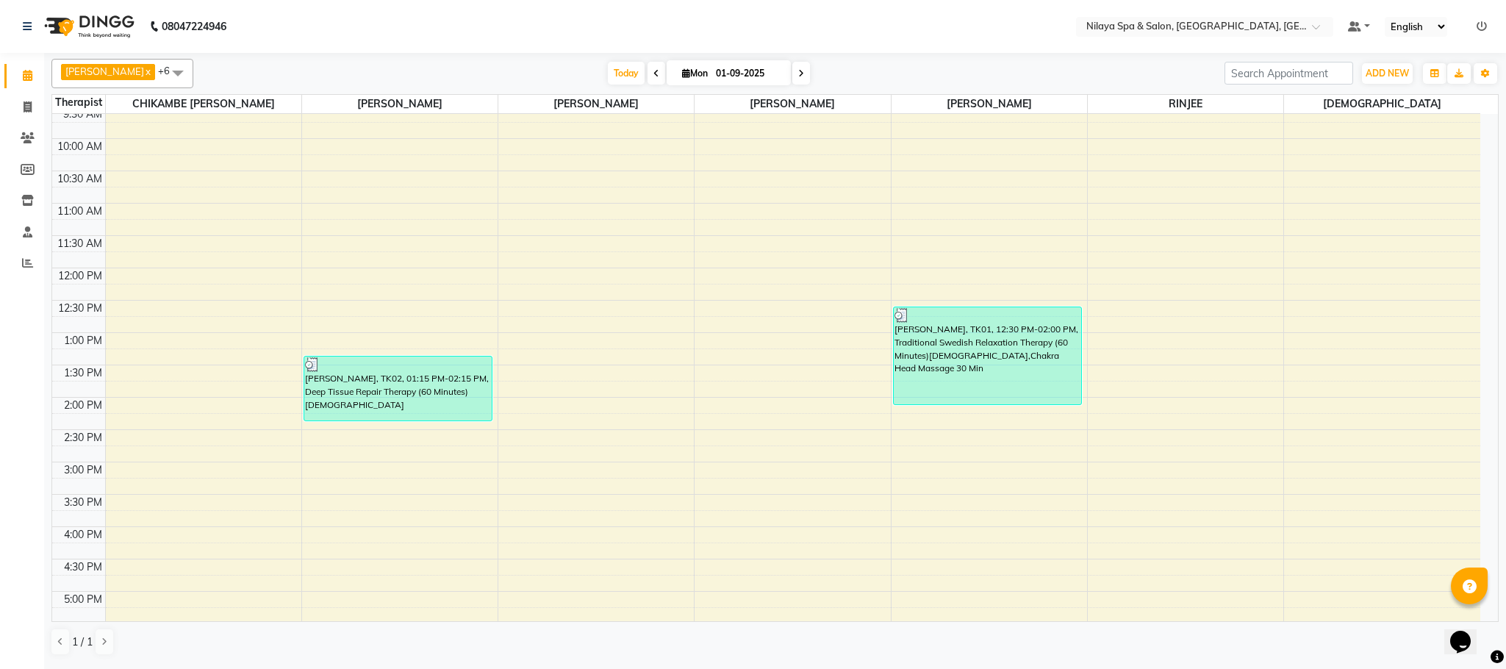
scroll to position [220, 0]
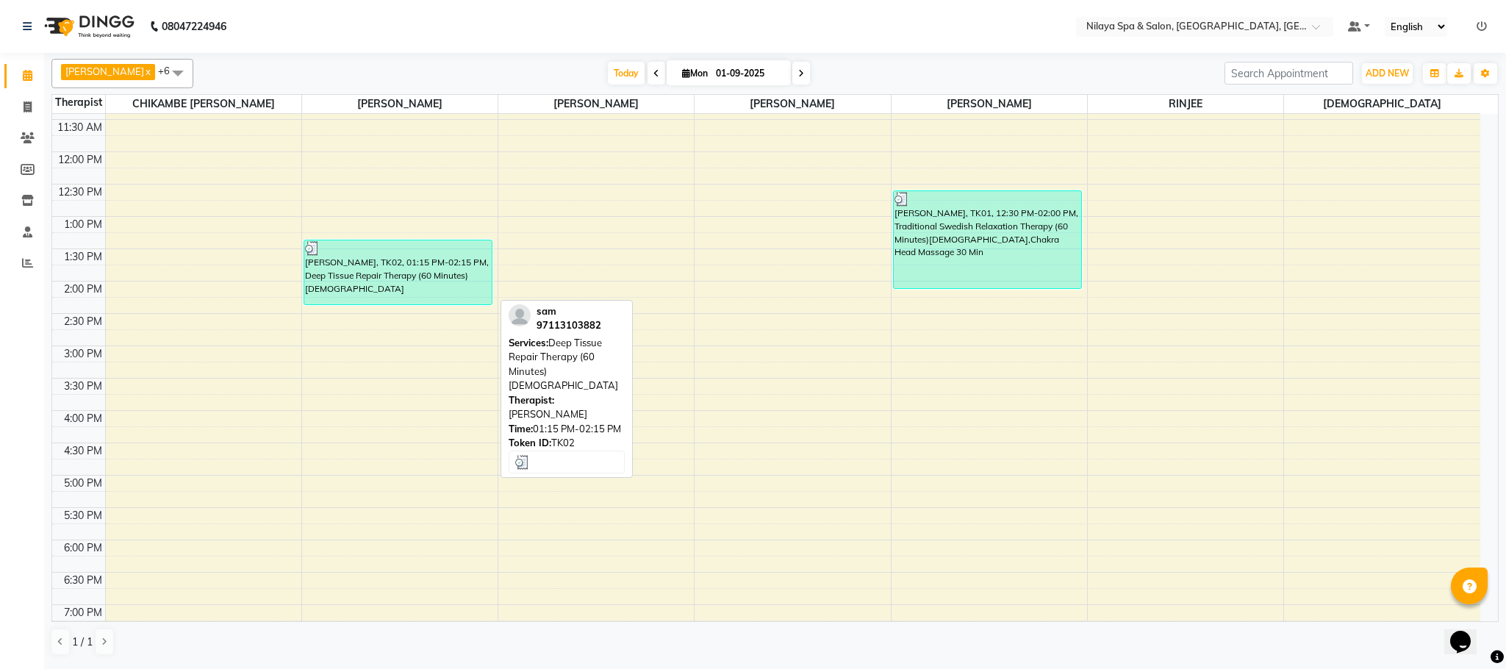
click at [452, 290] on div "[PERSON_NAME], TK02, 01:15 PM-02:15 PM, Deep Tissue Repair Therapy (60 Minutes)…" at bounding box center [398, 272] width 188 height 64
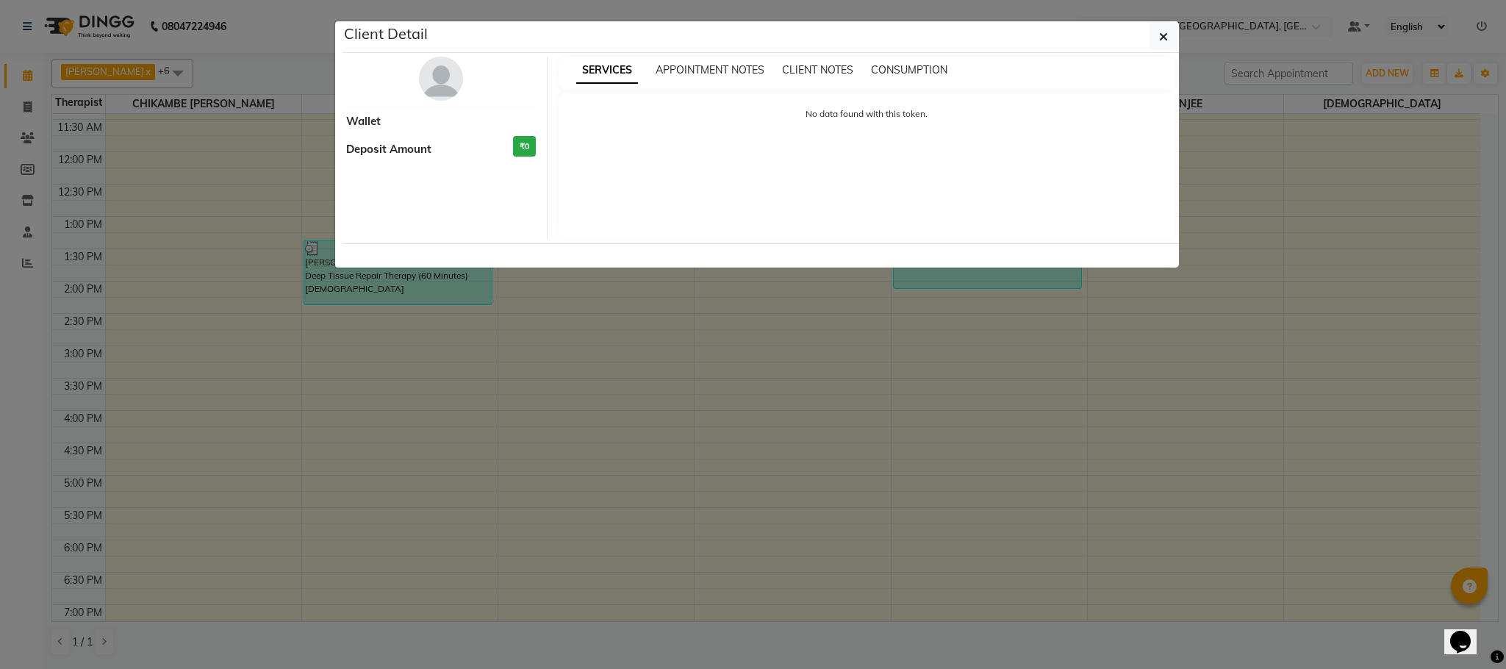
select select "3"
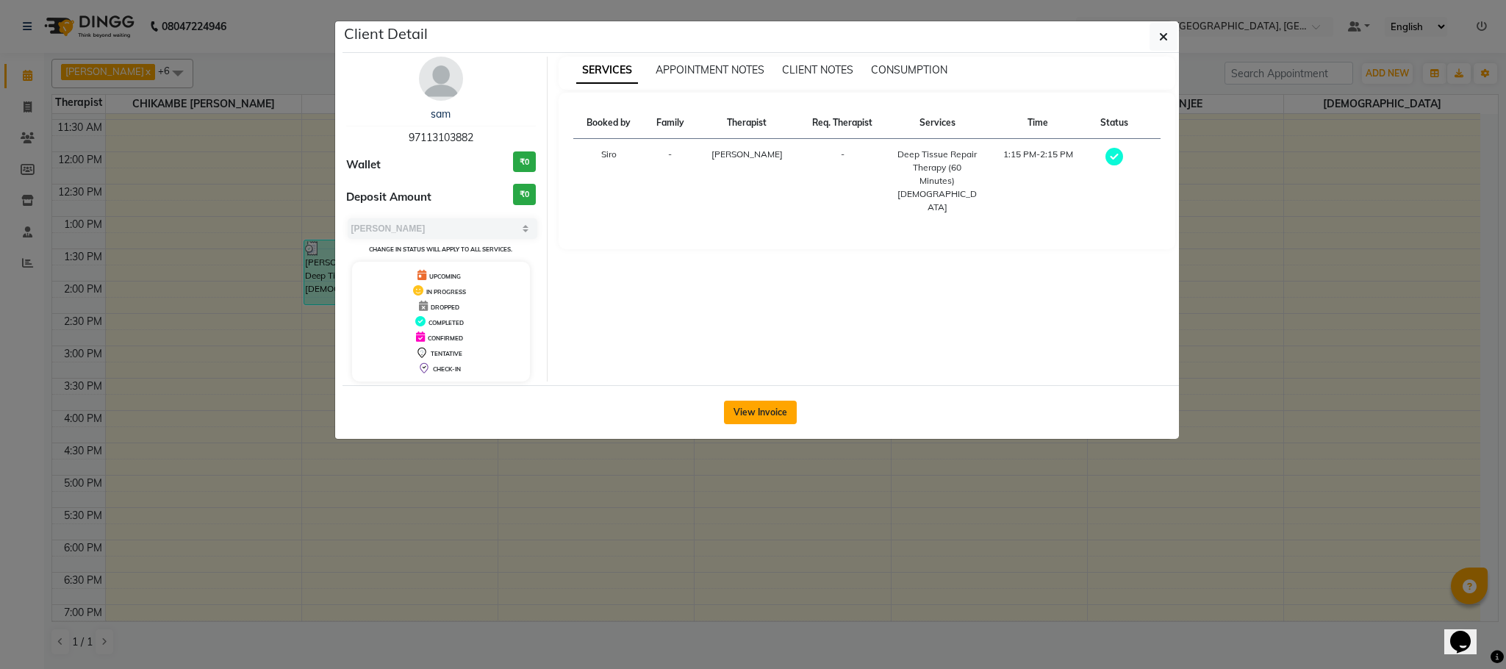
click at [766, 415] on button "View Invoice" at bounding box center [760, 413] width 73 height 24
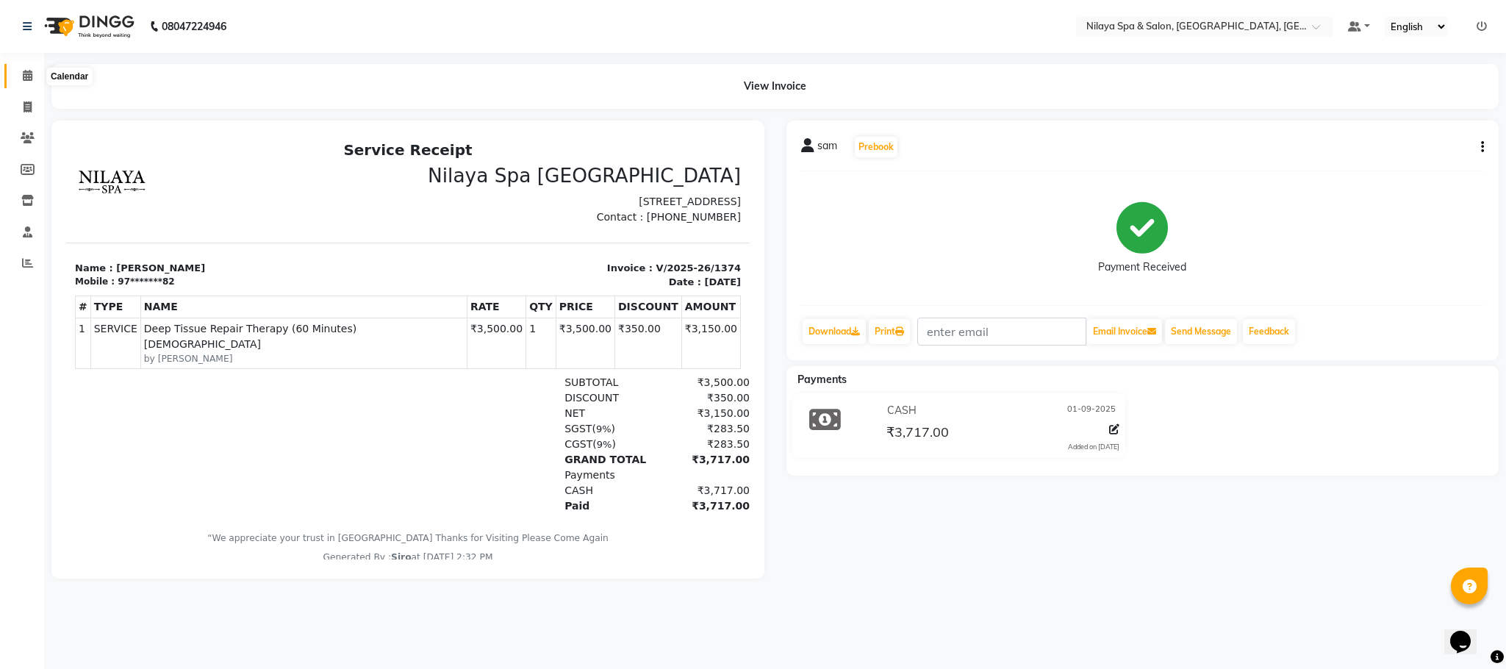
click at [27, 82] on span at bounding box center [28, 76] width 26 height 17
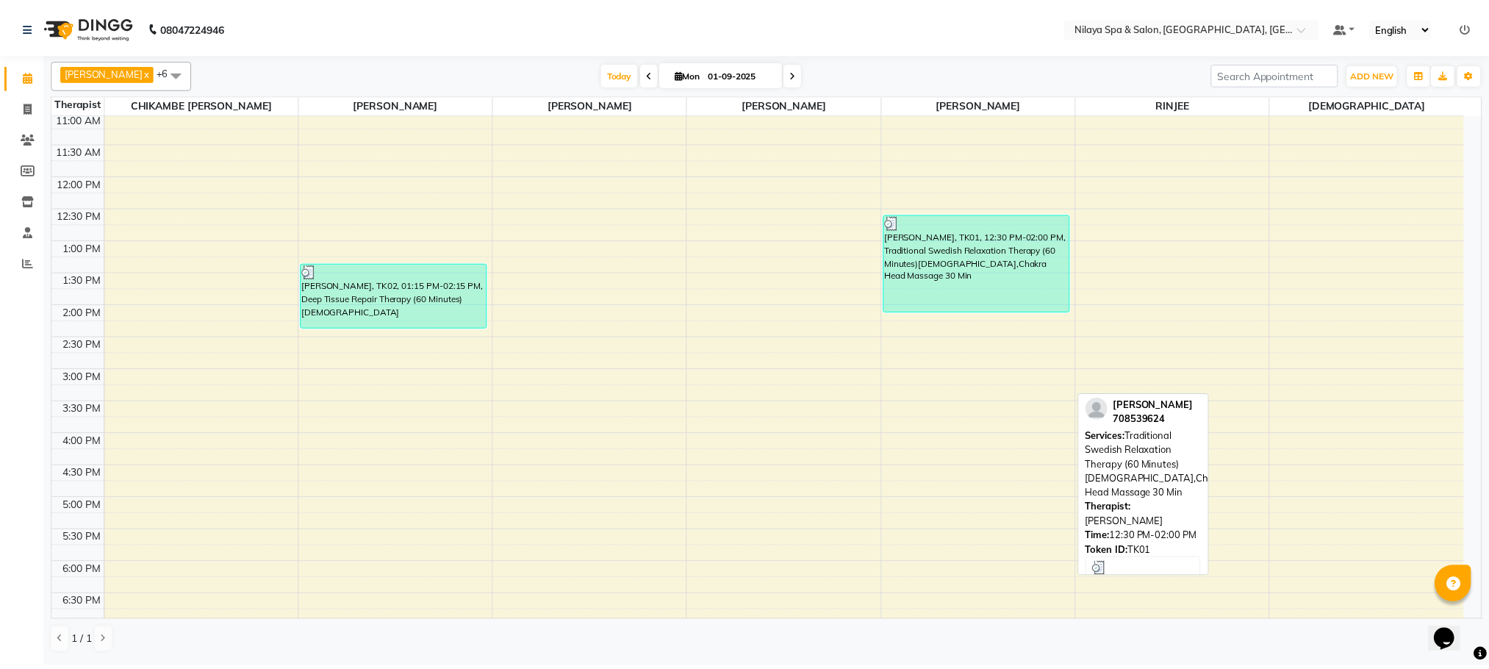
scroll to position [484, 0]
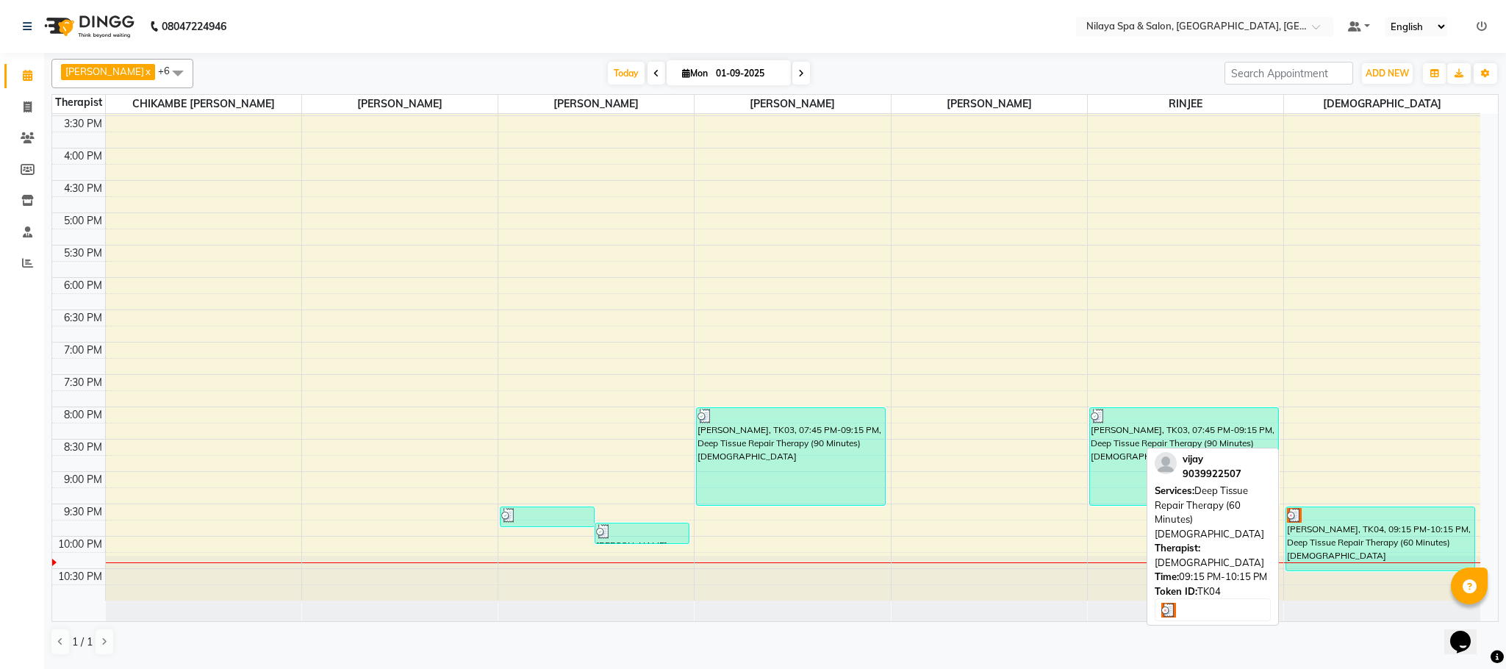
drag, startPoint x: 1357, startPoint y: 534, endPoint x: 1361, endPoint y: 559, distance: 24.7
click at [1361, 559] on div "[PERSON_NAME], TK04, 09:15 PM-10:15 PM, Deep Tissue Repair Therapy (60 Minutes)…" at bounding box center [1380, 538] width 188 height 63
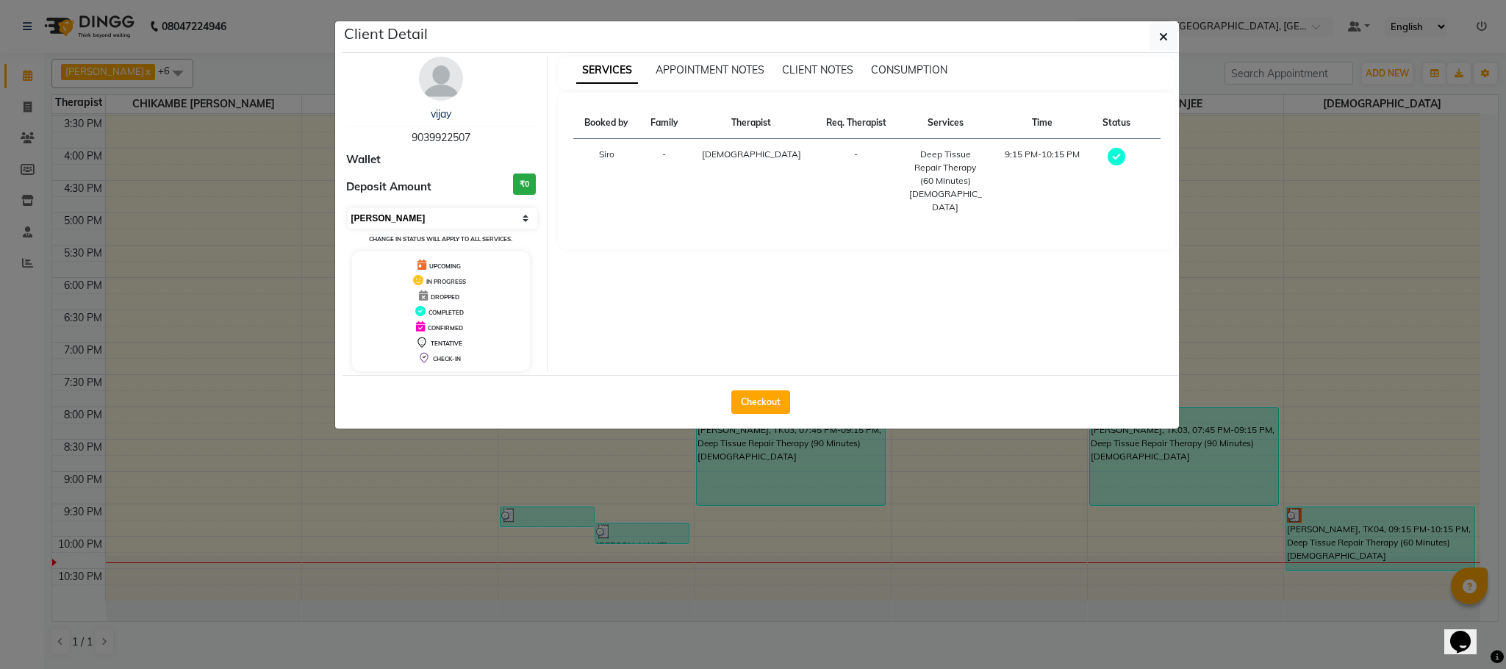
click at [523, 226] on select "Select MARK DONE UPCOMING" at bounding box center [443, 218] width 190 height 21
select select "5"
click at [348, 209] on select "Select MARK DONE UPCOMING" at bounding box center [443, 218] width 190 height 21
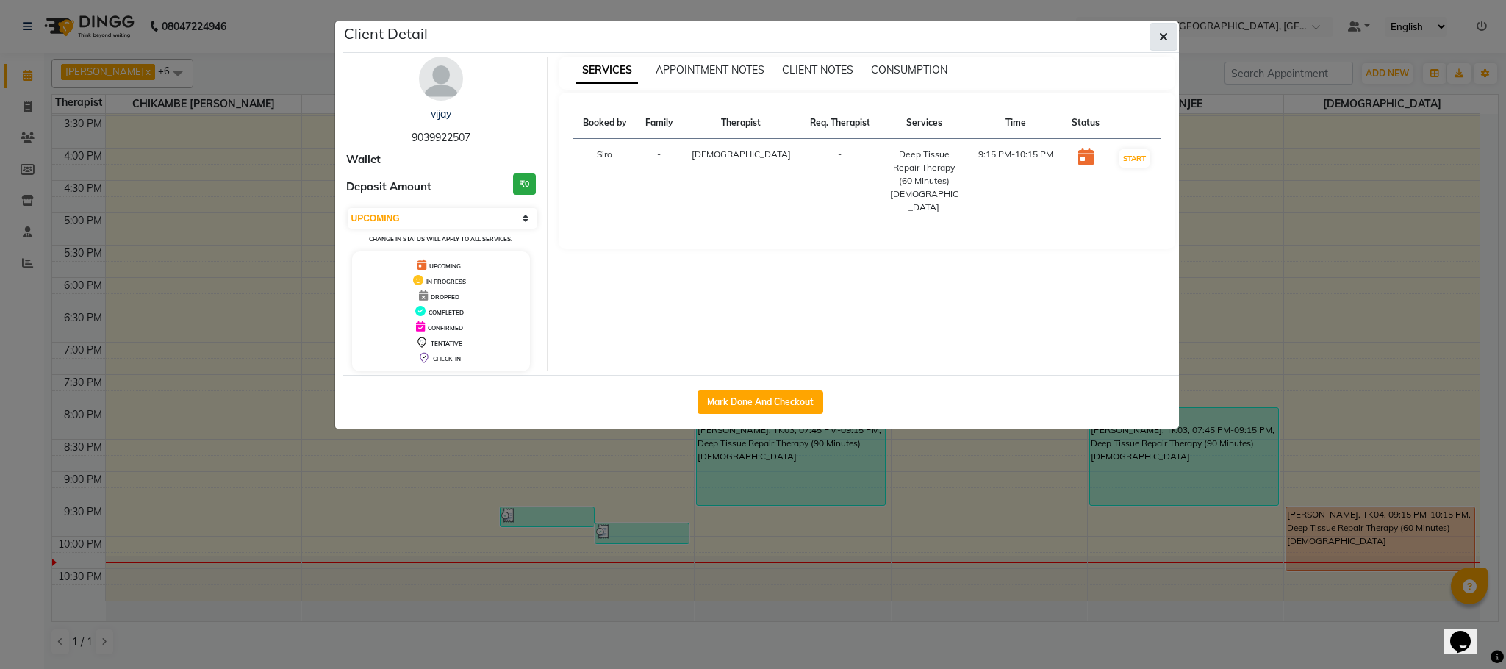
click at [1169, 45] on button "button" at bounding box center [1163, 37] width 28 height 28
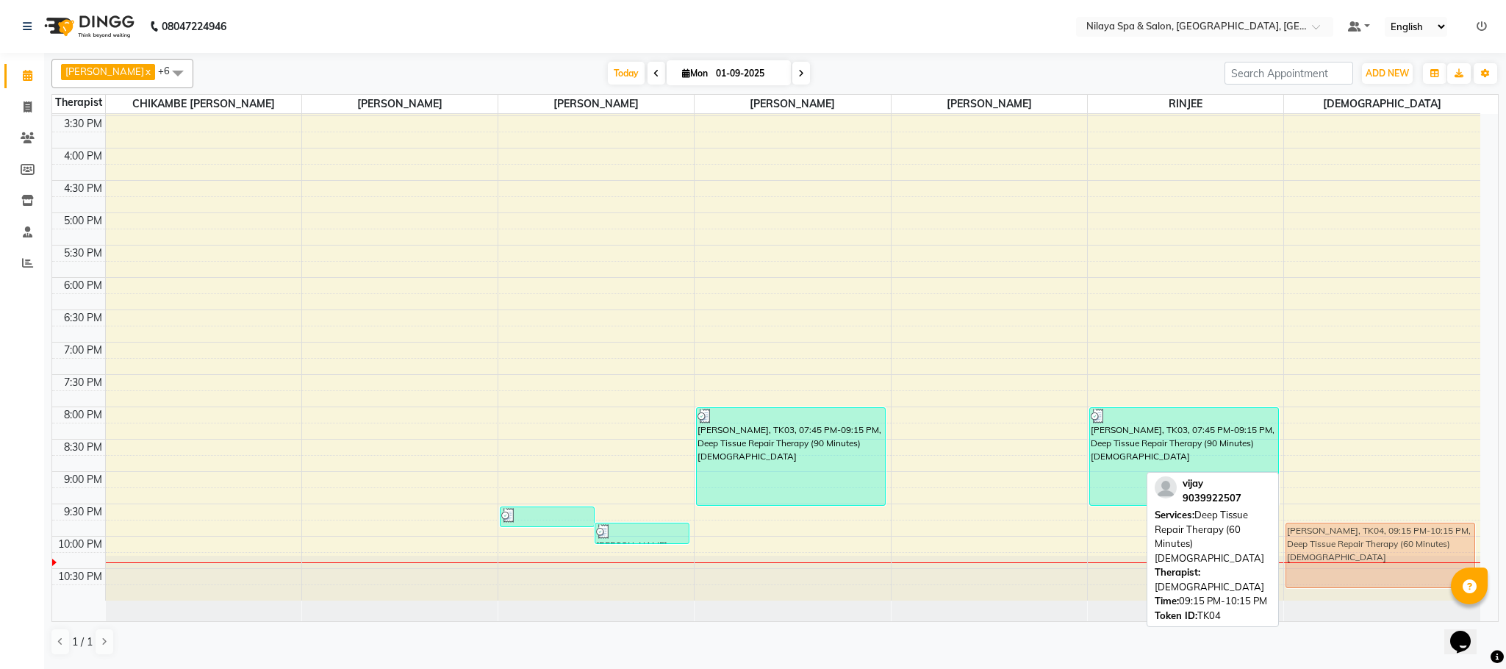
drag, startPoint x: 1332, startPoint y: 520, endPoint x: 1332, endPoint y: 541, distance: 20.6
click at [1332, 541] on div "[PERSON_NAME], TK04, 09:15 PM-10:15 PM, Deep Tissue Repair Therapy (60 Minutes)…" at bounding box center [1382, 115] width 196 height 969
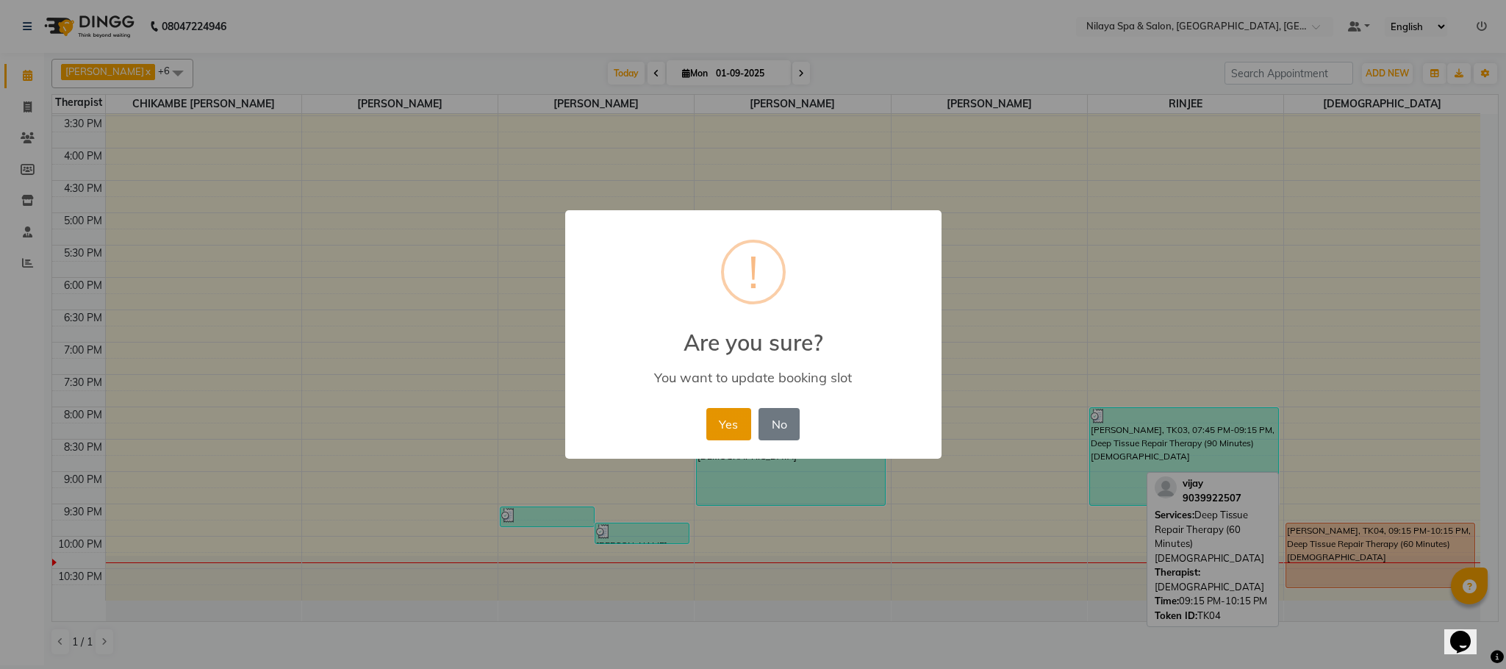
click at [731, 426] on button "Yes" at bounding box center [728, 424] width 45 height 32
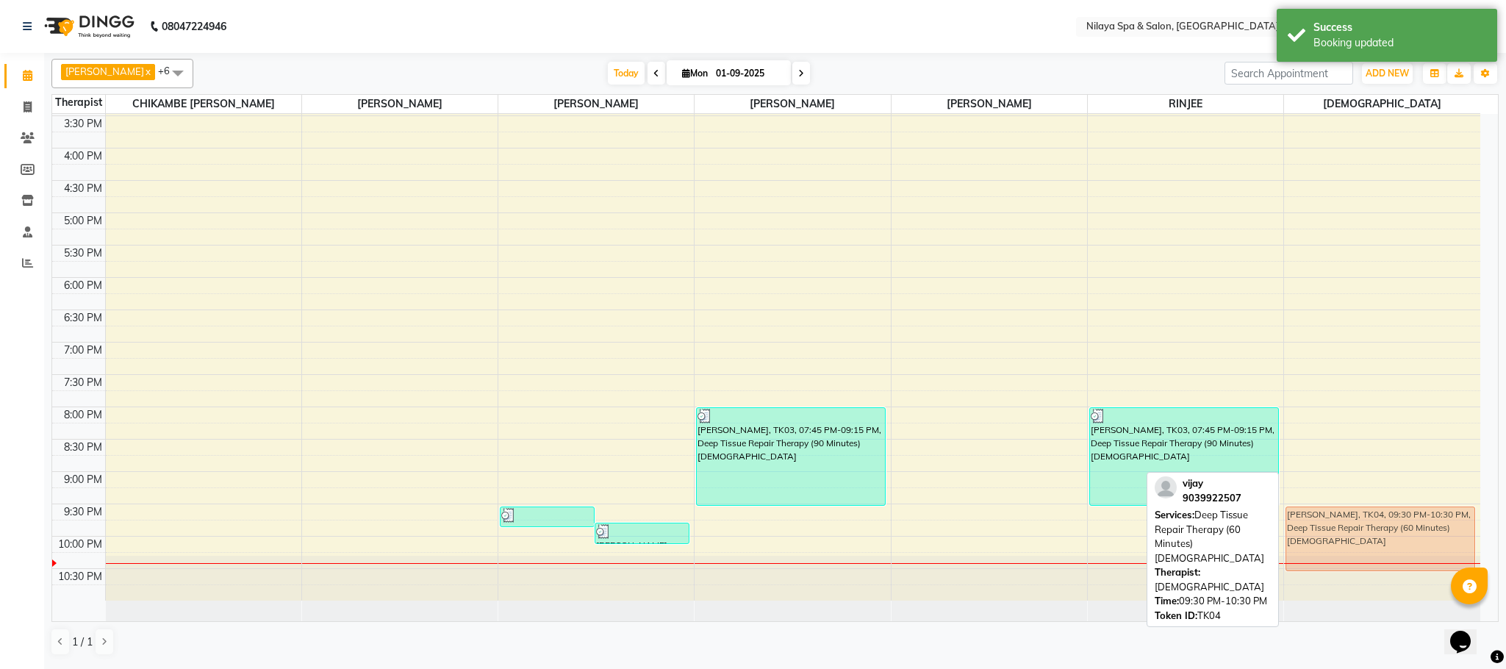
click at [1383, 534] on div "[PERSON_NAME], TK04, 09:30 PM-10:30 PM, Deep Tissue Repair Therapy (60 Minutes)…" at bounding box center [1382, 115] width 196 height 969
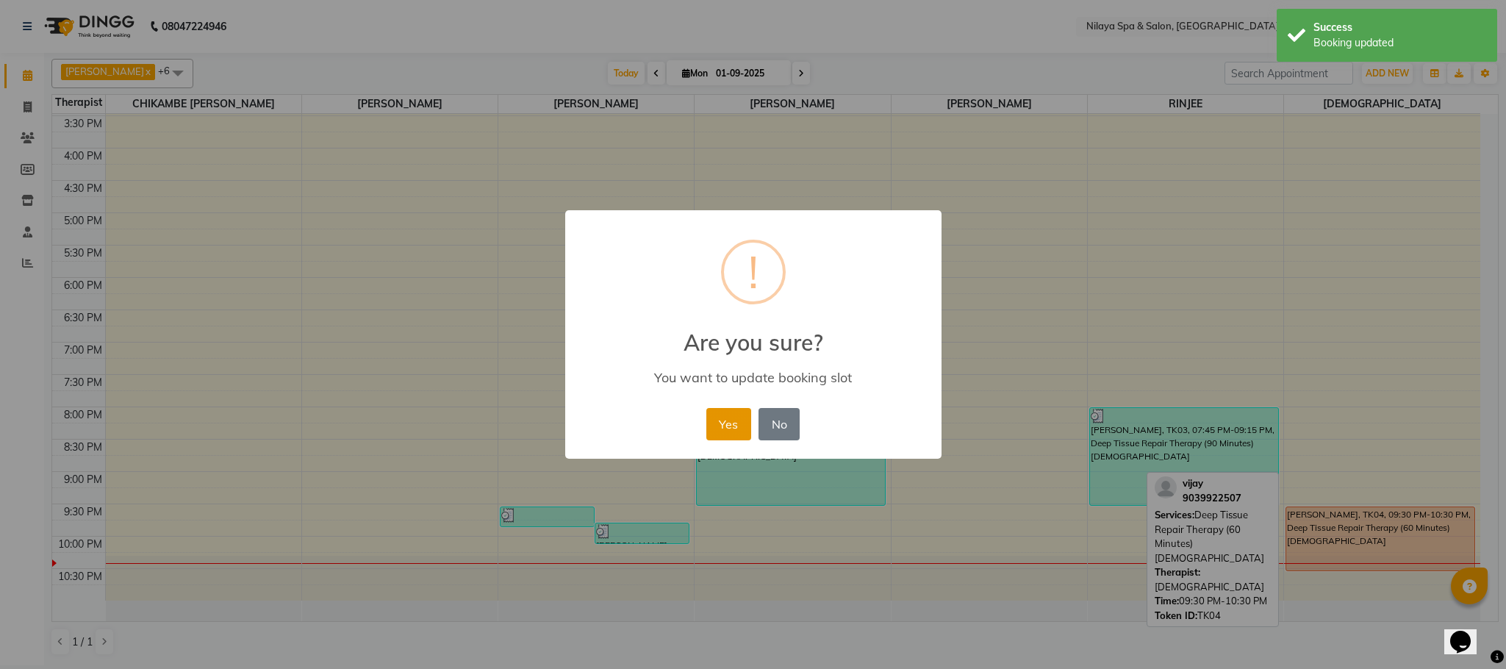
click at [726, 417] on button "Yes" at bounding box center [728, 424] width 45 height 32
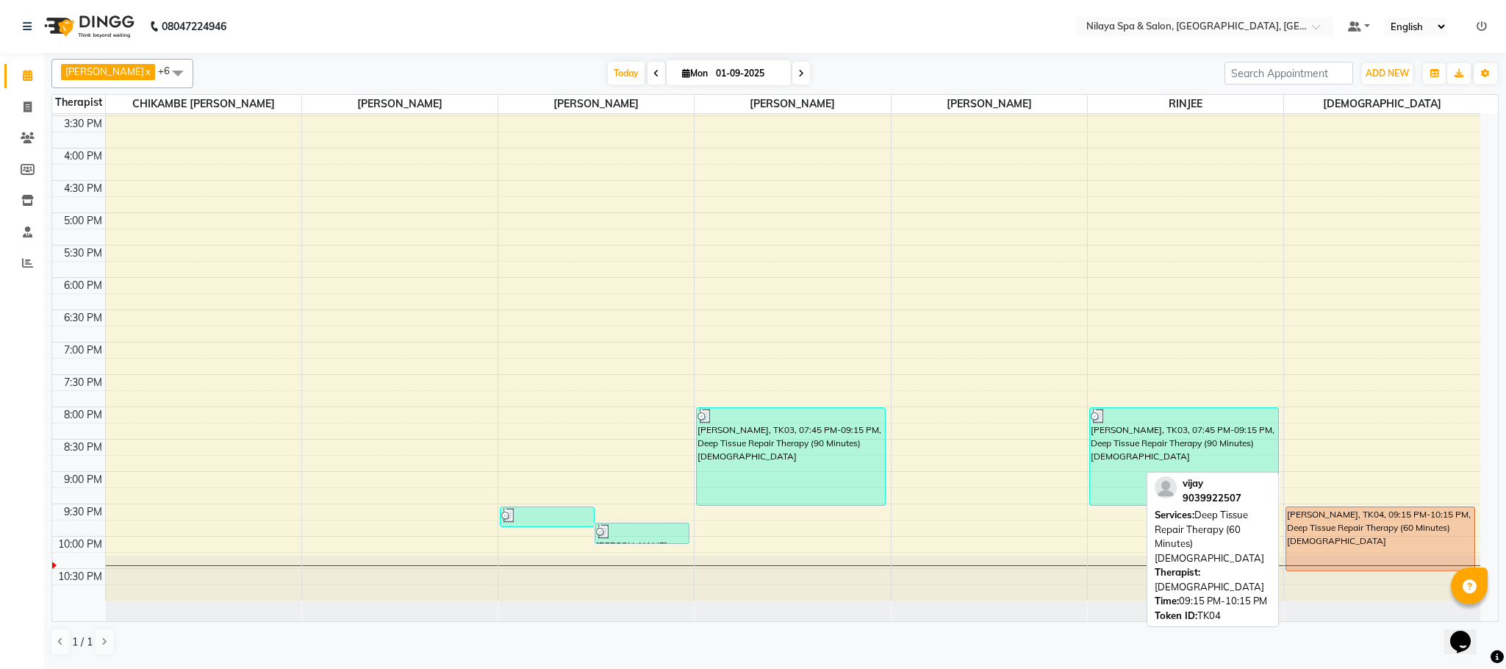
click at [1387, 519] on div "[PERSON_NAME], TK04, 09:15 PM-10:15 PM, Deep Tissue Repair Therapy (60 Minutes)…" at bounding box center [1380, 538] width 188 height 63
click at [1378, 531] on div "[PERSON_NAME], TK04, 09:15 PM-10:15 PM, Deep Tissue Repair Therapy (60 Minutes)…" at bounding box center [1380, 538] width 188 height 63
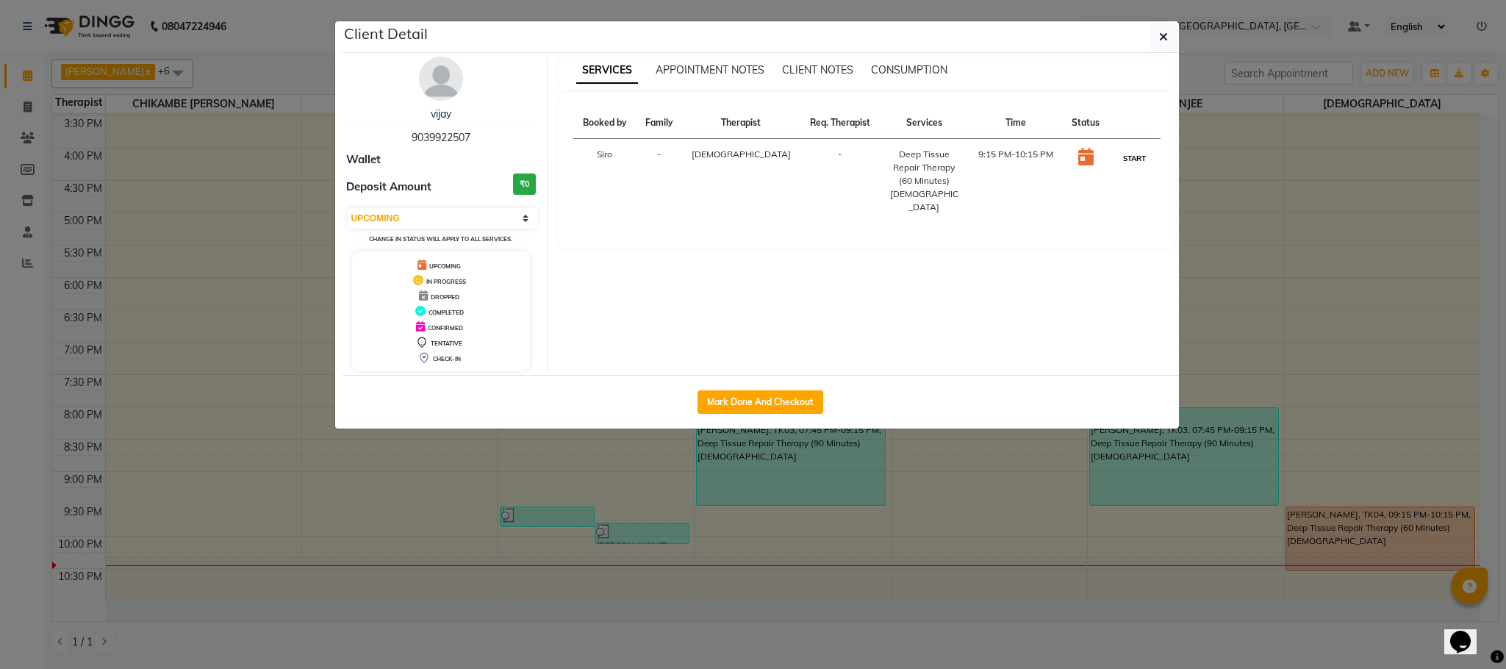
click at [1122, 157] on button "START" at bounding box center [1134, 158] width 30 height 18
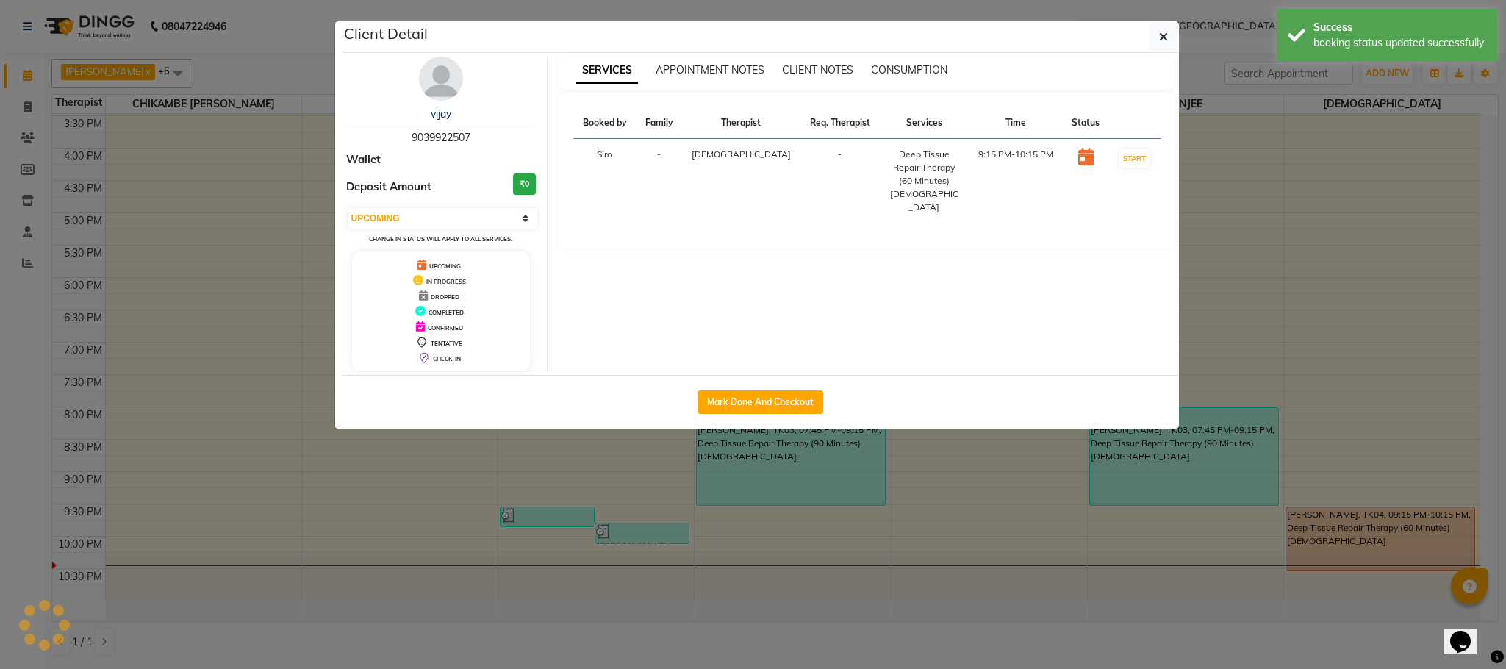
select select "1"
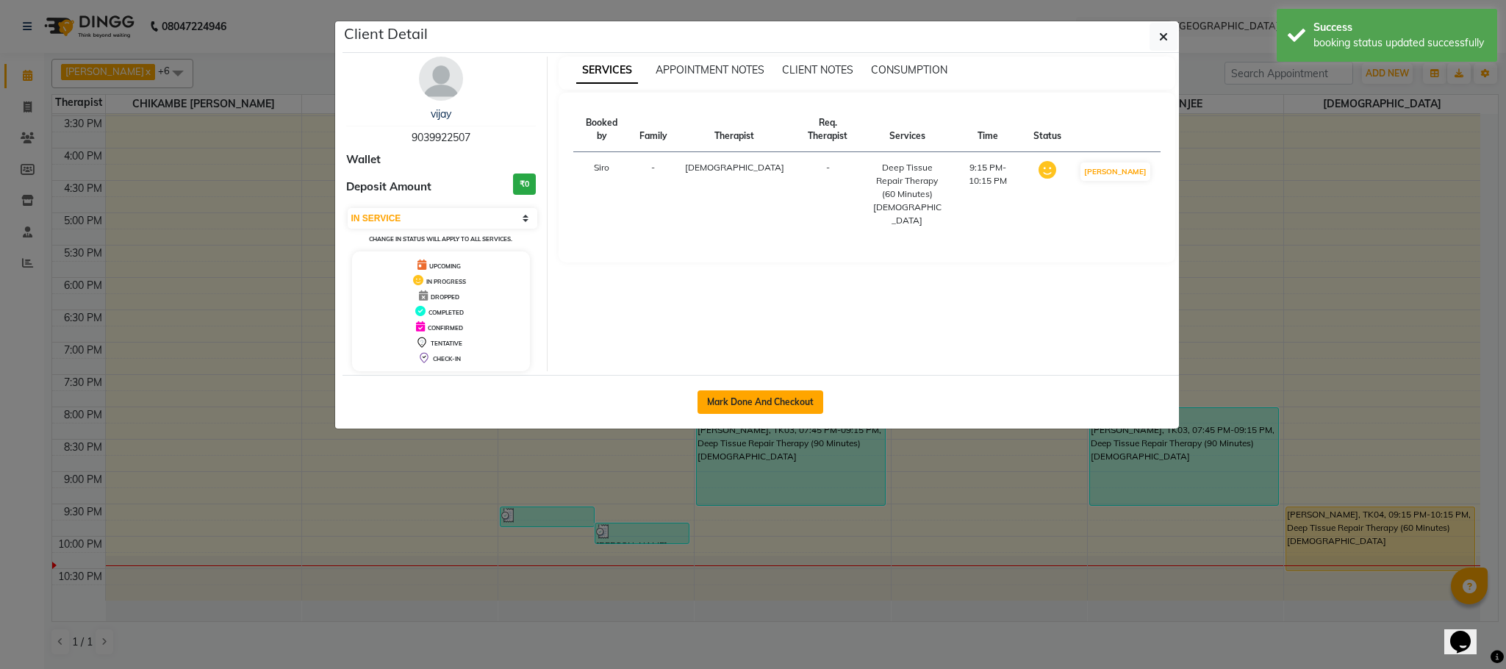
click at [770, 400] on button "Mark Done And Checkout" at bounding box center [760, 402] width 126 height 24
select select "7983"
select select "service"
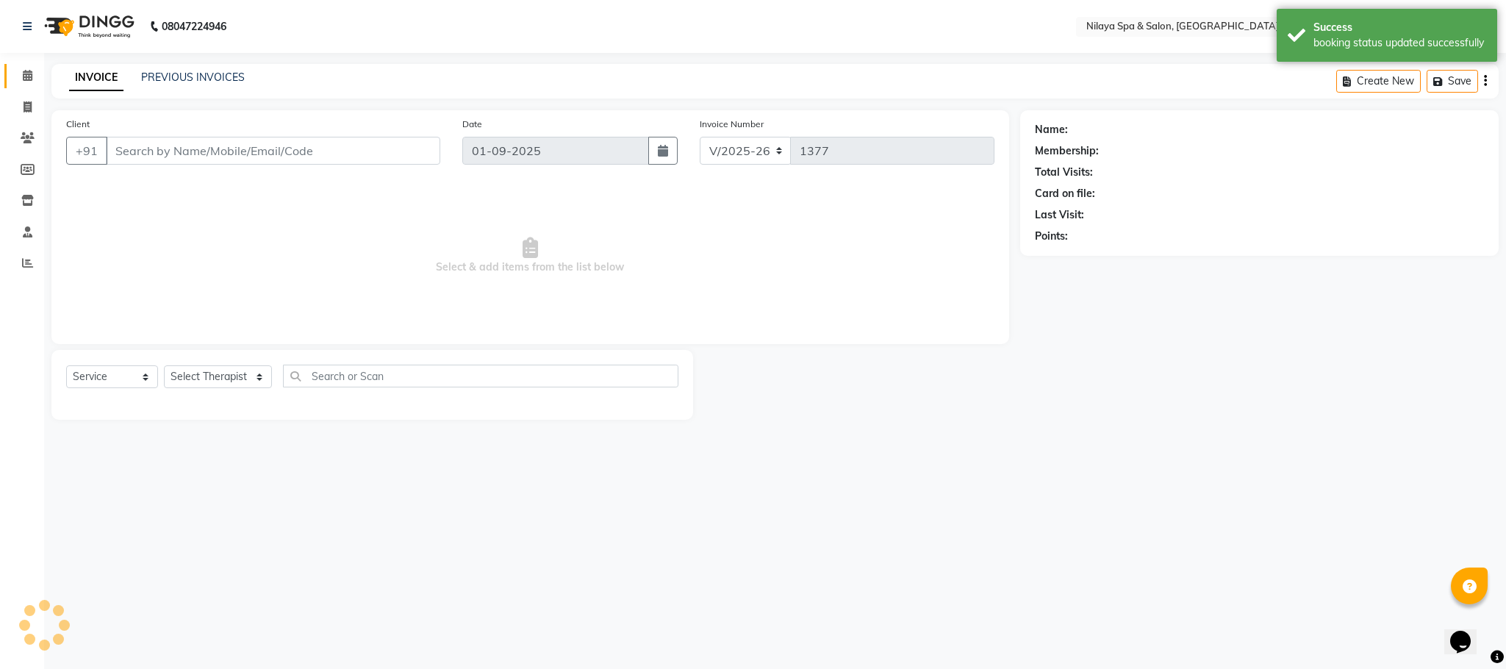
type input "90******07"
select select "85437"
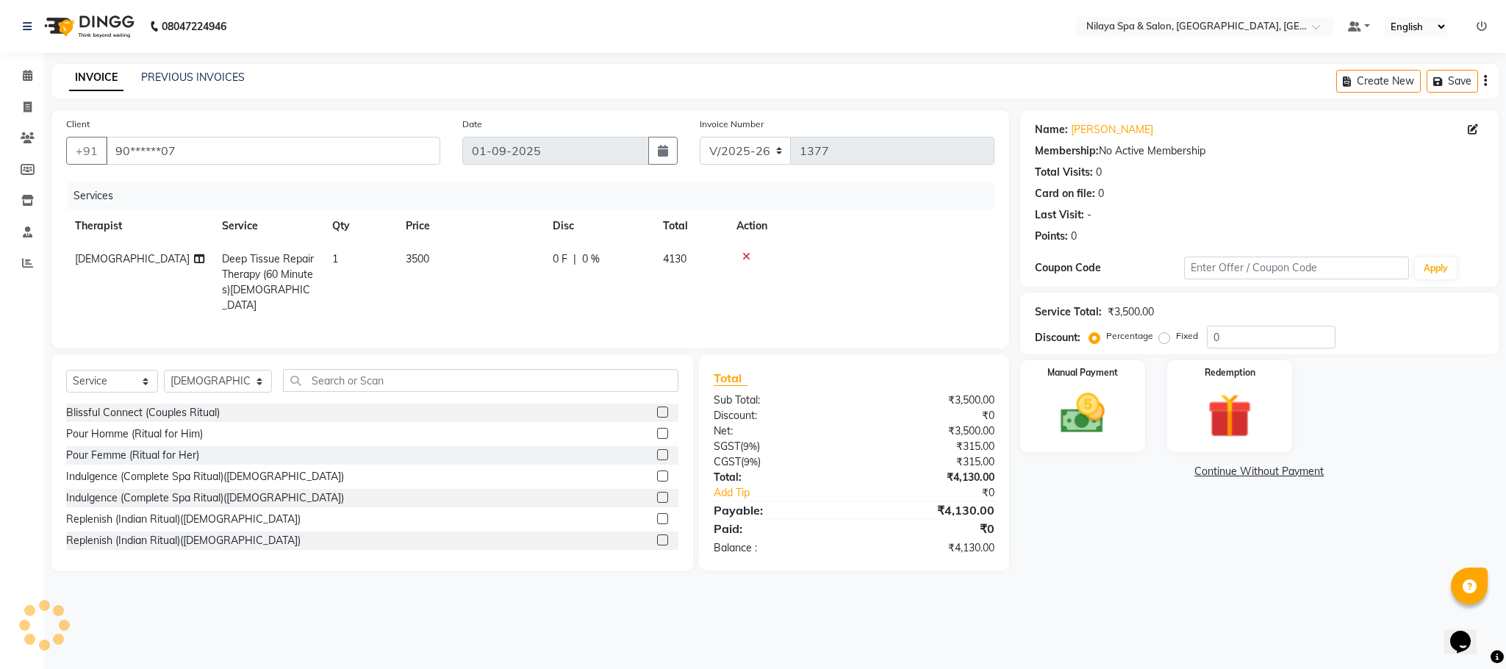
click at [746, 258] on icon at bounding box center [746, 256] width 8 height 10
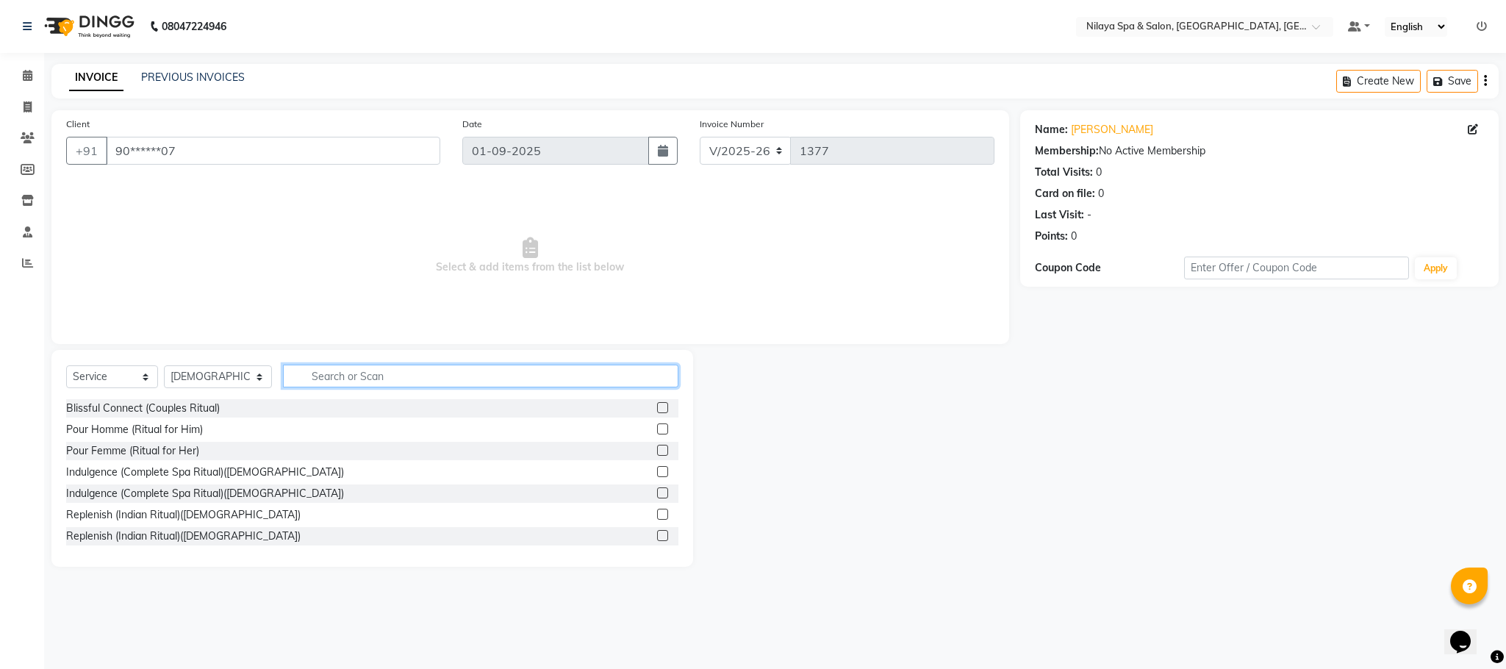
click at [356, 380] on input "text" at bounding box center [480, 376] width 395 height 23
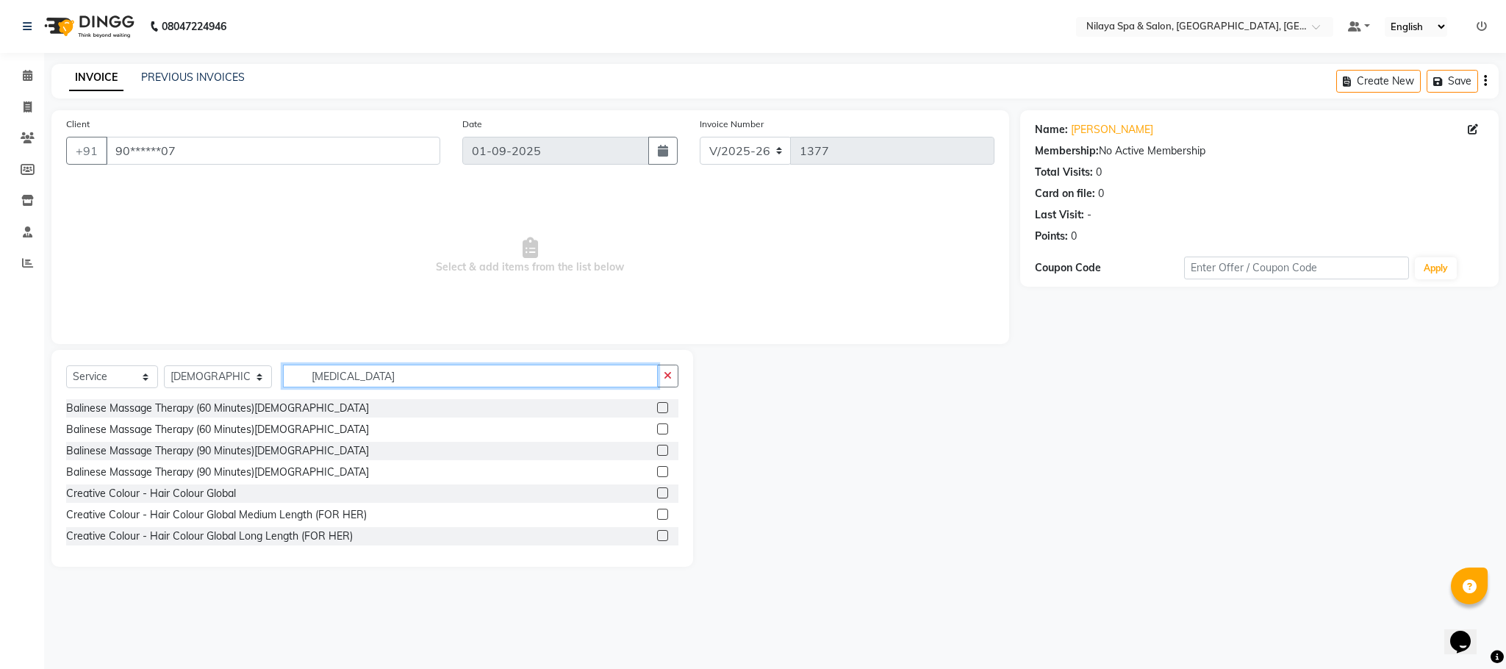
type input "[MEDICAL_DATA]"
click at [657, 406] on label at bounding box center [662, 407] width 11 height 11
click at [657, 406] on input "checkbox" at bounding box center [662, 408] width 10 height 10
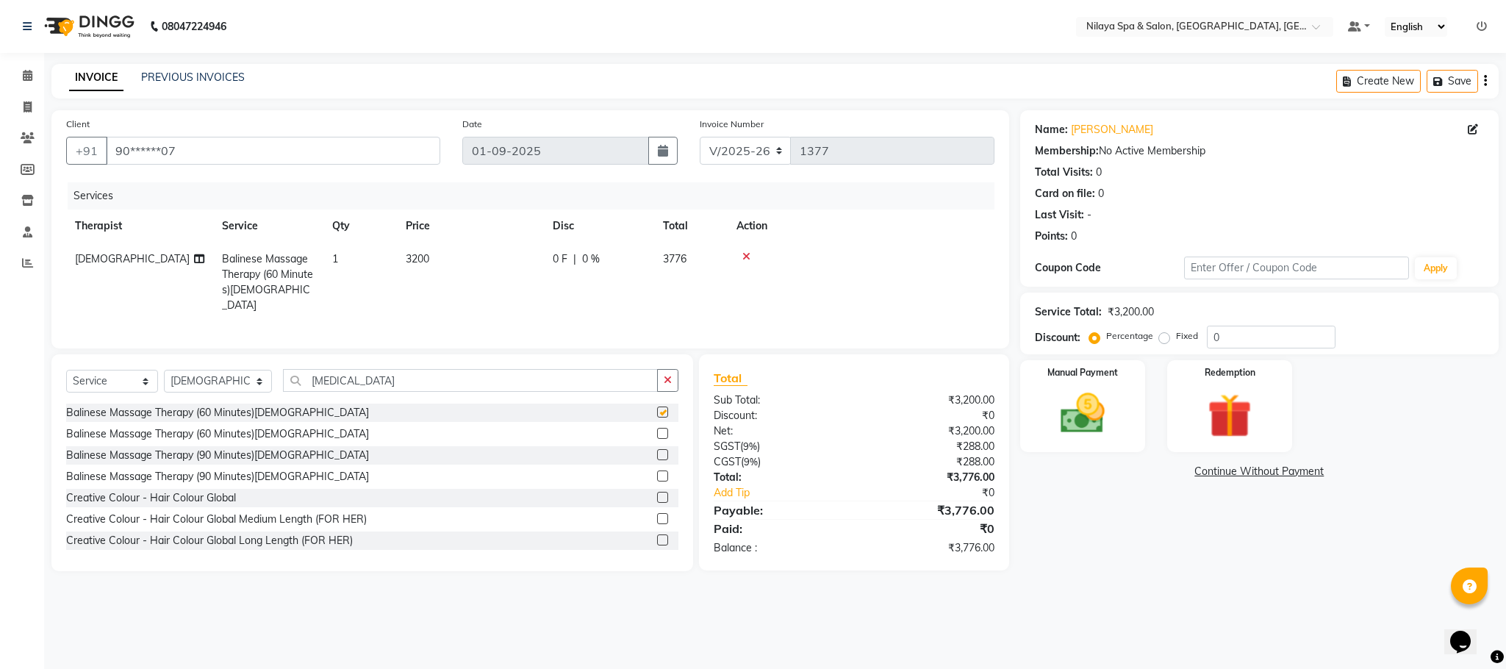
checkbox input "false"
click at [1216, 336] on input "0" at bounding box center [1271, 337] width 129 height 23
type input "13.24"
click at [1068, 426] on img at bounding box center [1082, 413] width 75 height 53
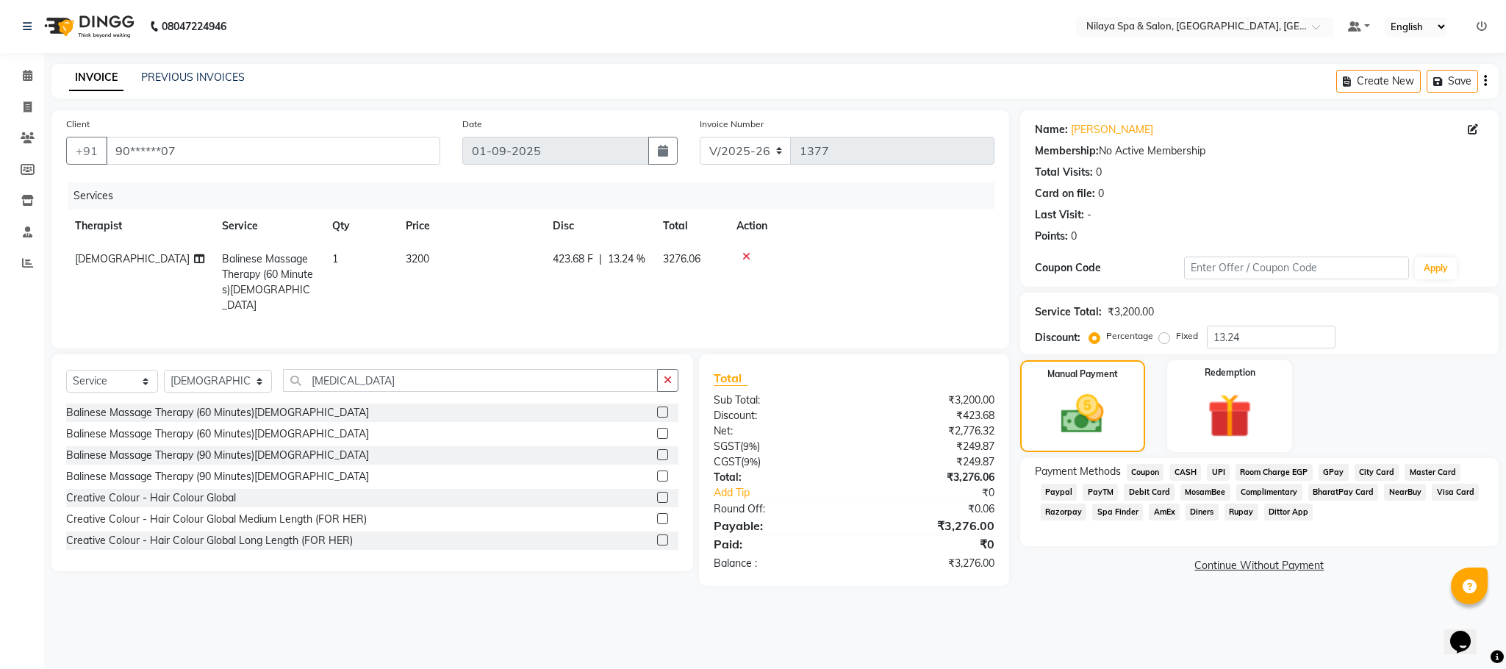
click at [1222, 474] on span "UPI" at bounding box center [1218, 472] width 23 height 17
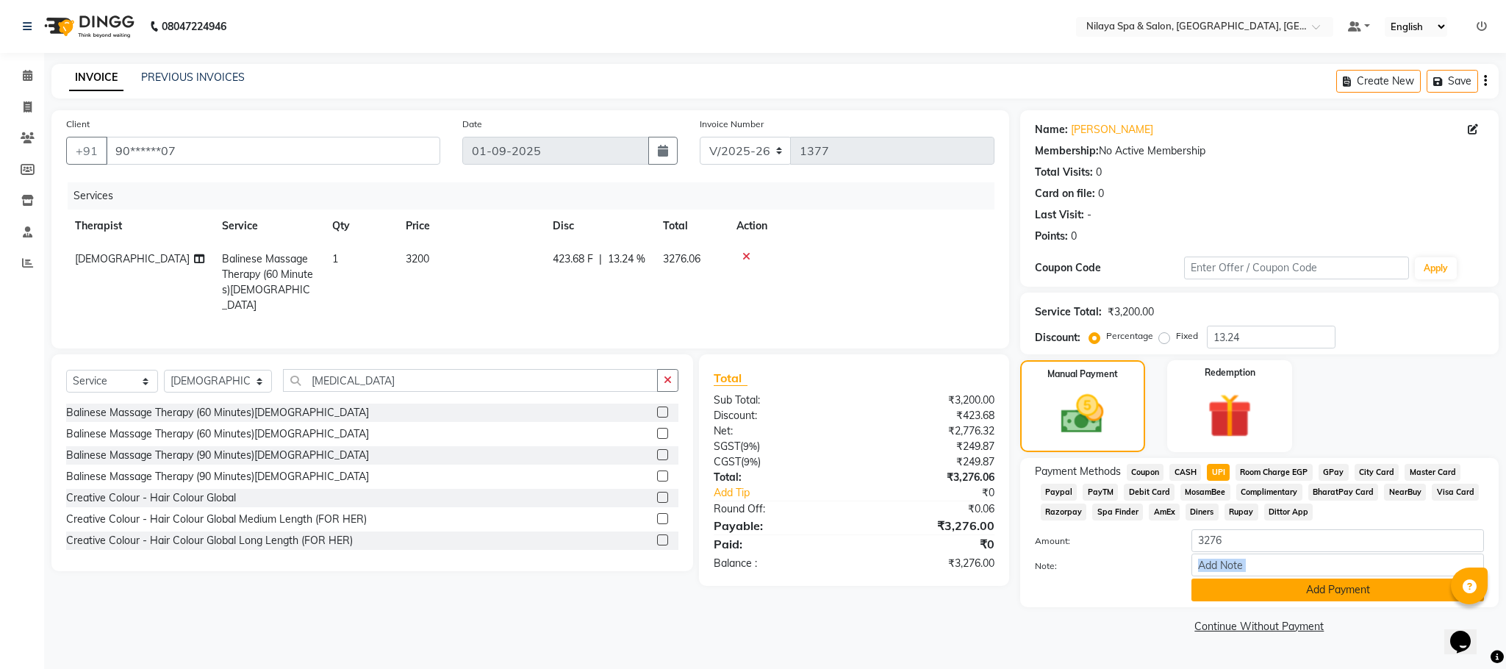
click at [1293, 578] on div "Amount: 3276 Note: Add Payment" at bounding box center [1259, 565] width 449 height 72
click at [1277, 589] on button "Add Payment" at bounding box center [1337, 589] width 293 height 23
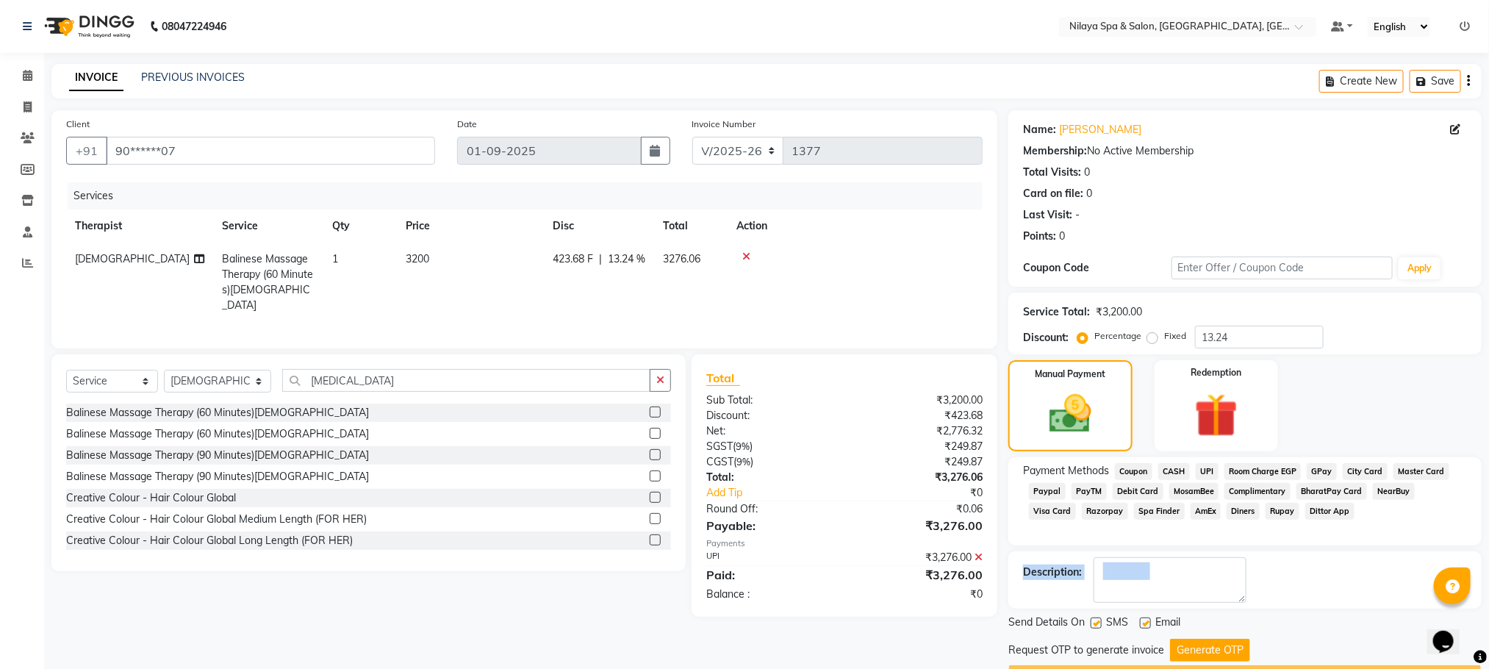
scroll to position [42, 0]
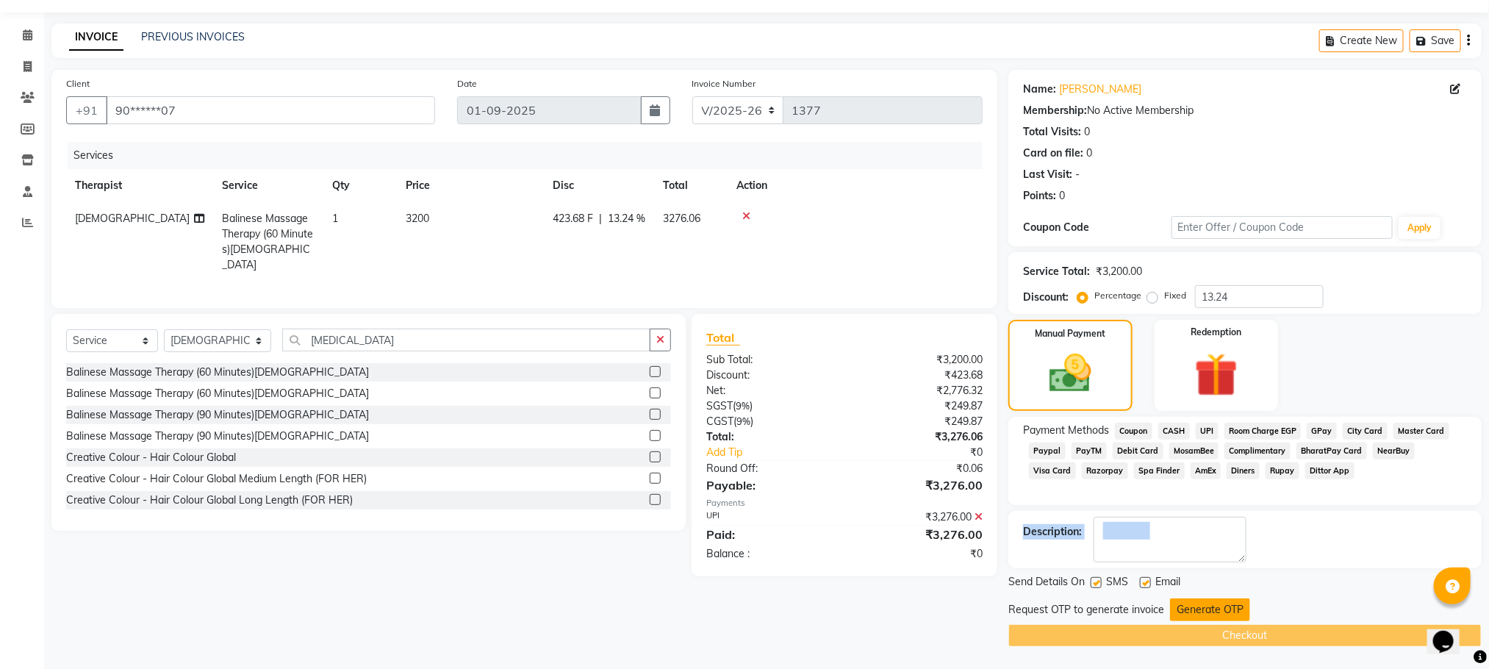
click at [1213, 613] on button "Generate OTP" at bounding box center [1210, 609] width 80 height 23
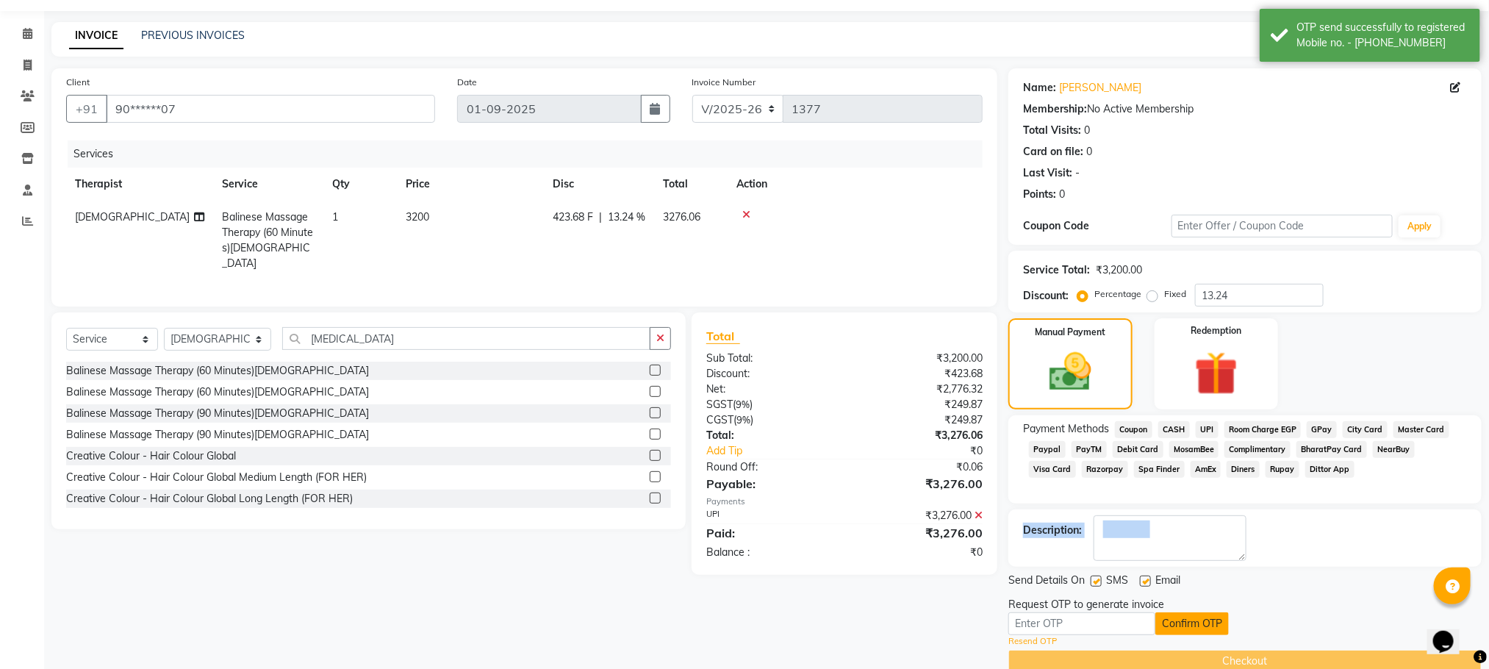
scroll to position [69, 0]
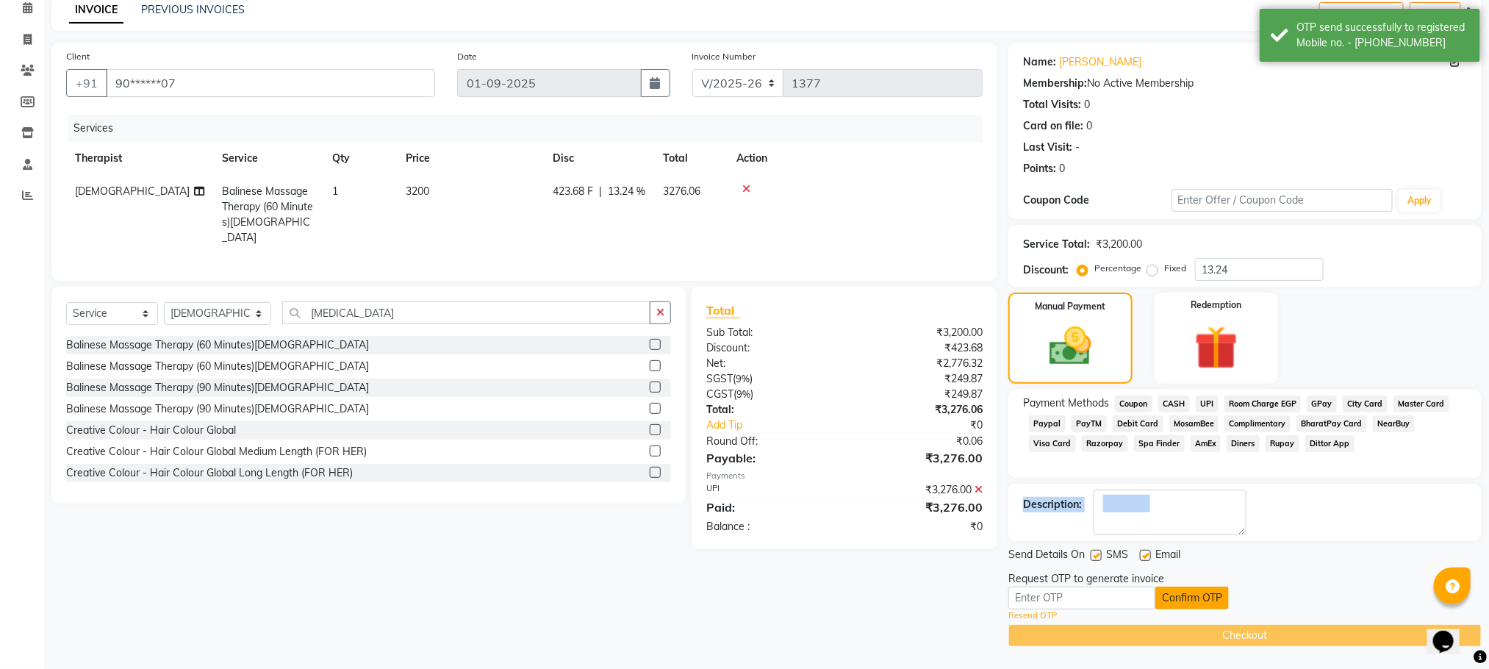
click at [1198, 600] on button "Confirm OTP" at bounding box center [1191, 598] width 73 height 23
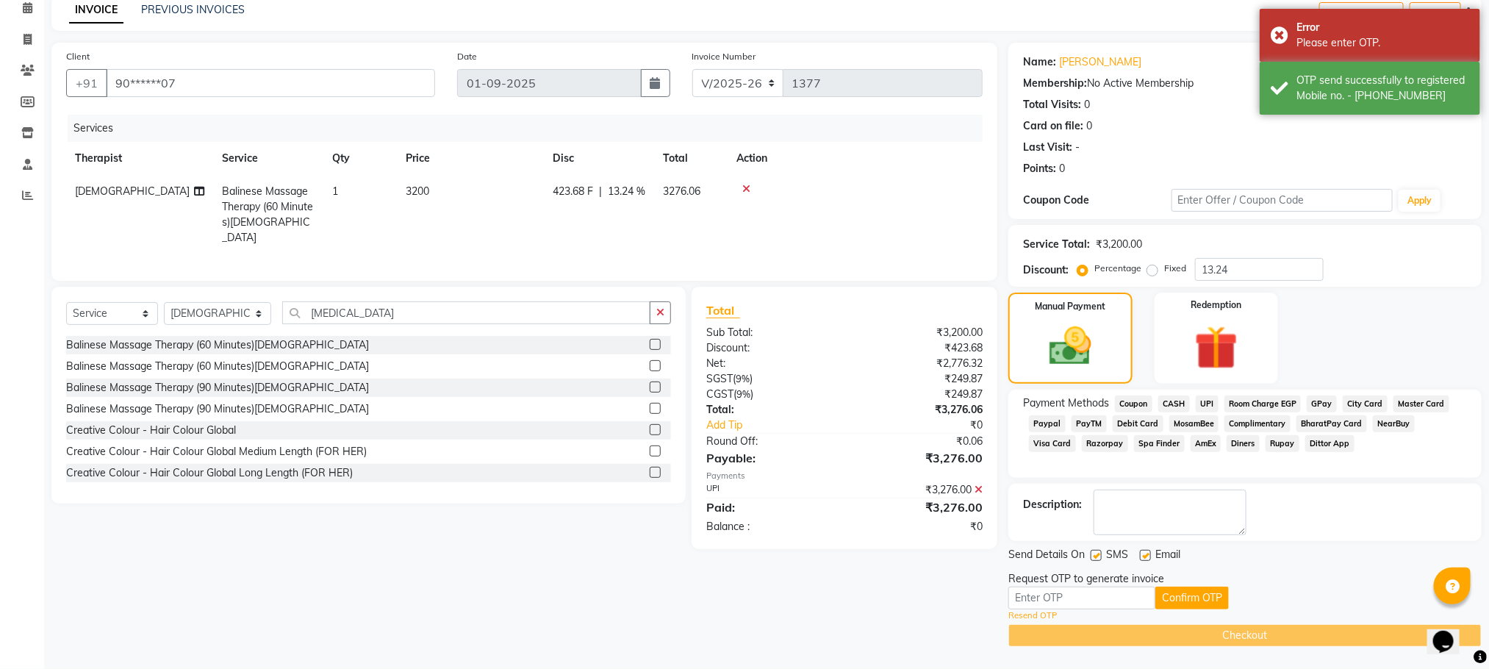
click at [904, 576] on div "Client +91 90******07 Date [DATE] Invoice Number V/2025 V/[PHONE_NUMBER] Servic…" at bounding box center [524, 345] width 968 height 604
click at [1218, 595] on button "Confirm OTP" at bounding box center [1191, 598] width 73 height 23
click at [1184, 596] on button "Confirm OTP" at bounding box center [1191, 598] width 73 height 23
